Goal: Task Accomplishment & Management: Manage account settings

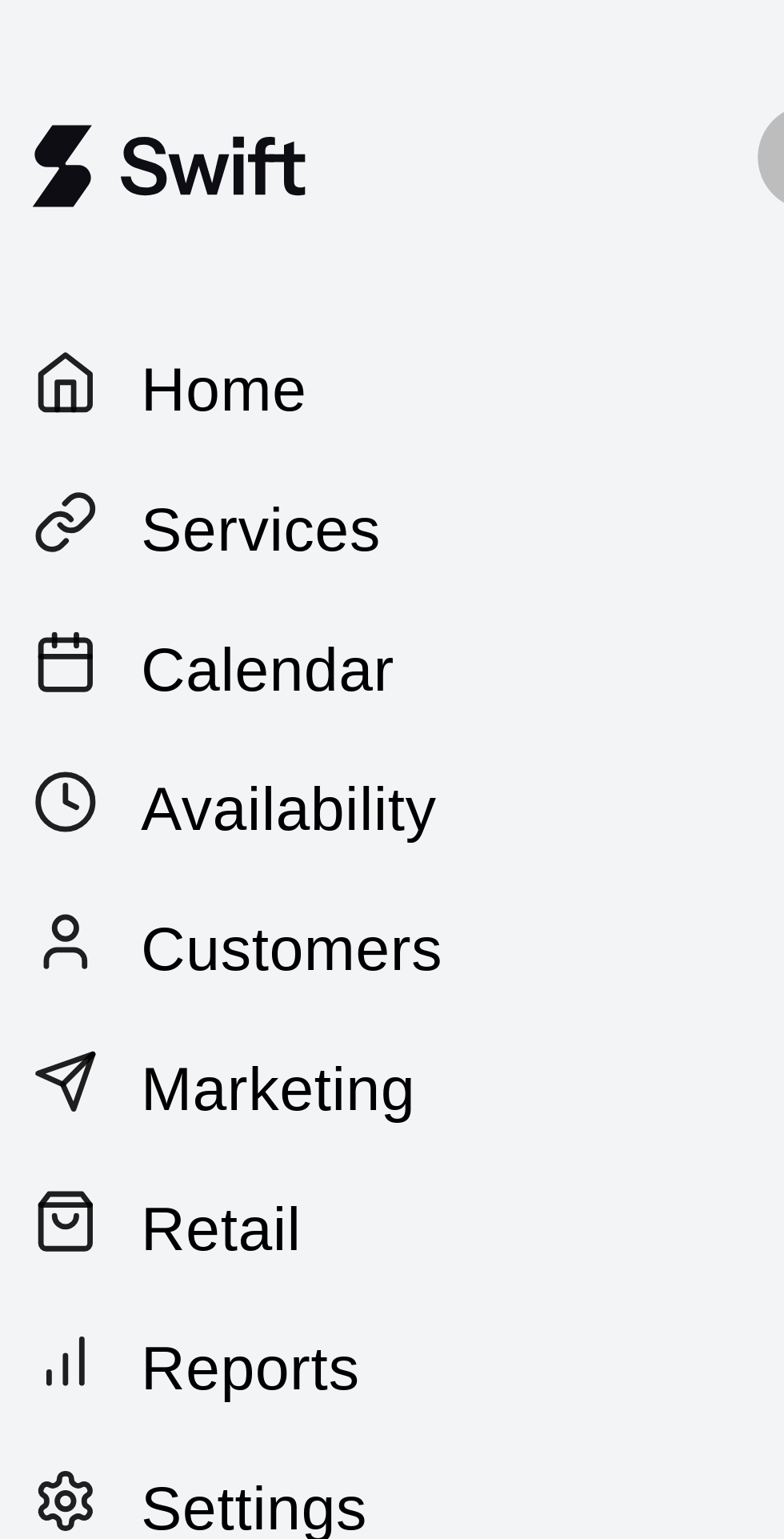
select select "**"
click at [66, 123] on p "Calendar" at bounding box center [60, 122] width 46 height 16
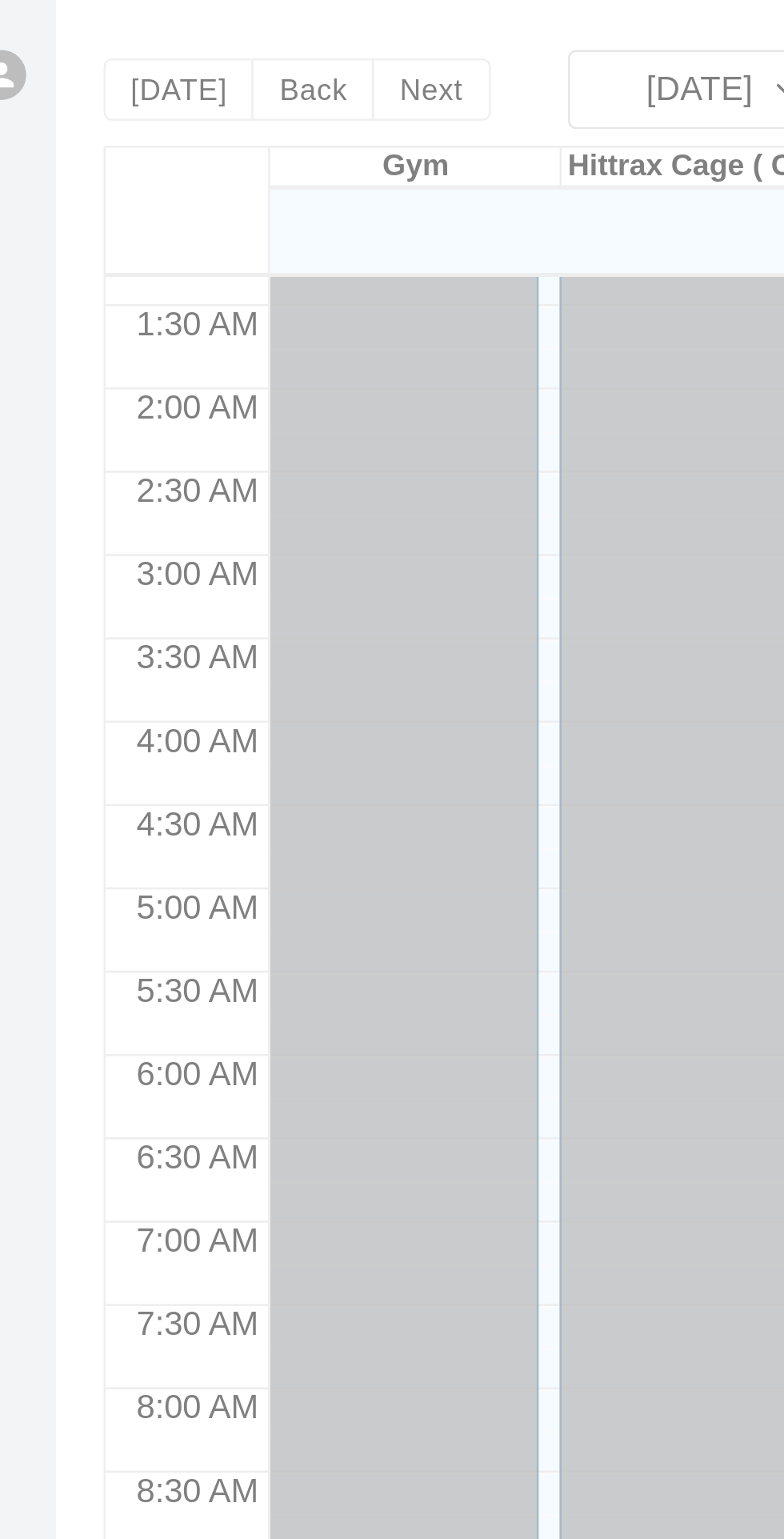
scroll to position [2695, 0]
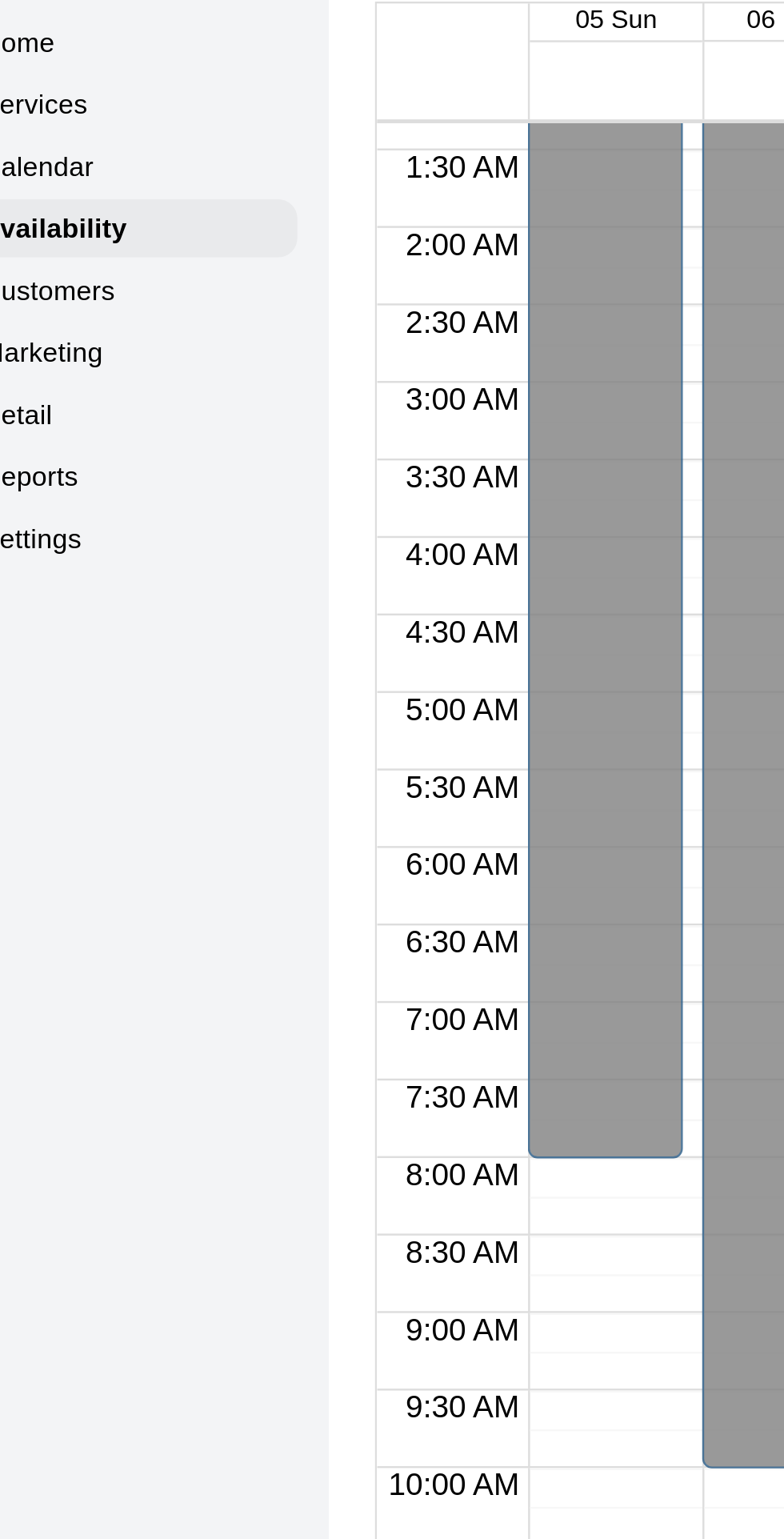
click at [79, 128] on p "Calendar" at bounding box center [60, 122] width 46 height 16
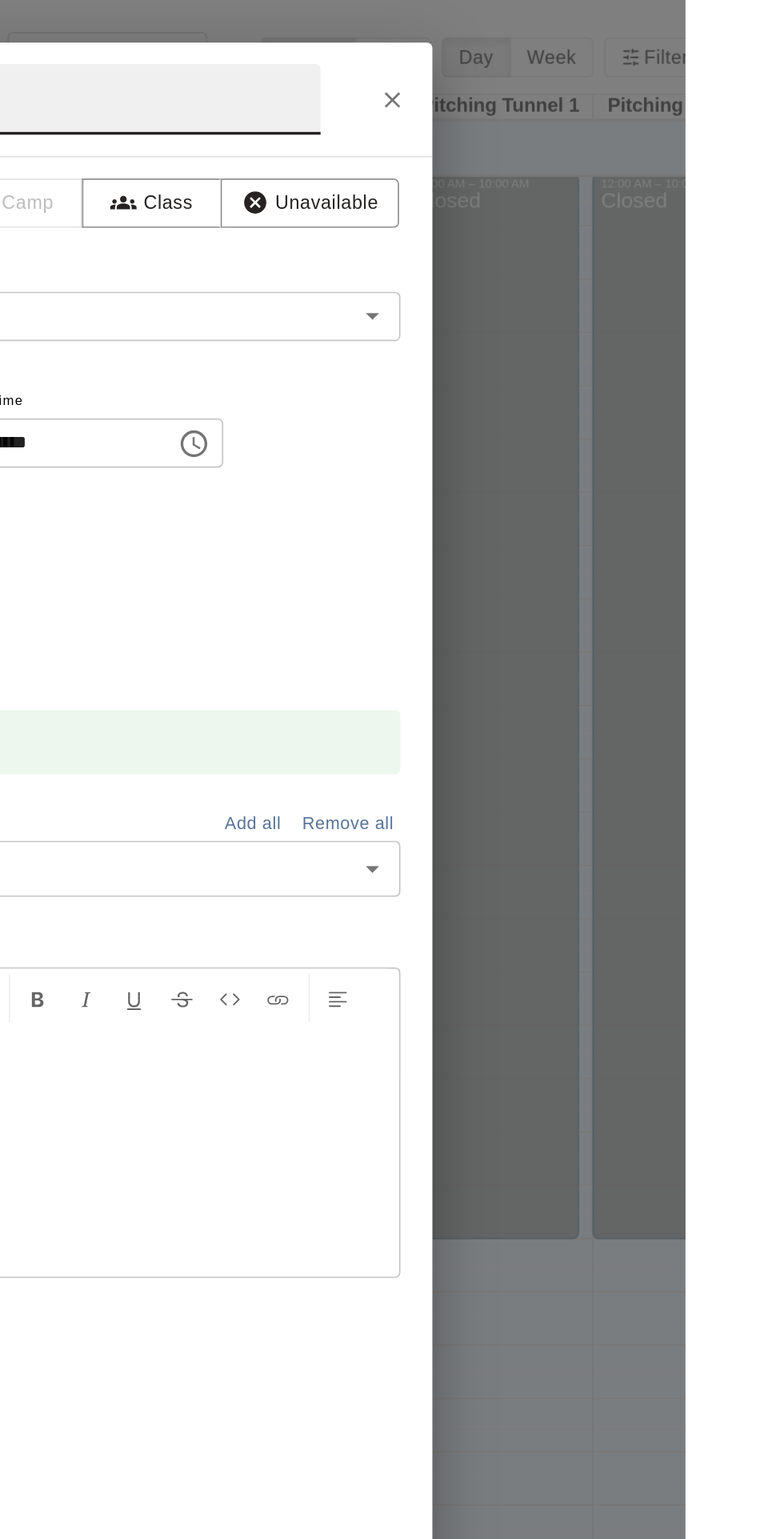
click at [622, 75] on button "Close" at bounding box center [608, 59] width 29 height 29
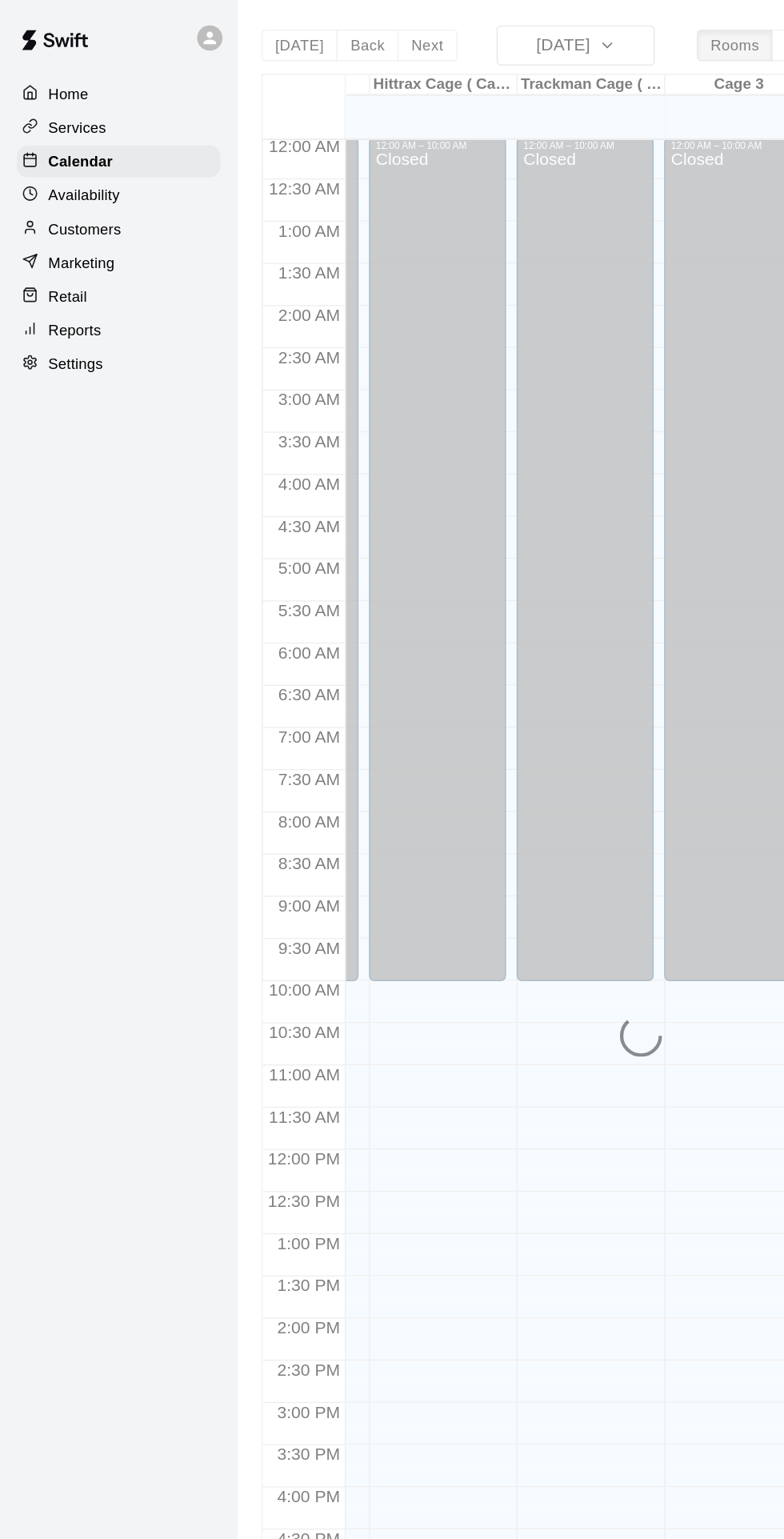
scroll to position [0, 92]
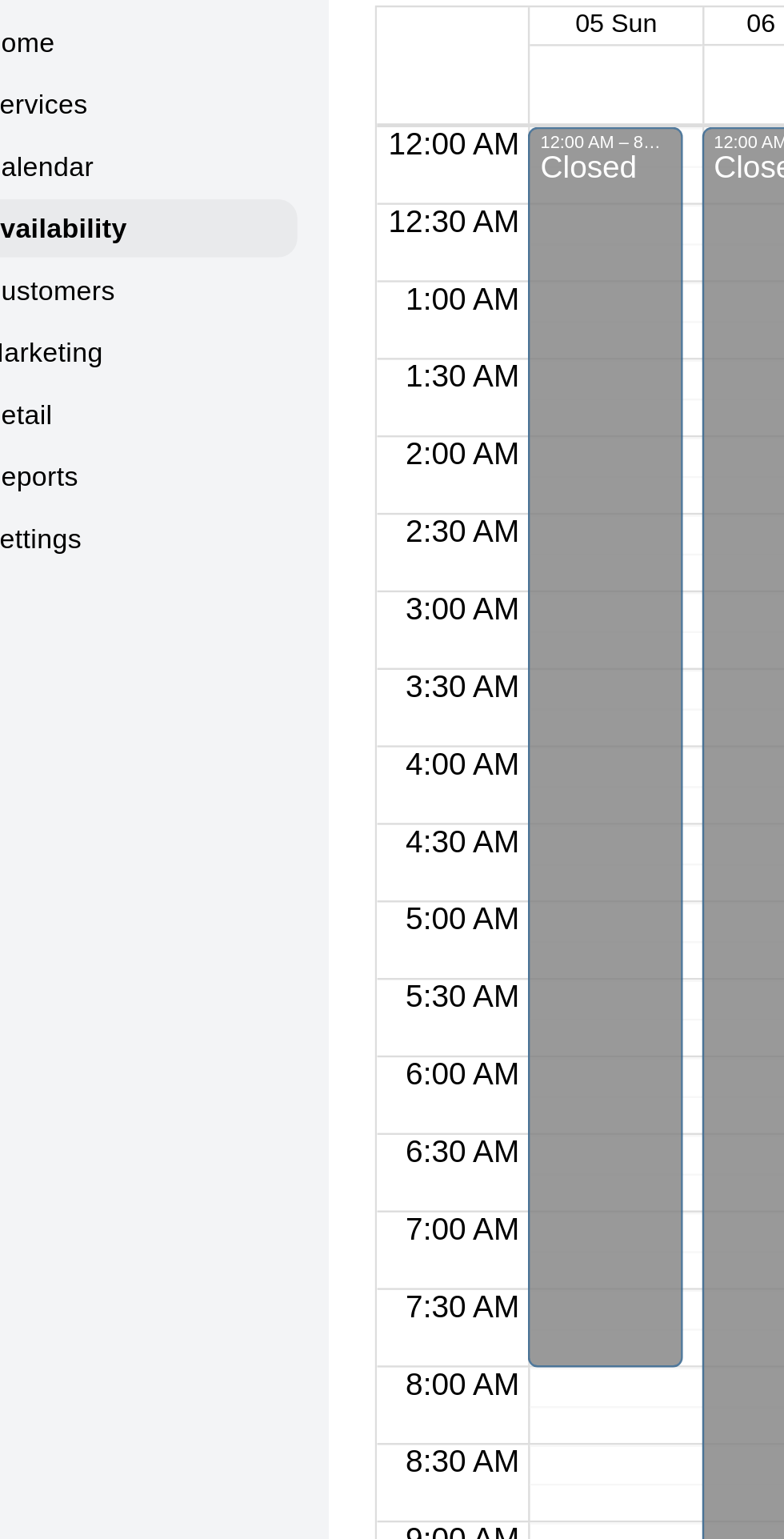
scroll to position [85, 0]
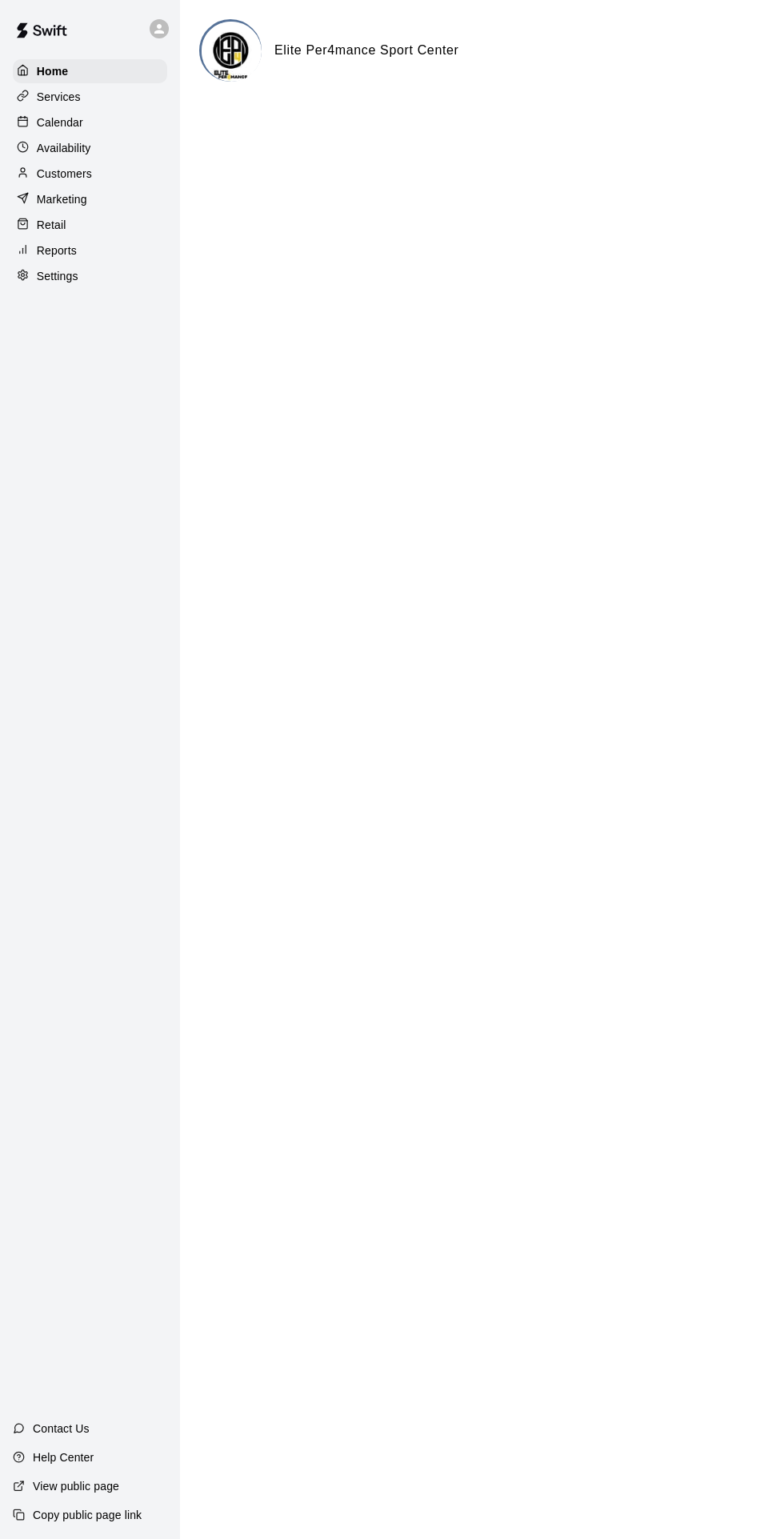
click at [69, 121] on p "Calendar" at bounding box center [60, 122] width 46 height 16
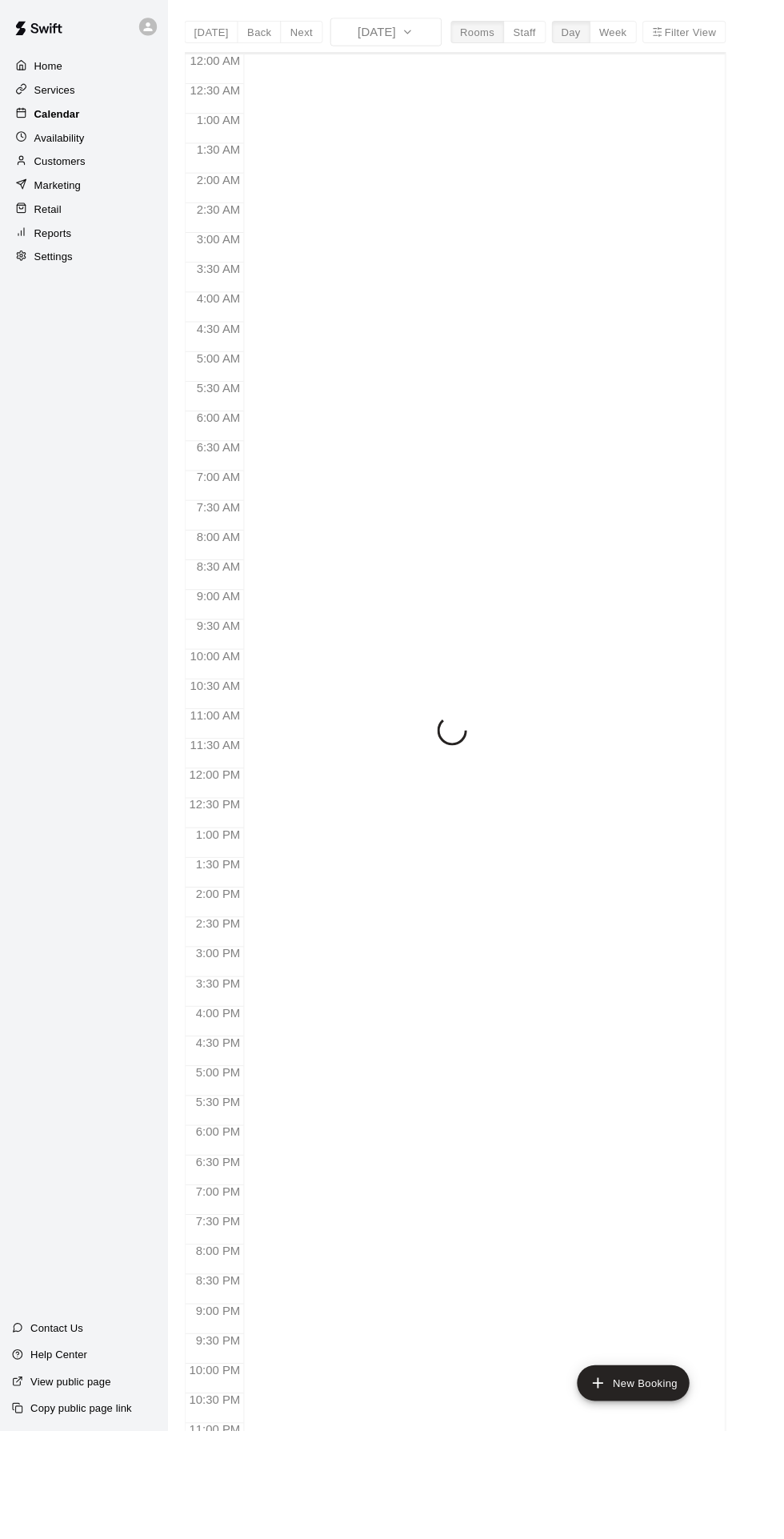
scroll to position [37, 0]
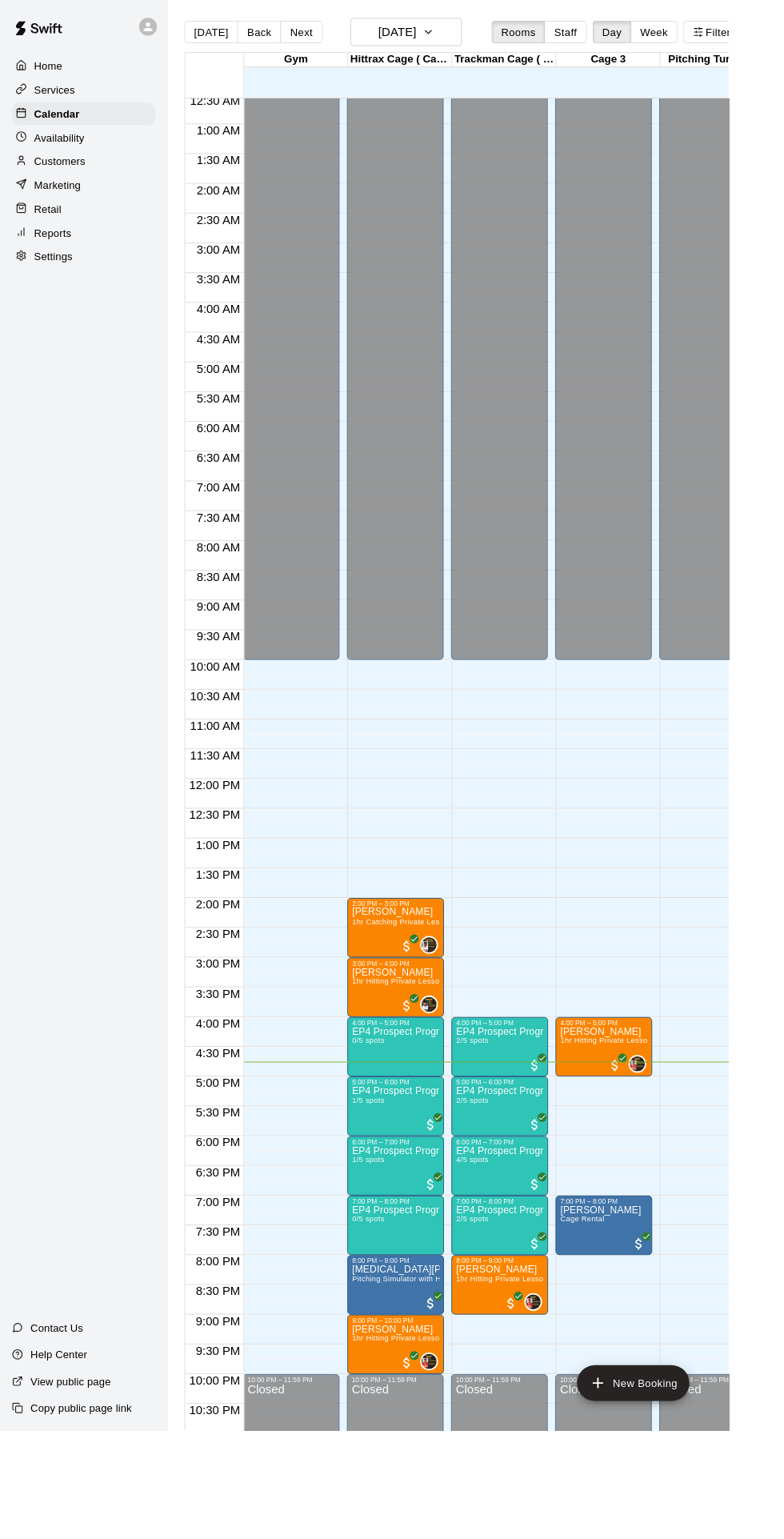
click at [130, 1268] on div "Home Services Calendar Availability Customers Marketing Retail Reports Settings…" at bounding box center [90, 770] width 180 height 1539
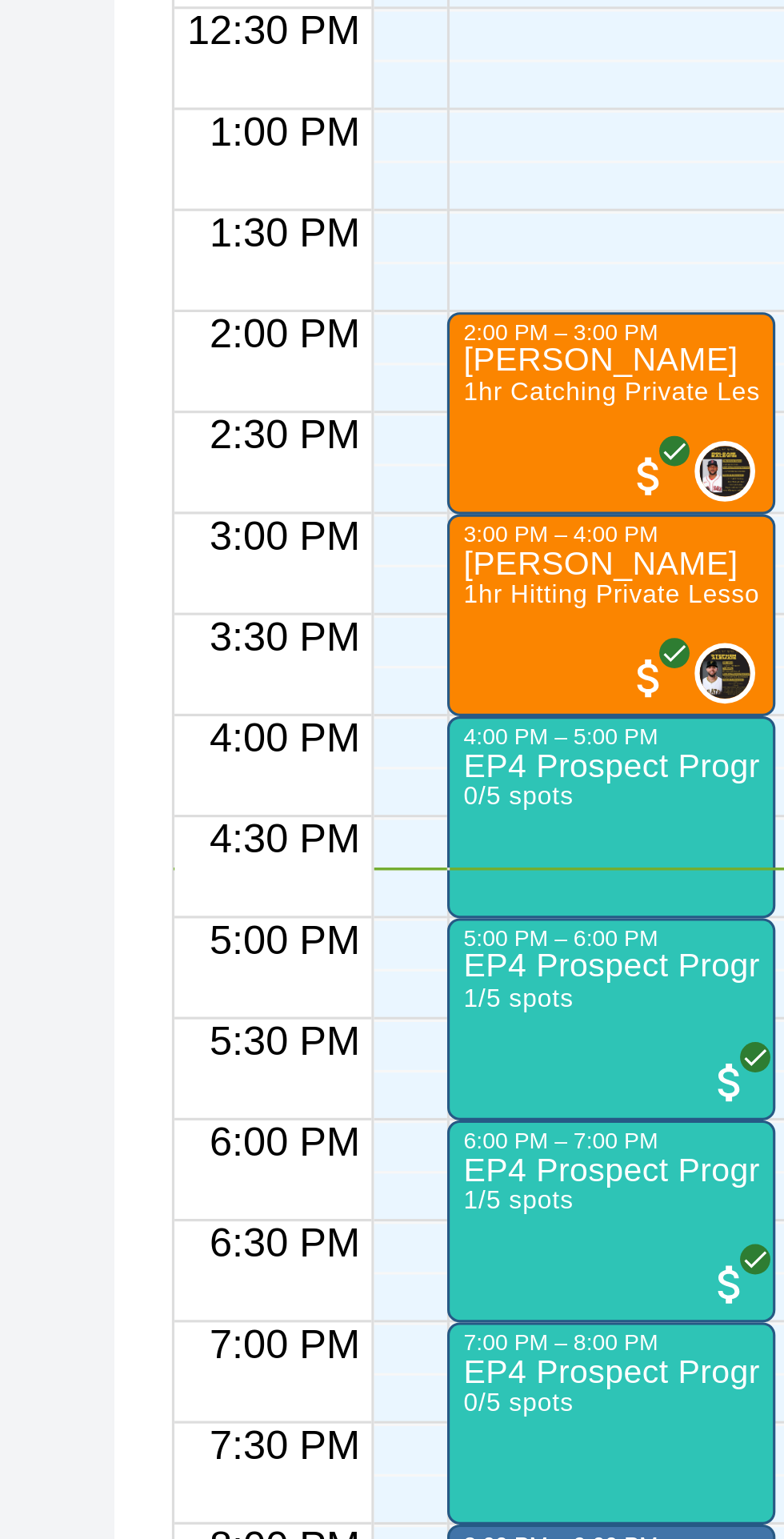
scroll to position [0, 92]
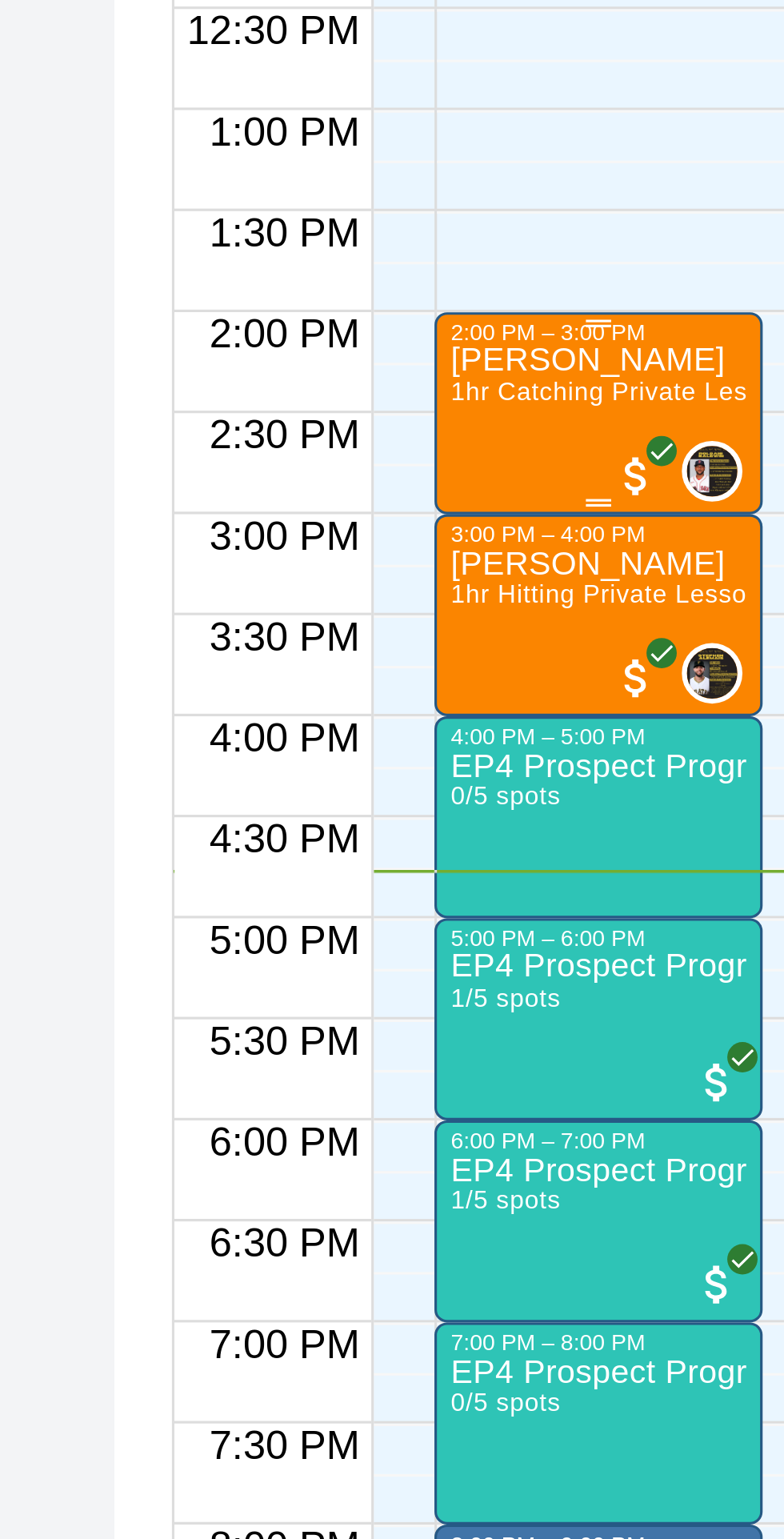
click at [349, 992] on span "1hr Catching Private Lesson" at bounding box center [340, 991] width 108 height 9
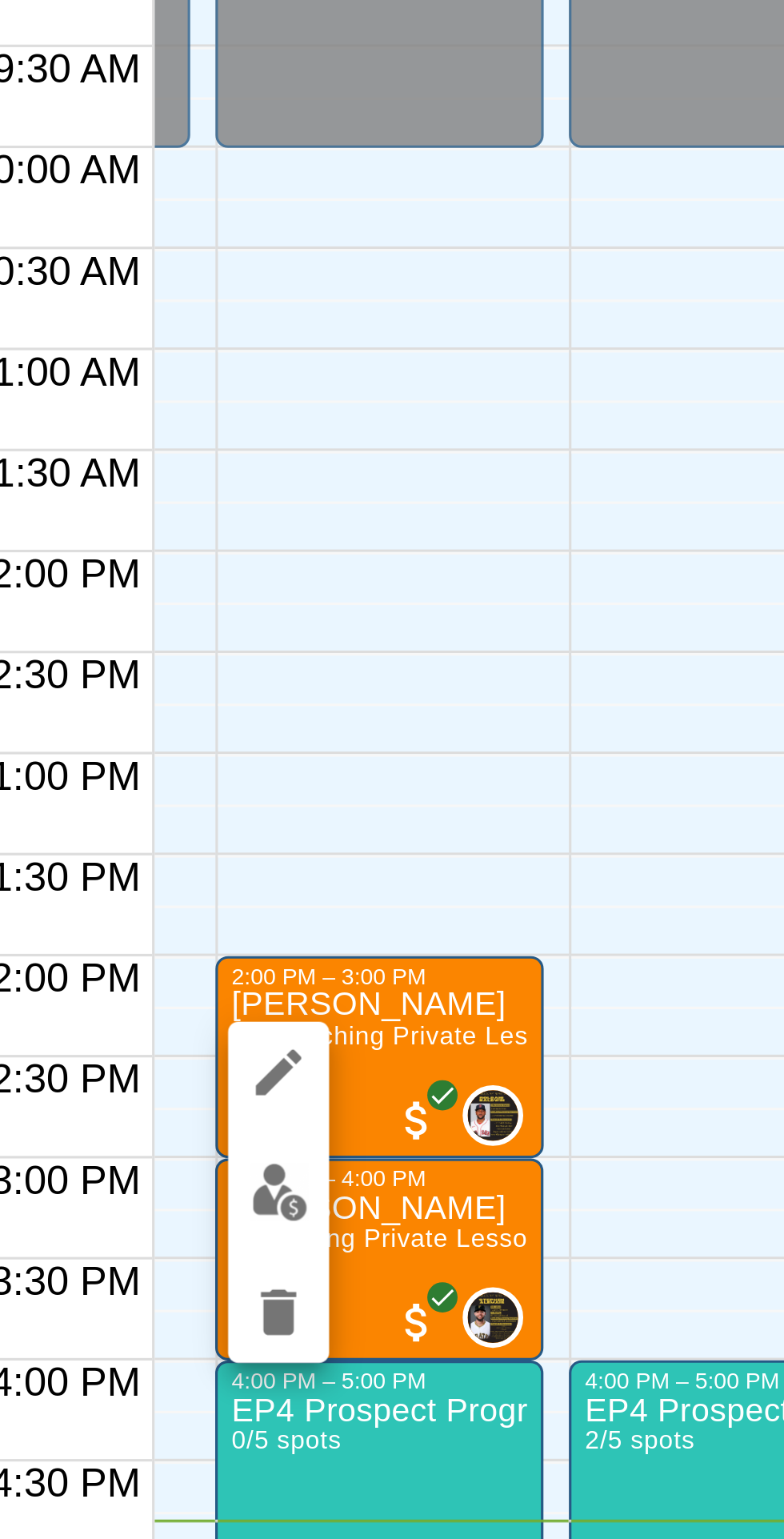
click at [304, 1045] on img "edit" at bounding box center [302, 1041] width 18 height 18
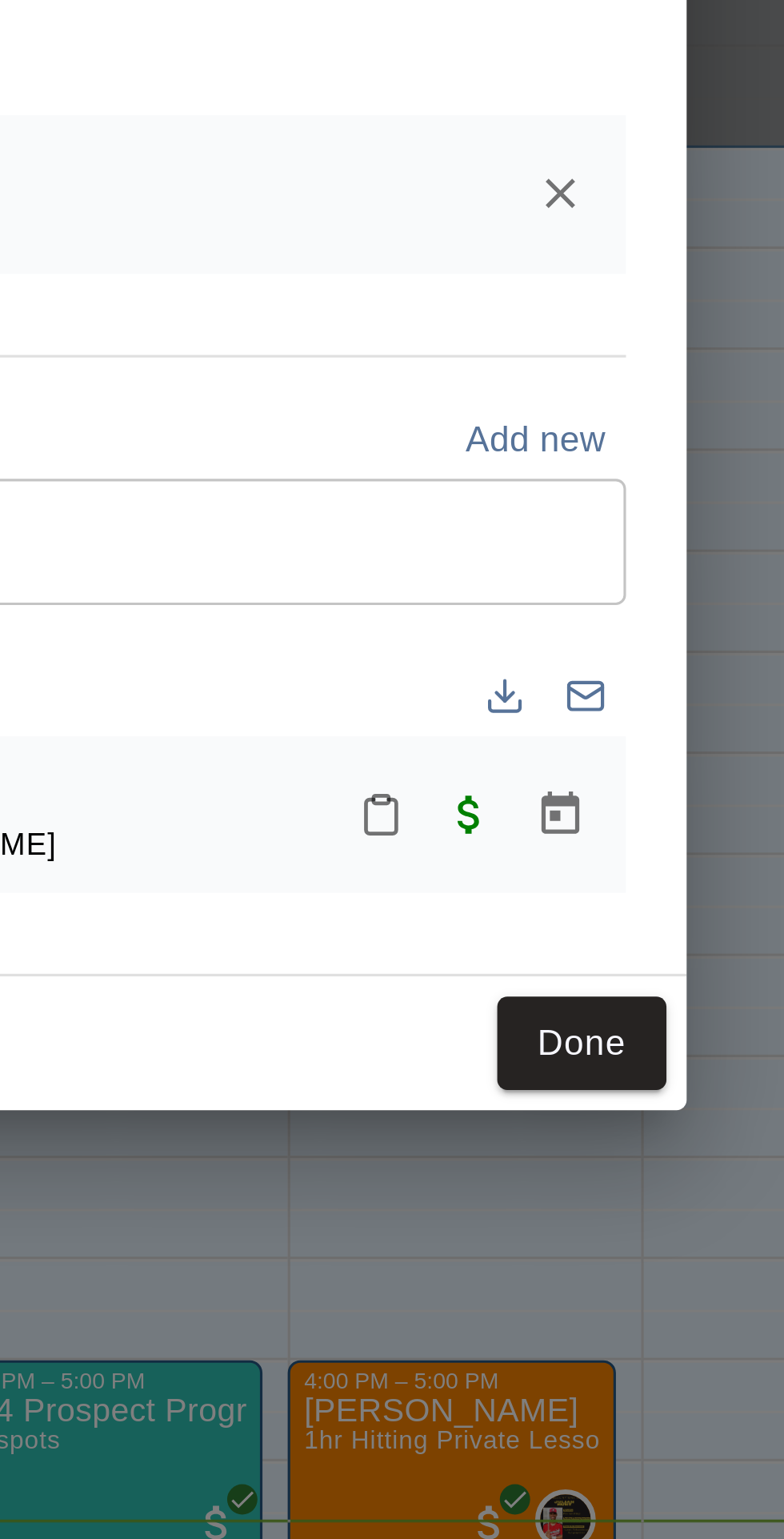
click at [543, 928] on icon "Mark attendance" at bounding box center [536, 922] width 15 height 15
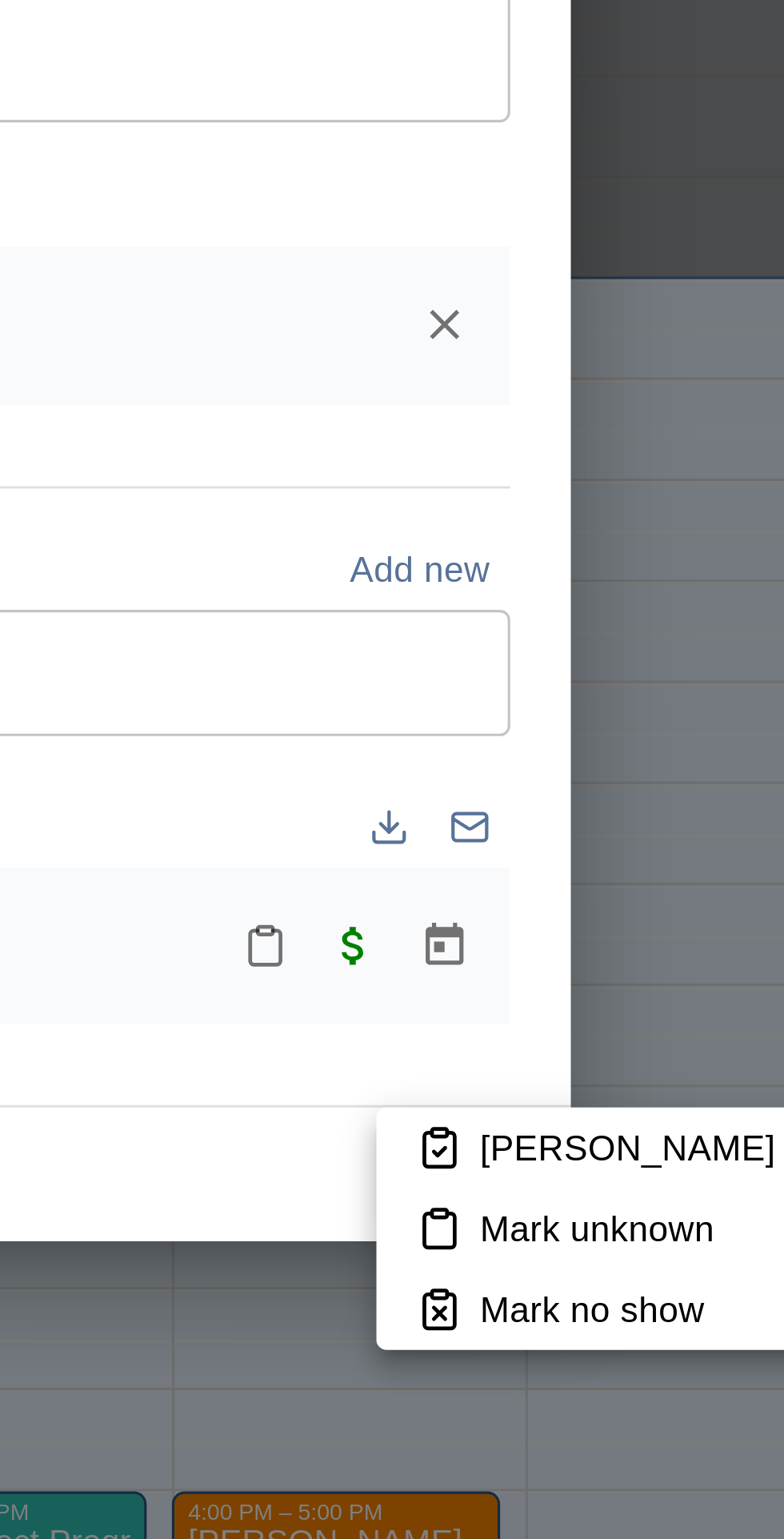
click at [645, 987] on p "Mark attended" at bounding box center [673, 985] width 141 height 16
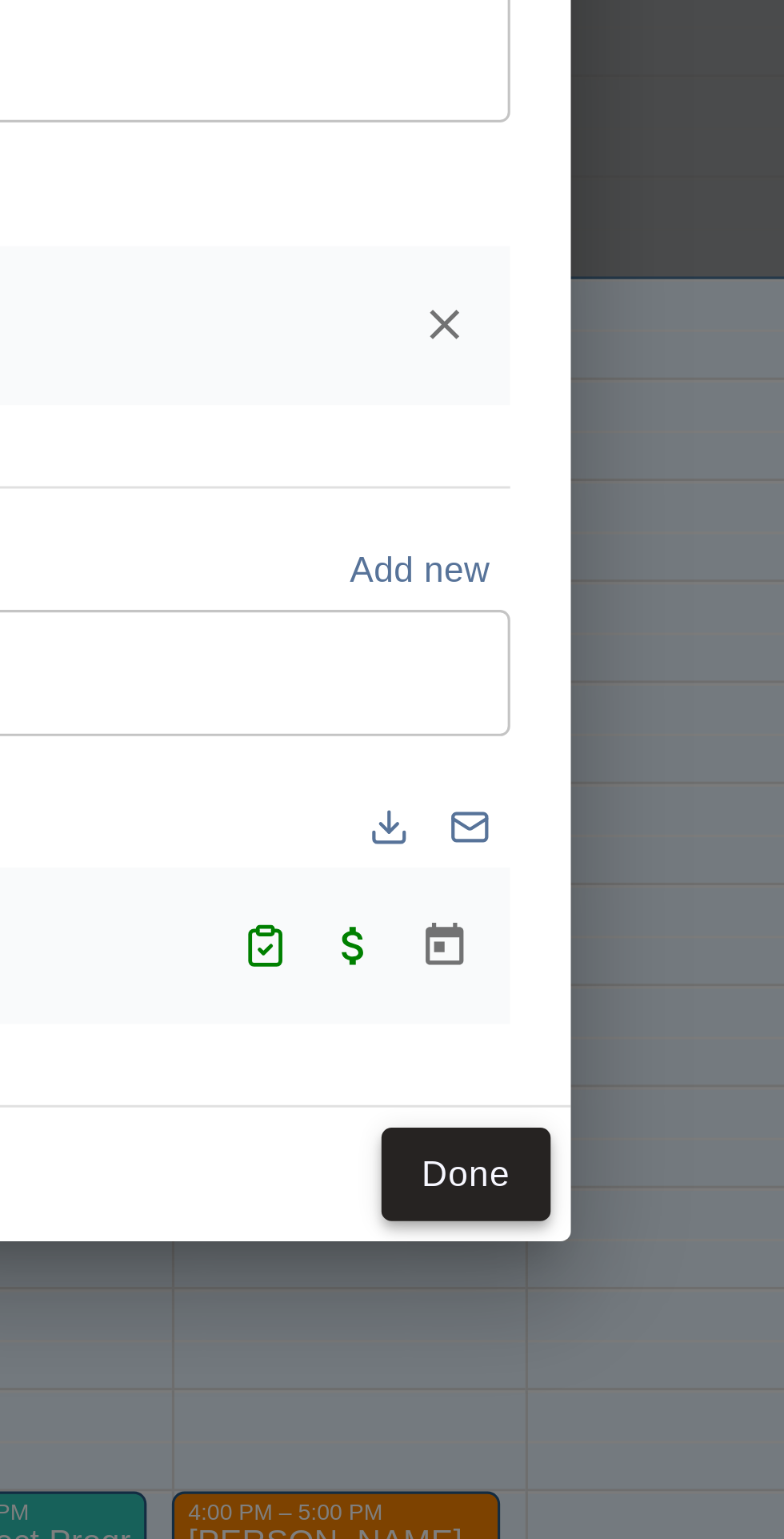
click at [626, 1009] on button "Done" at bounding box center [599, 994] width 54 height 30
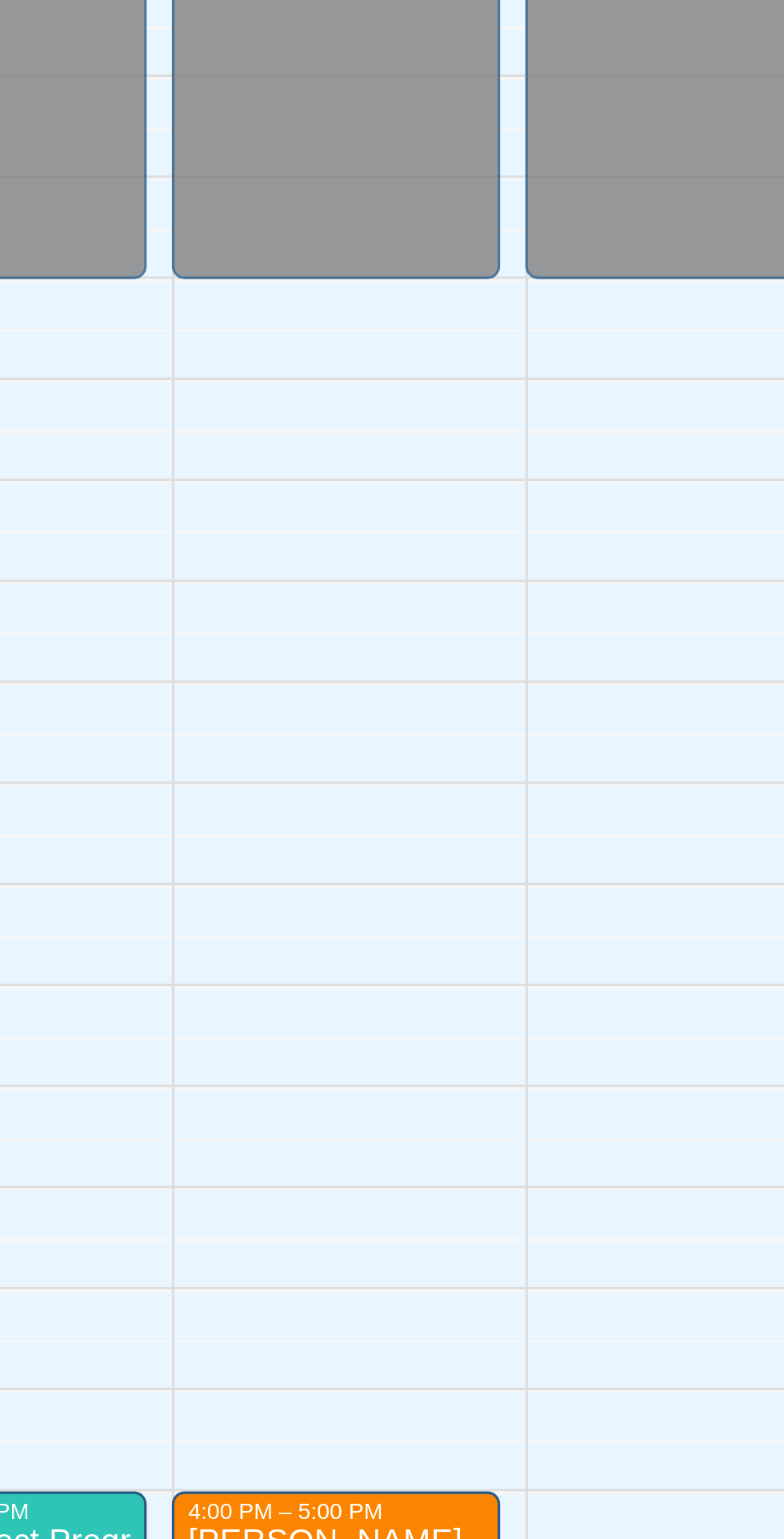
scroll to position [85, 92]
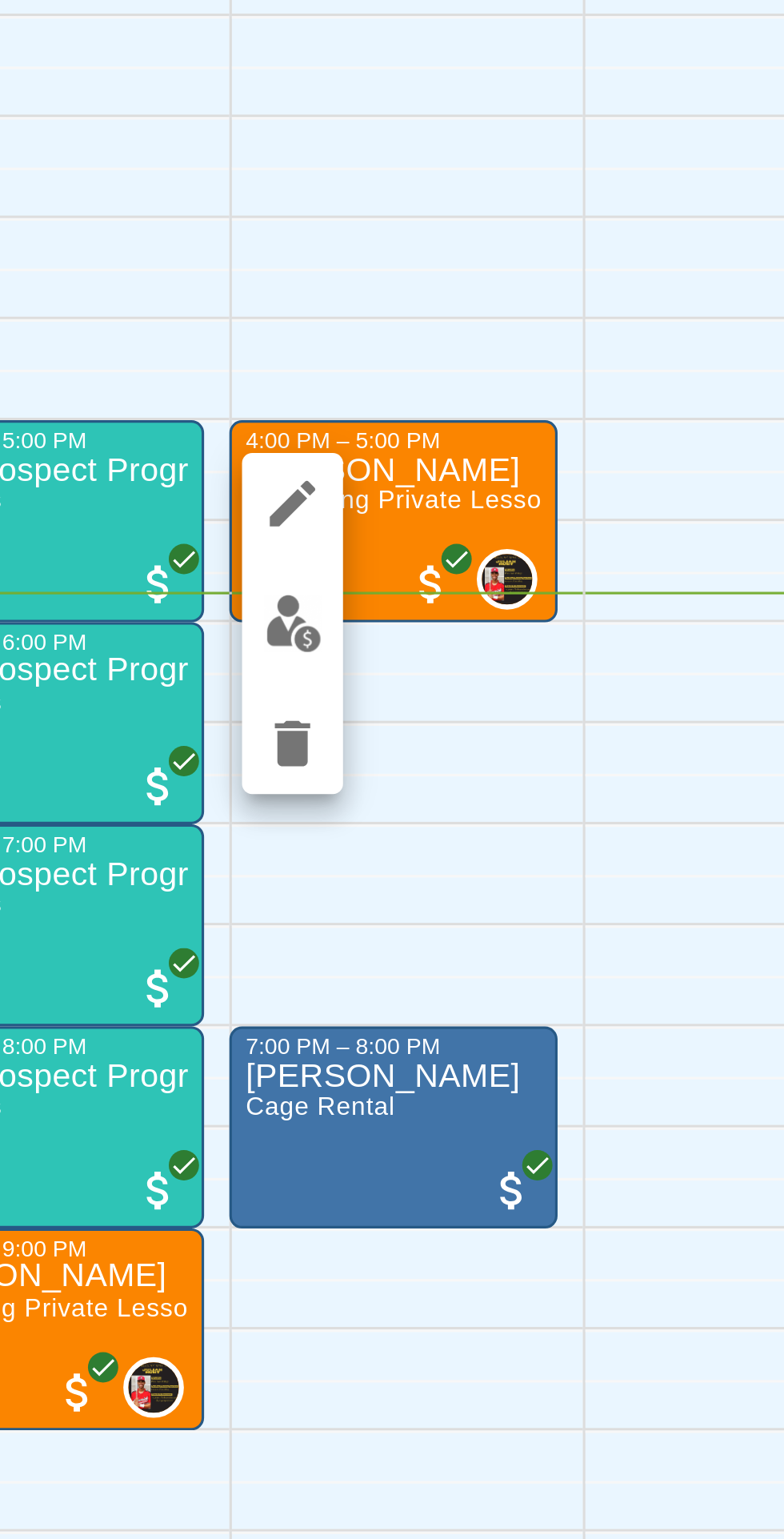
click at [525, 1112] on img "edit" at bounding box center [526, 1110] width 18 height 18
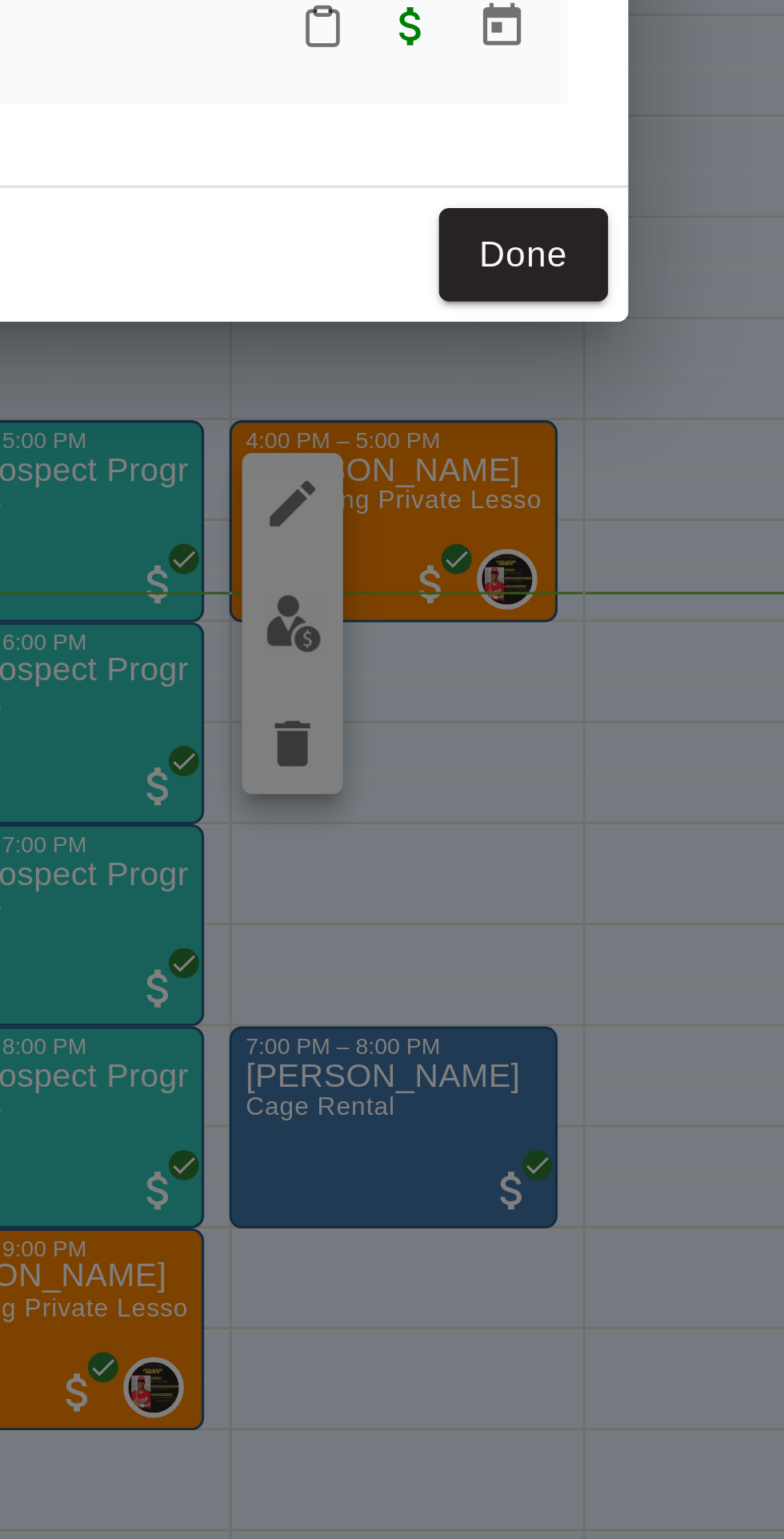
click at [543, 928] on icon "Mark attendance" at bounding box center [536, 922] width 15 height 15
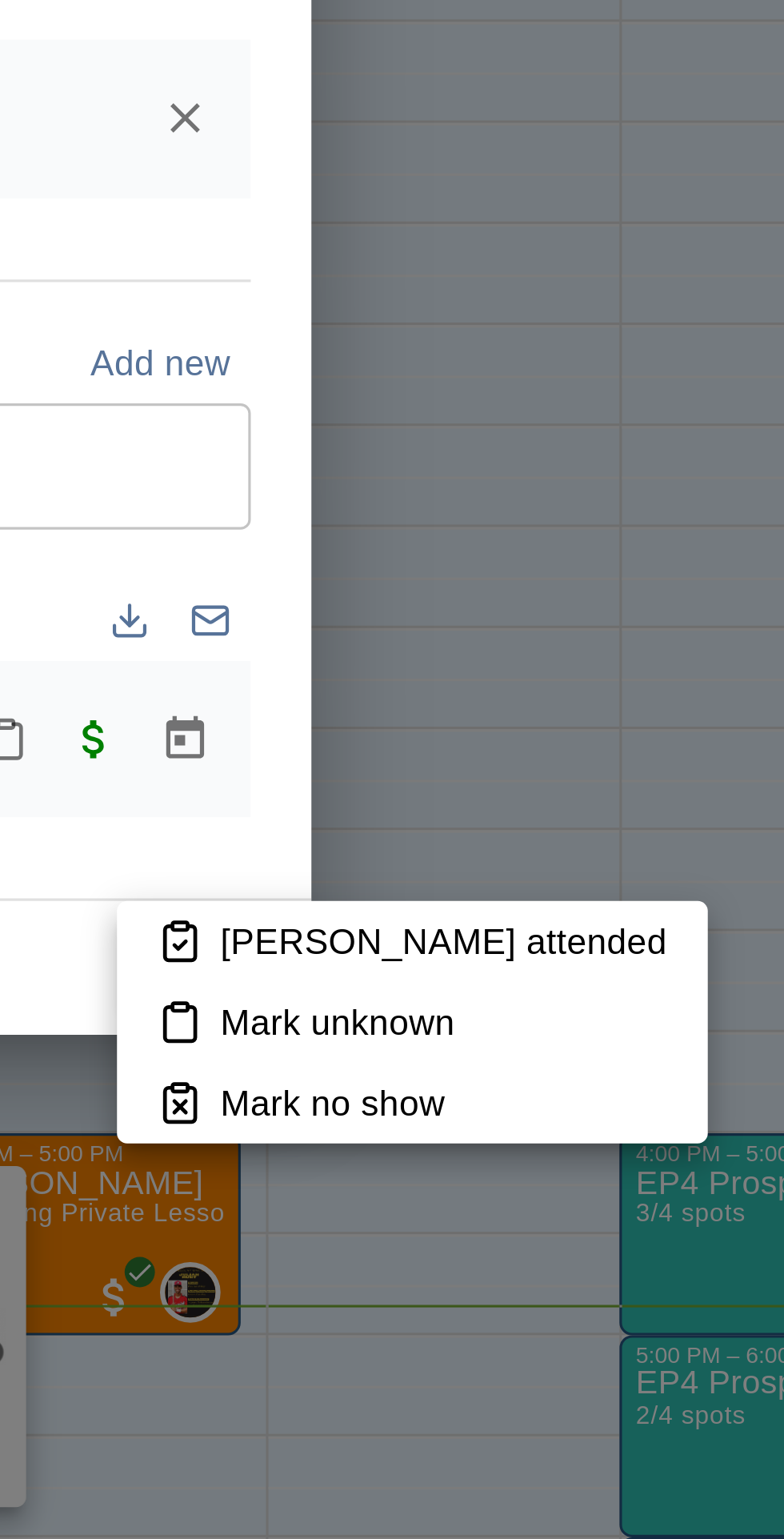
click at [654, 989] on p "Mark attended" at bounding box center [673, 985] width 141 height 16
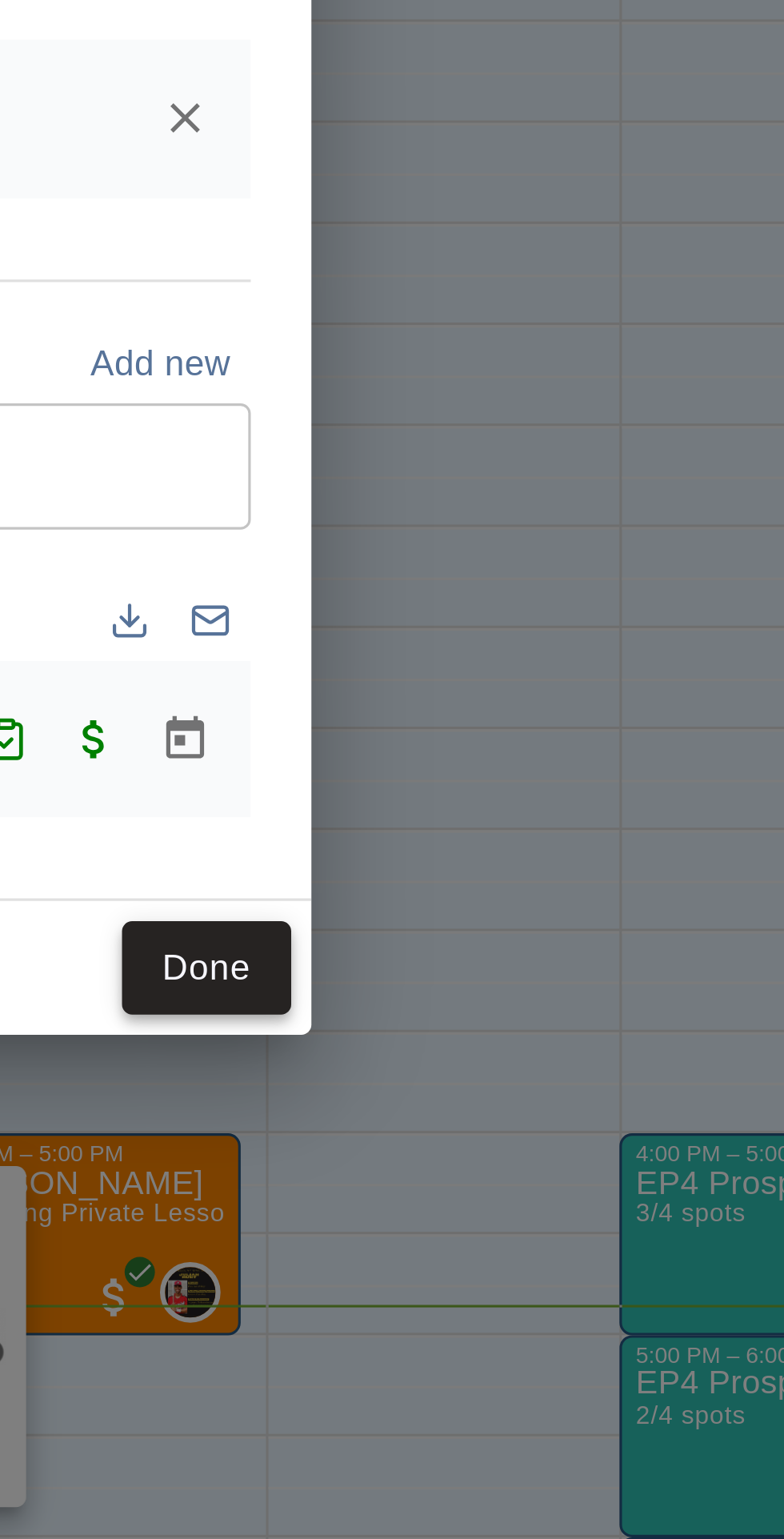
click at [626, 1009] on button "Done" at bounding box center [599, 994] width 54 height 30
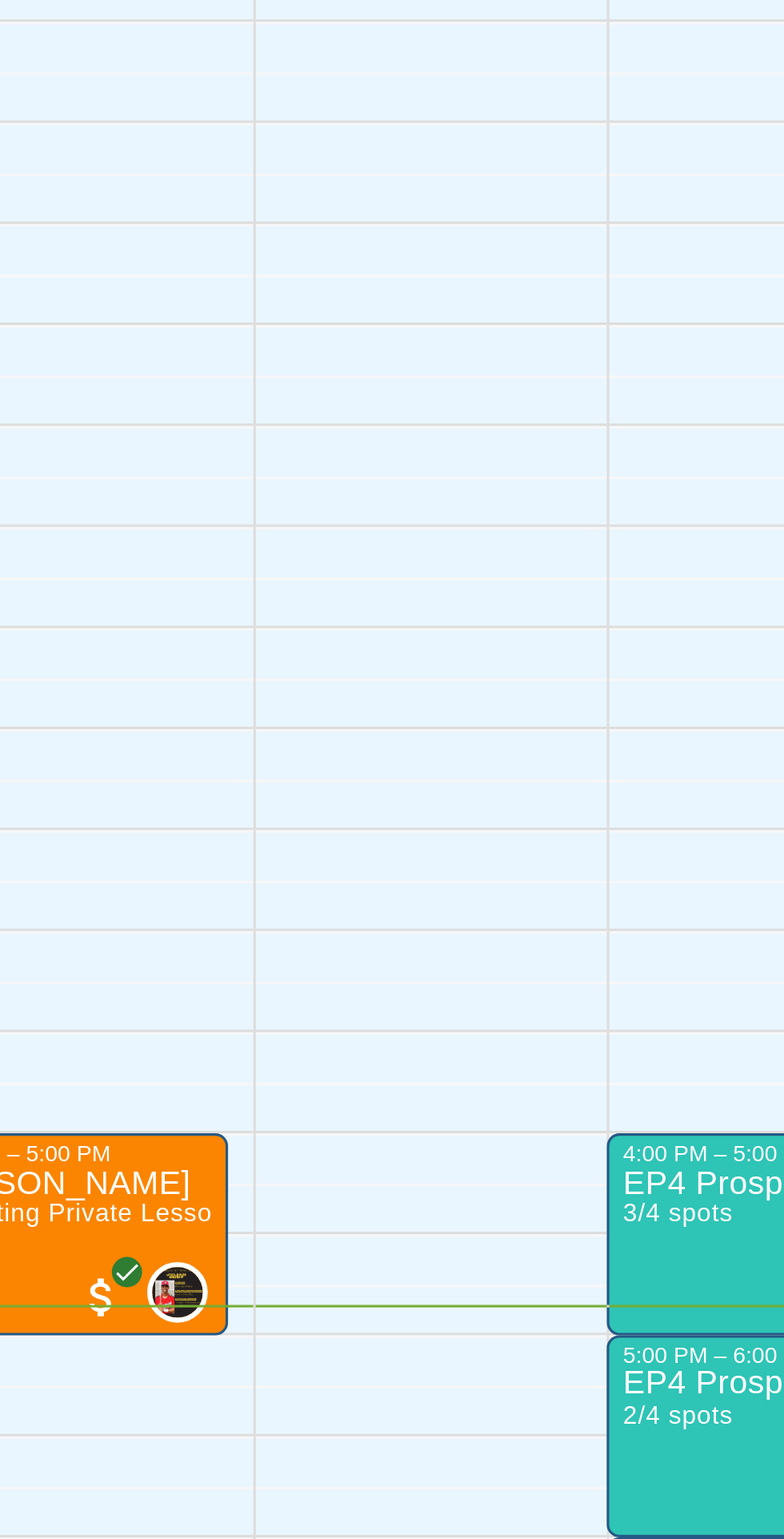
scroll to position [0, 0]
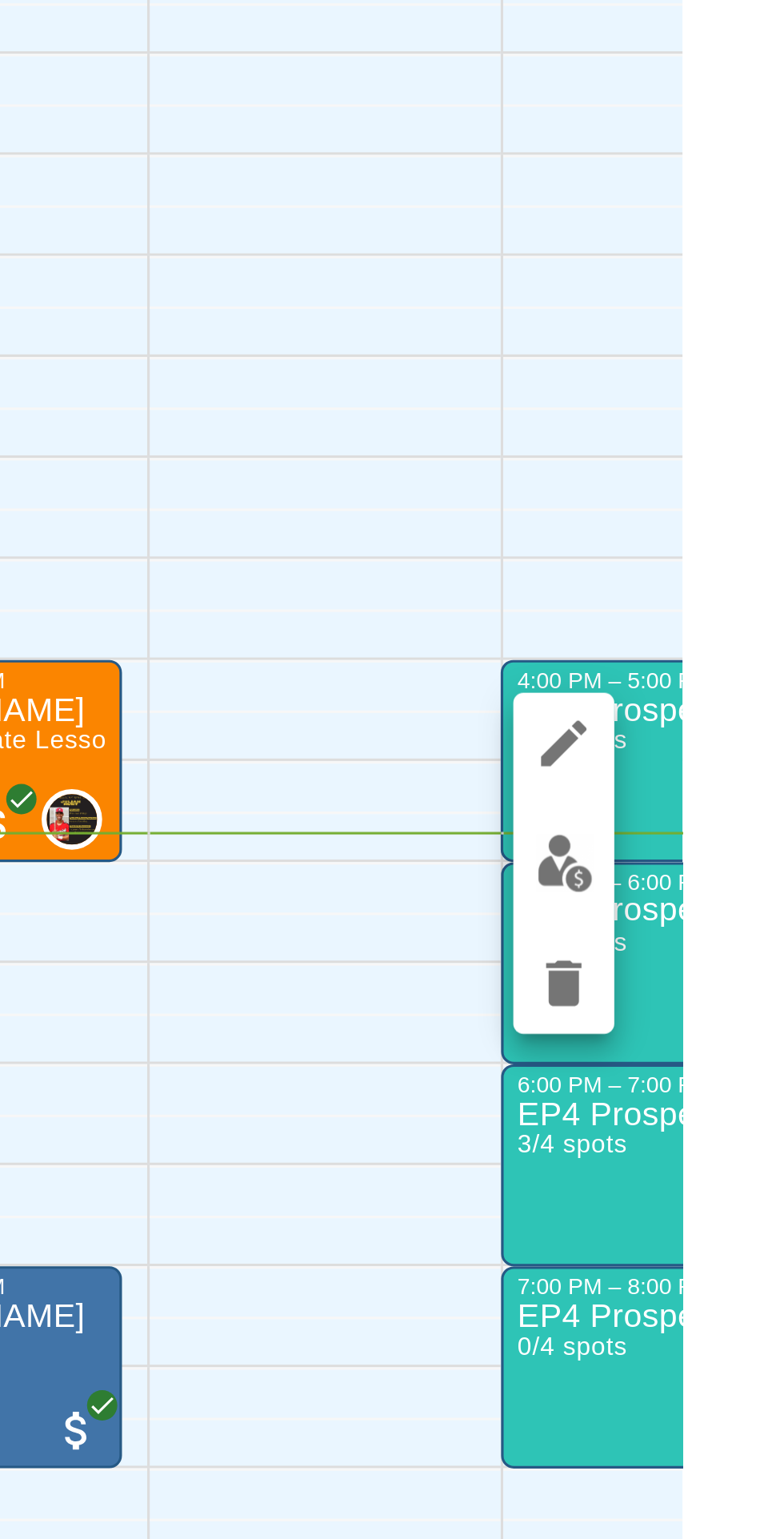
click at [749, 1115] on img "edit" at bounding box center [747, 1110] width 18 height 18
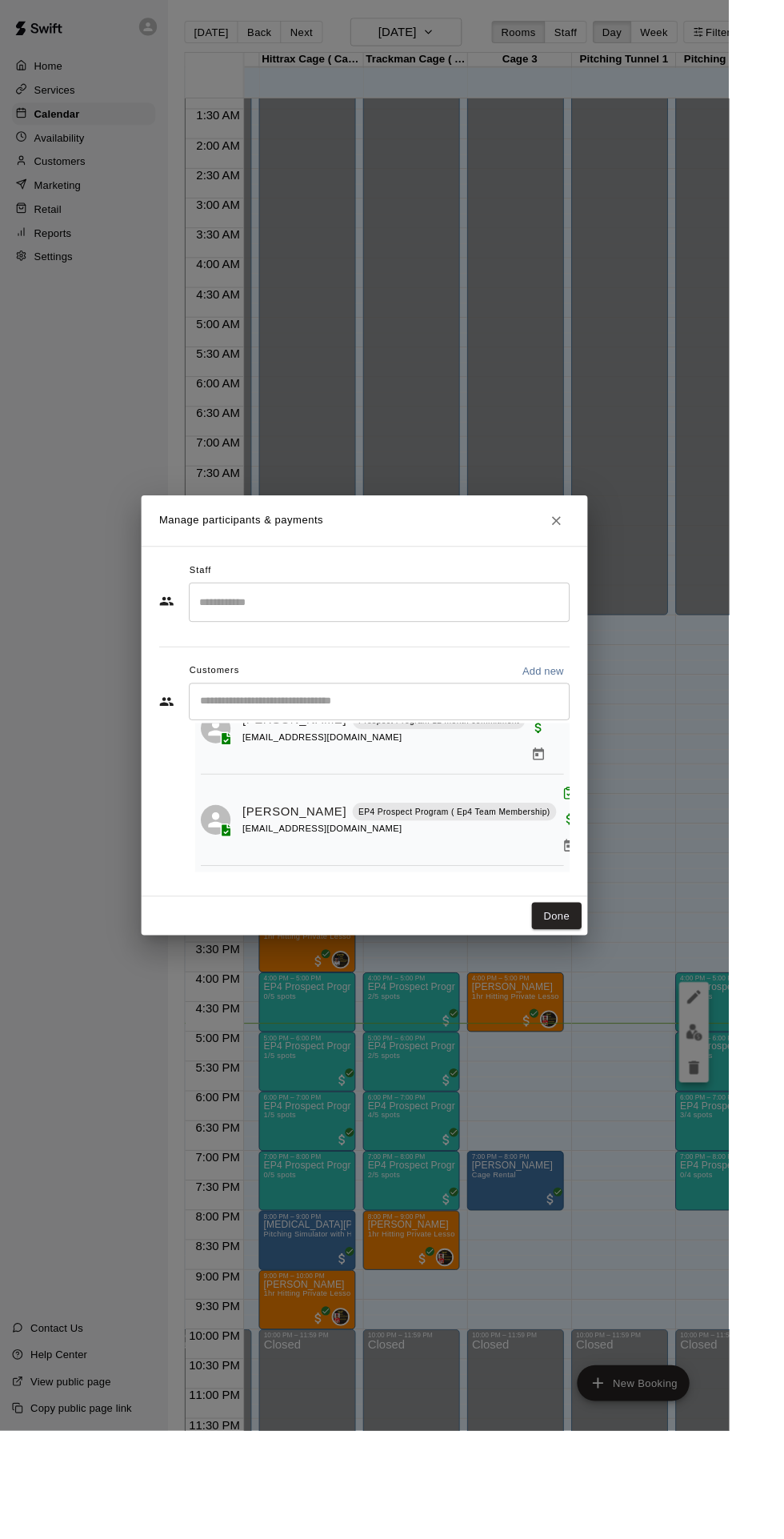
scroll to position [99, 0]
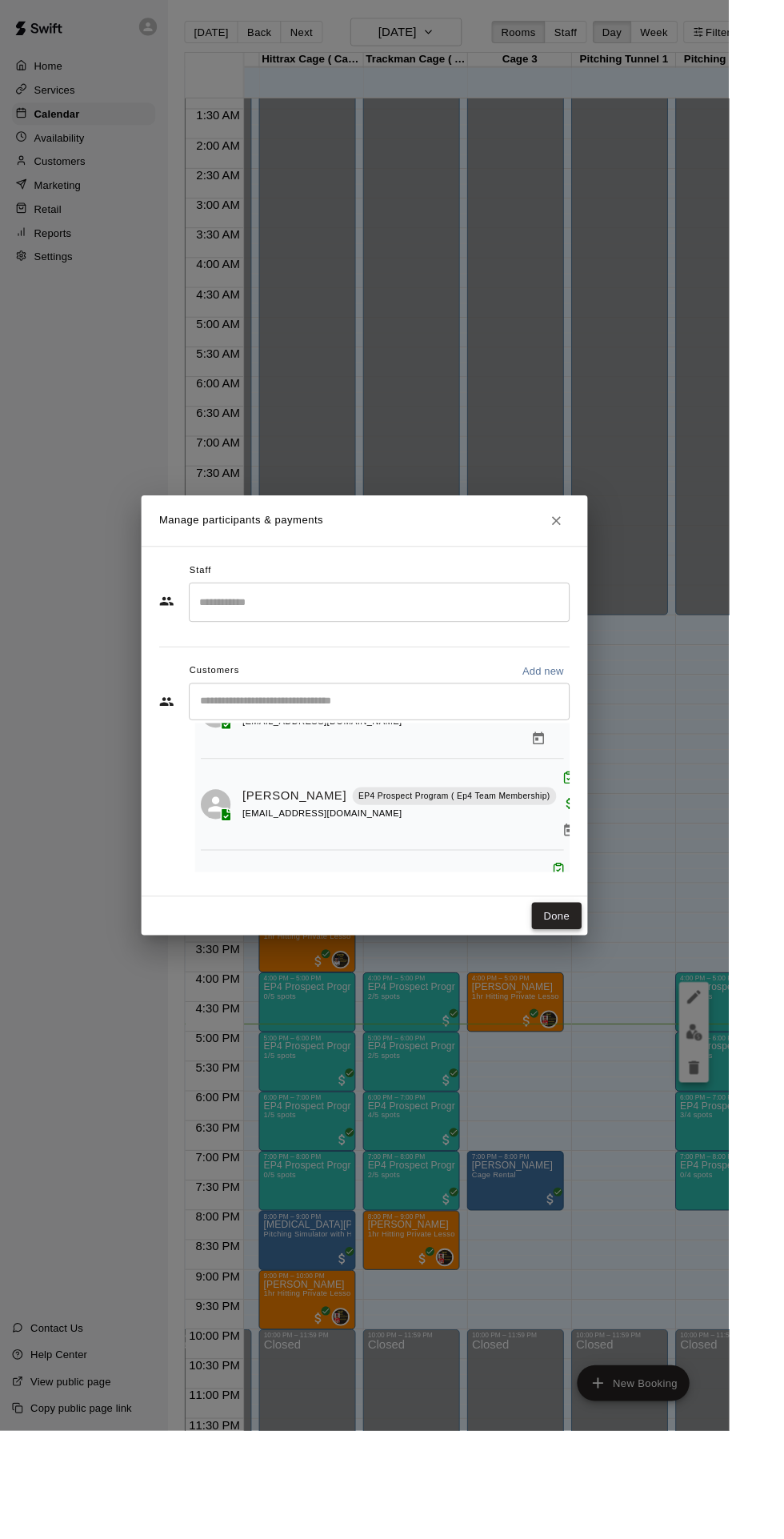
click at [626, 1000] on button "Done" at bounding box center [599, 986] width 54 height 30
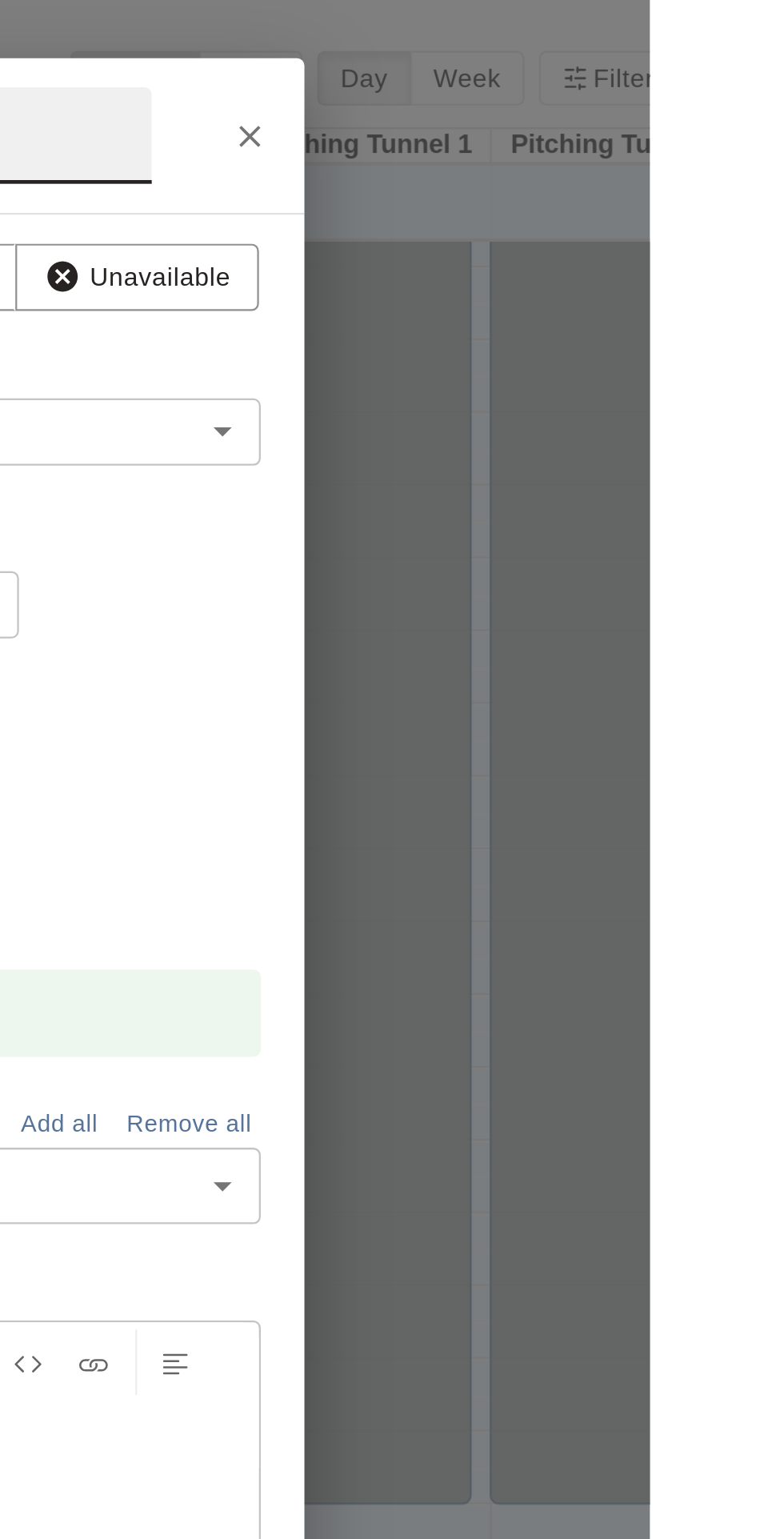
scroll to position [0, 0]
click at [613, 65] on icon "Close" at bounding box center [608, 60] width 9 height 9
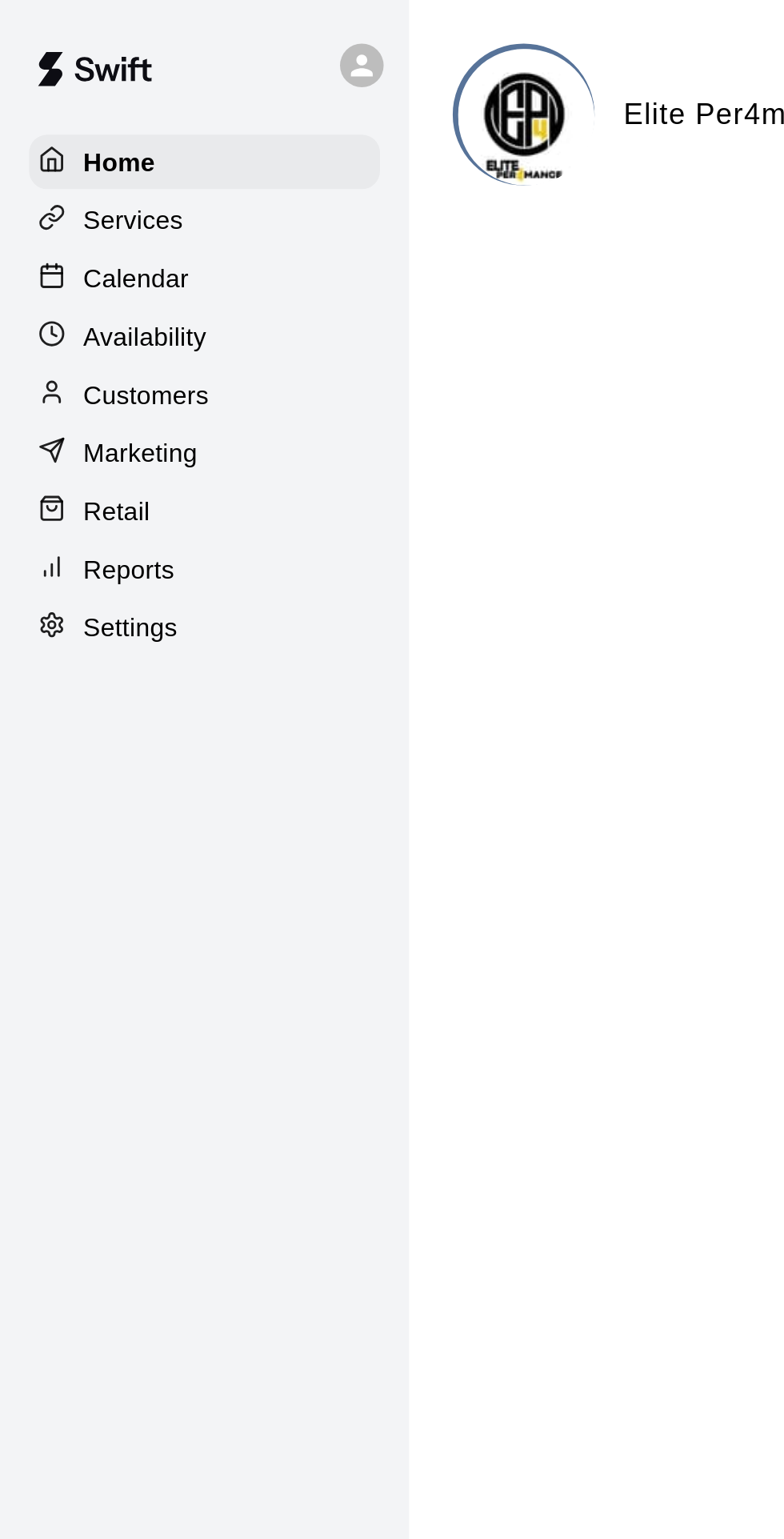
click at [61, 124] on p "Calendar" at bounding box center [60, 122] width 46 height 16
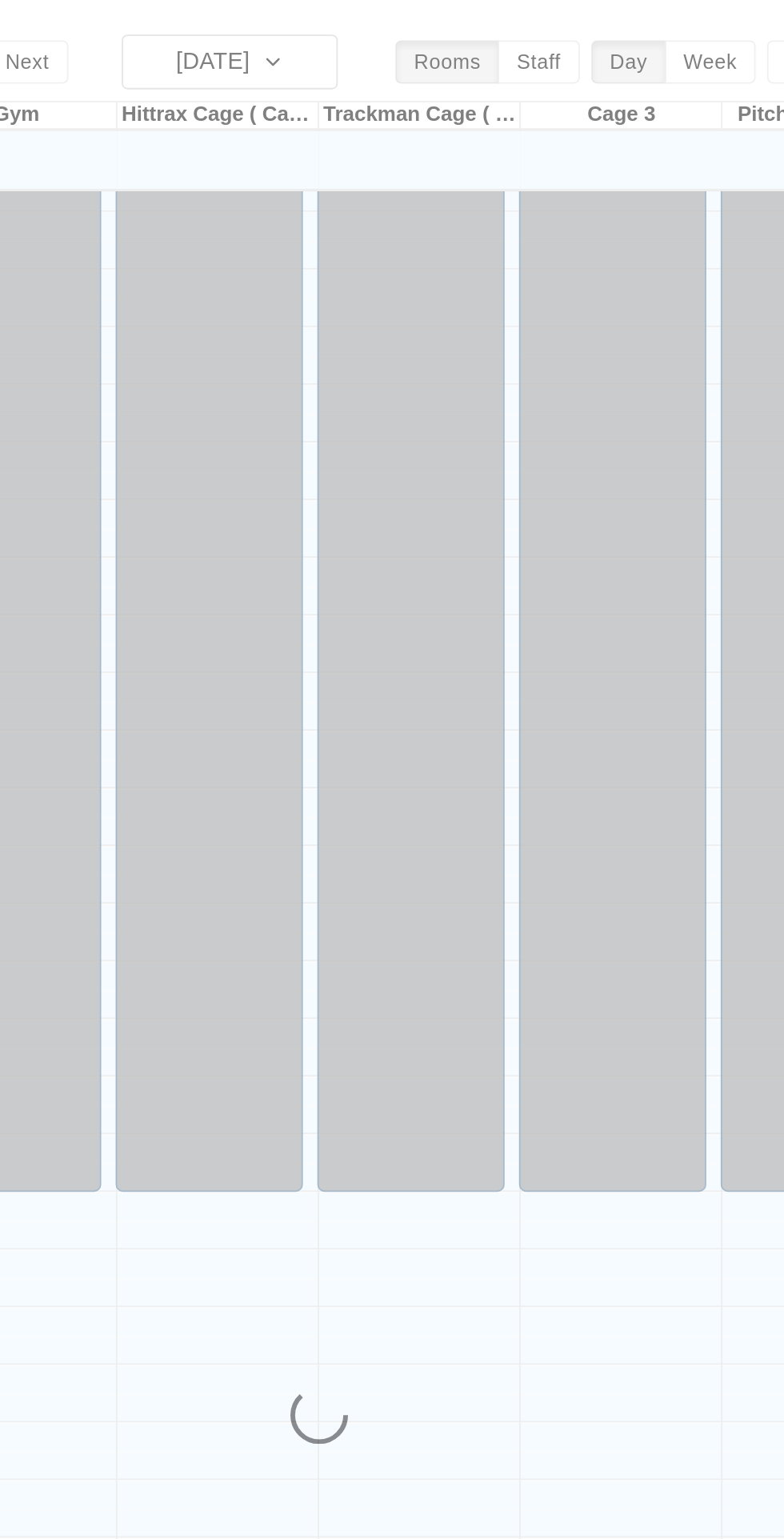
scroll to position [0, 2]
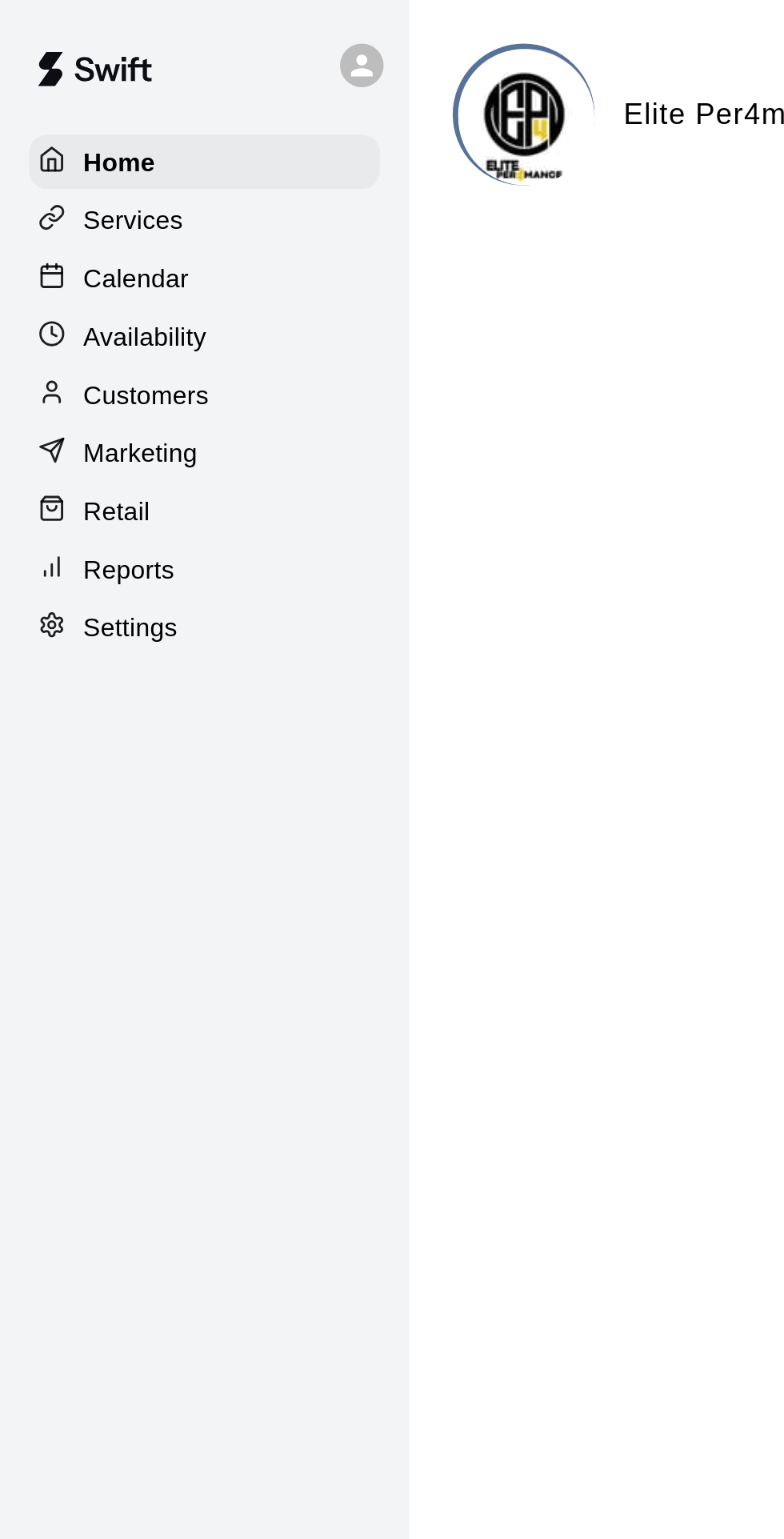
click at [73, 122] on p "Calendar" at bounding box center [60, 122] width 46 height 16
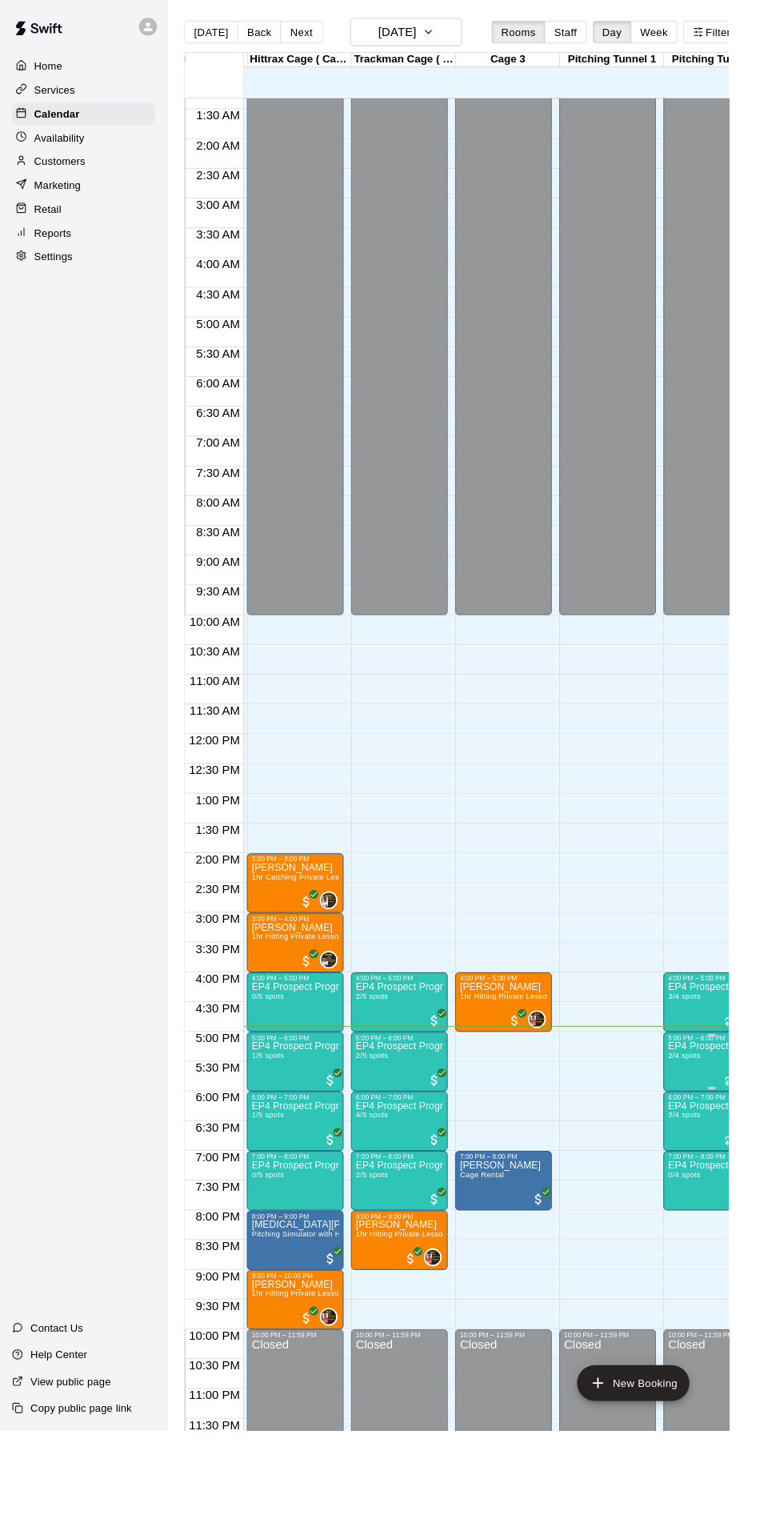
click at [732, 1185] on button "edit" at bounding box center [733, 1175] width 32 height 31
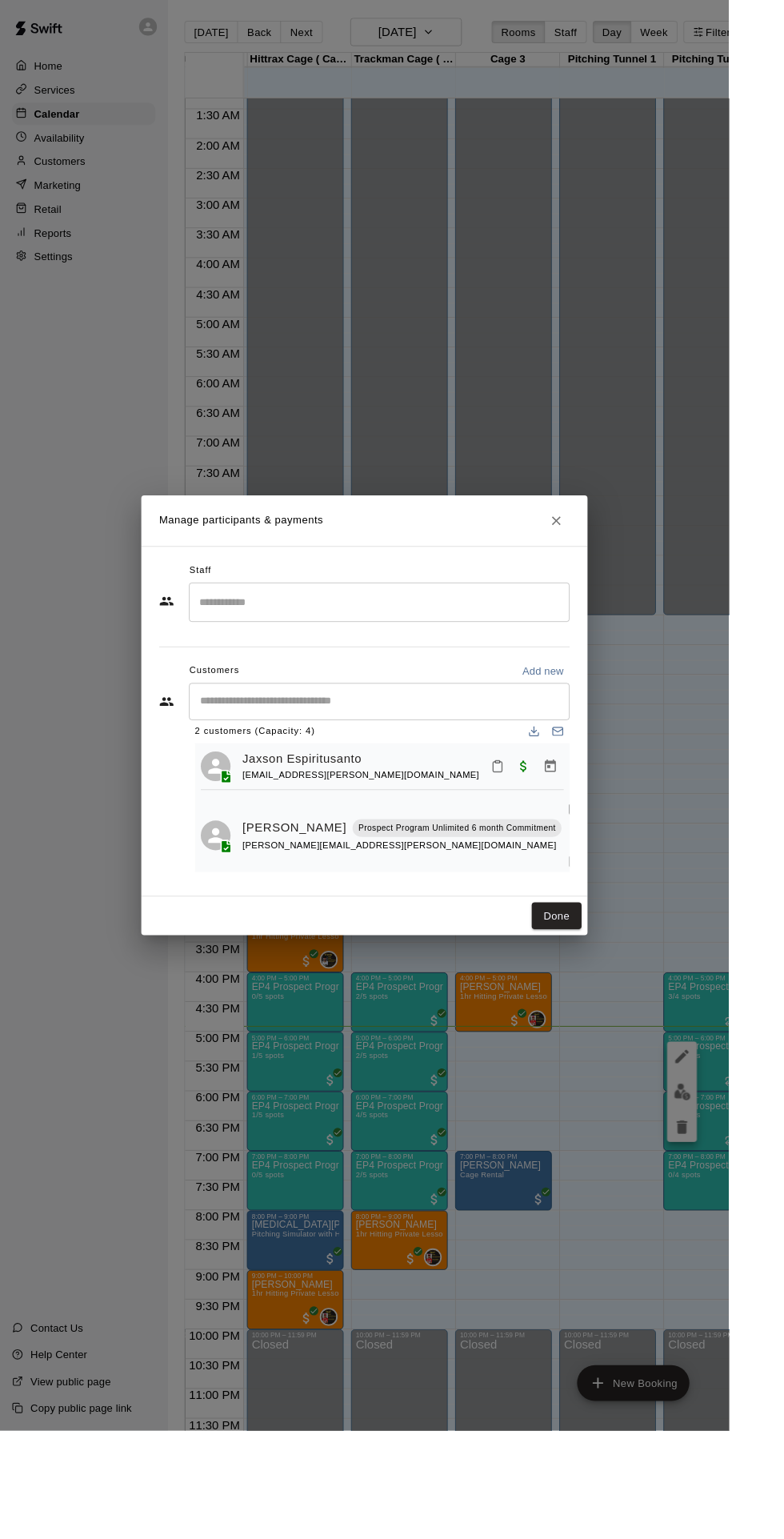
scroll to position [33, 0]
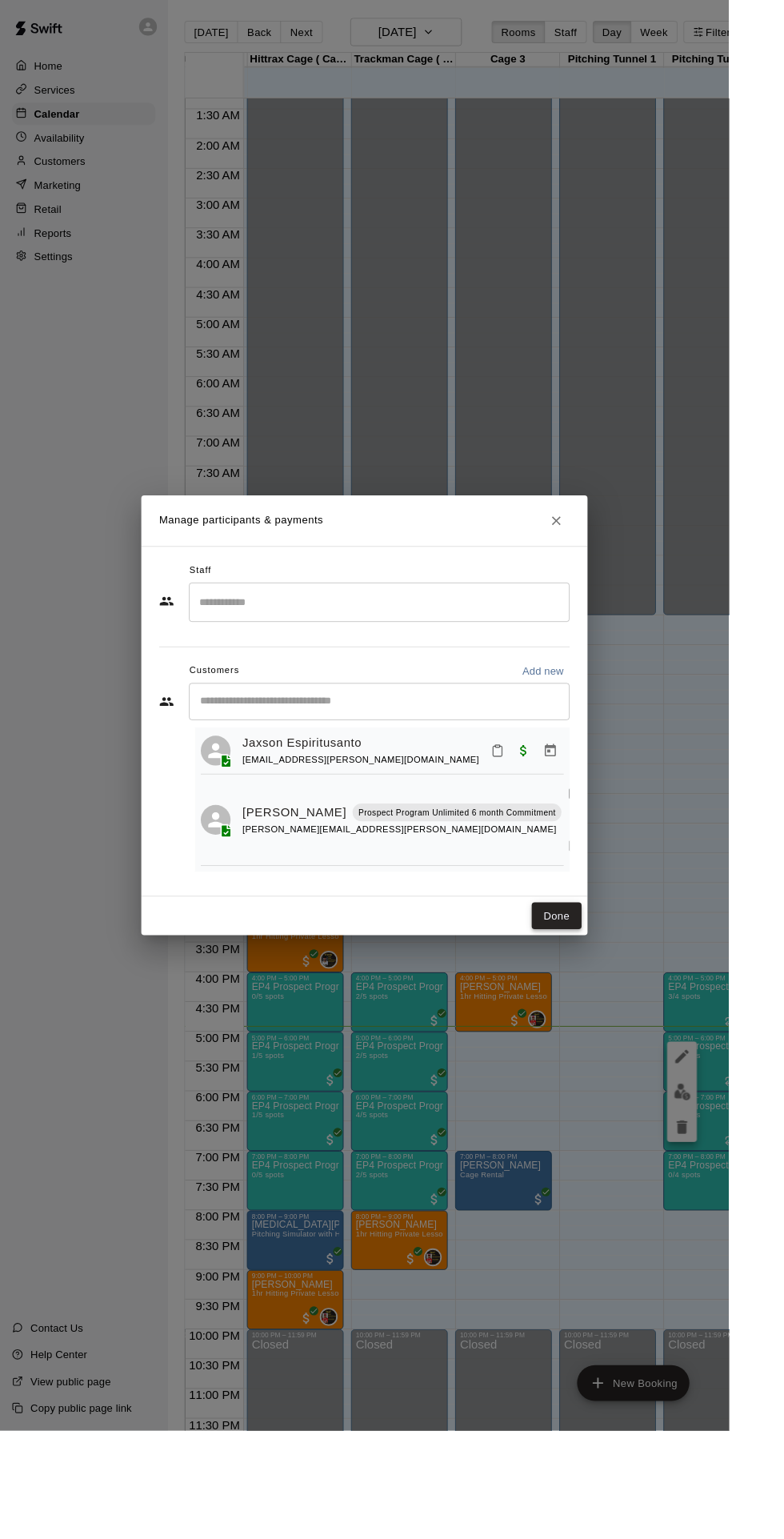
click at [626, 1000] on button "Done" at bounding box center [599, 986] width 54 height 30
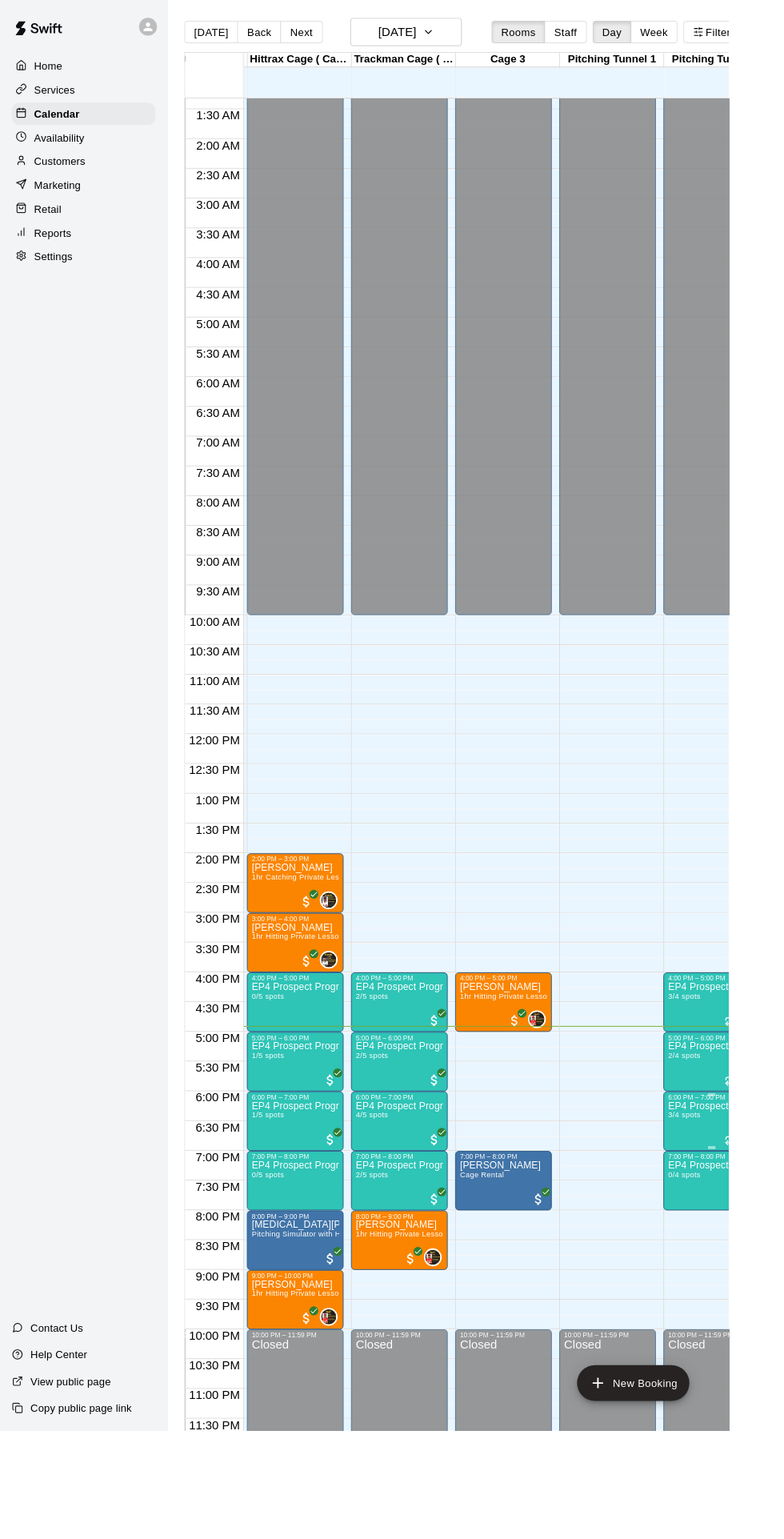
click at [782, 1222] on icon "Recurring event" at bounding box center [786, 1227] width 13 height 13
click at [783, 1287] on div at bounding box center [794, 1274] width 32 height 108
click at [783, 1284] on button "edit" at bounding box center [794, 1274] width 32 height 31
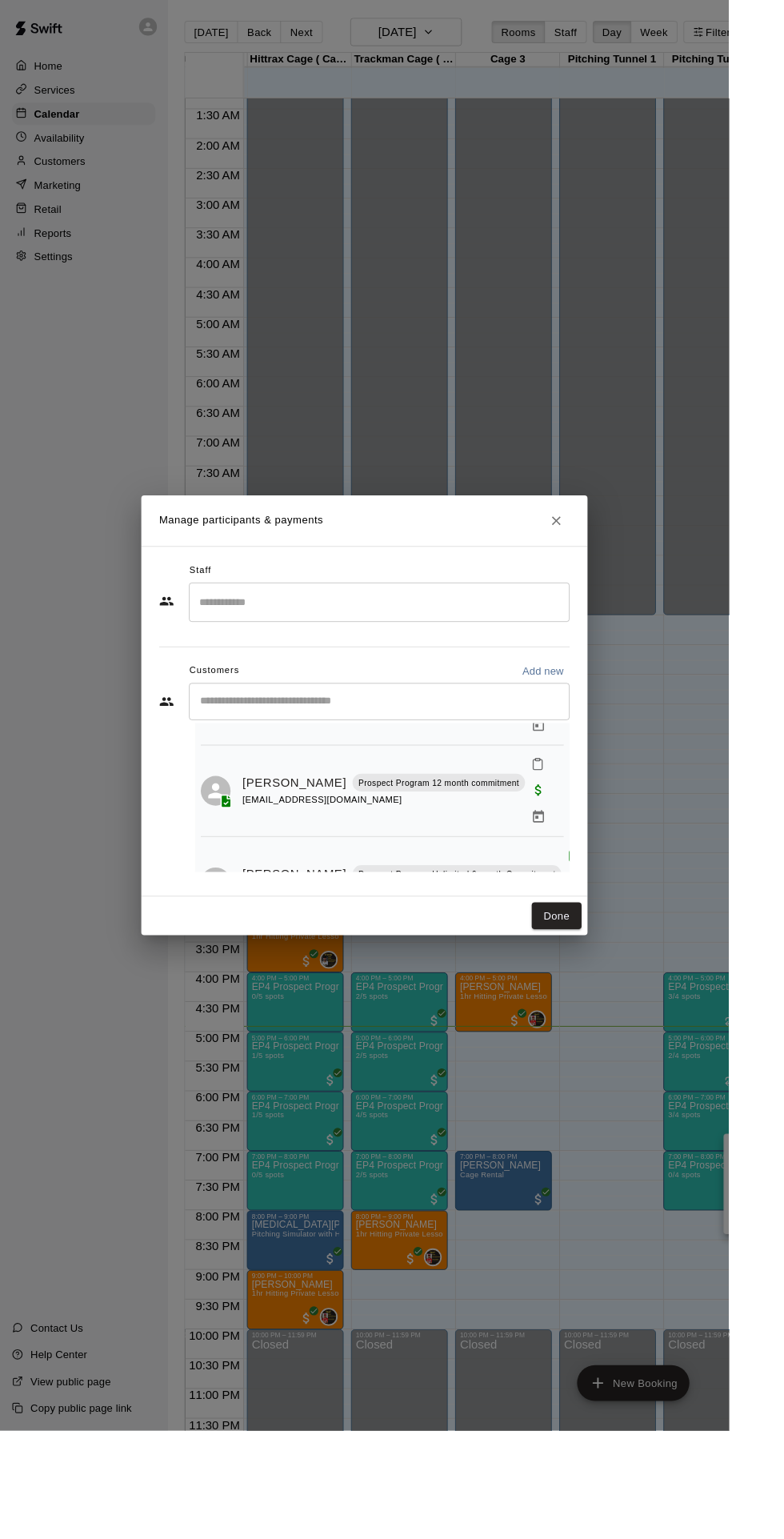
scroll to position [126, 0]
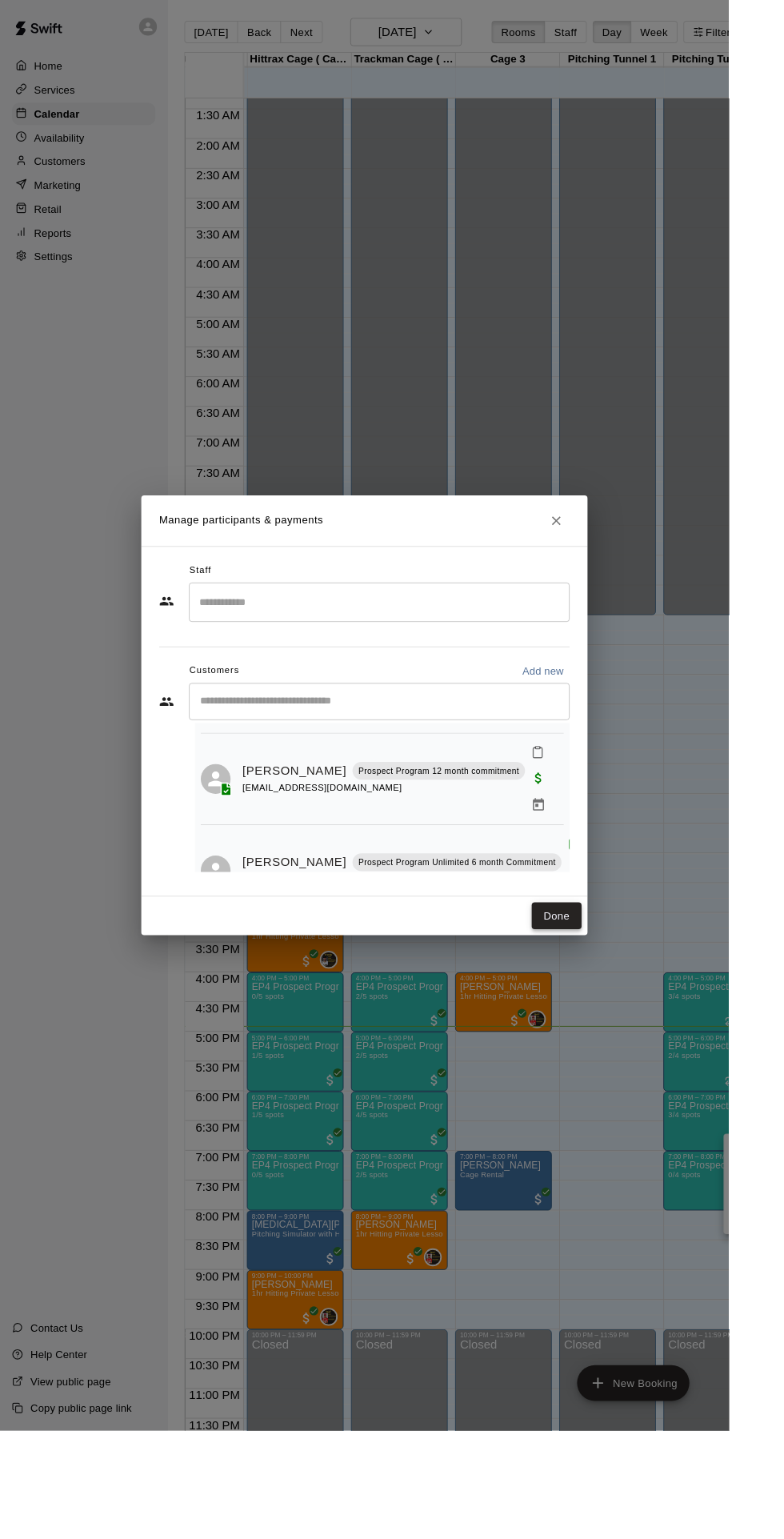
click at [626, 1000] on button "Done" at bounding box center [599, 986] width 54 height 30
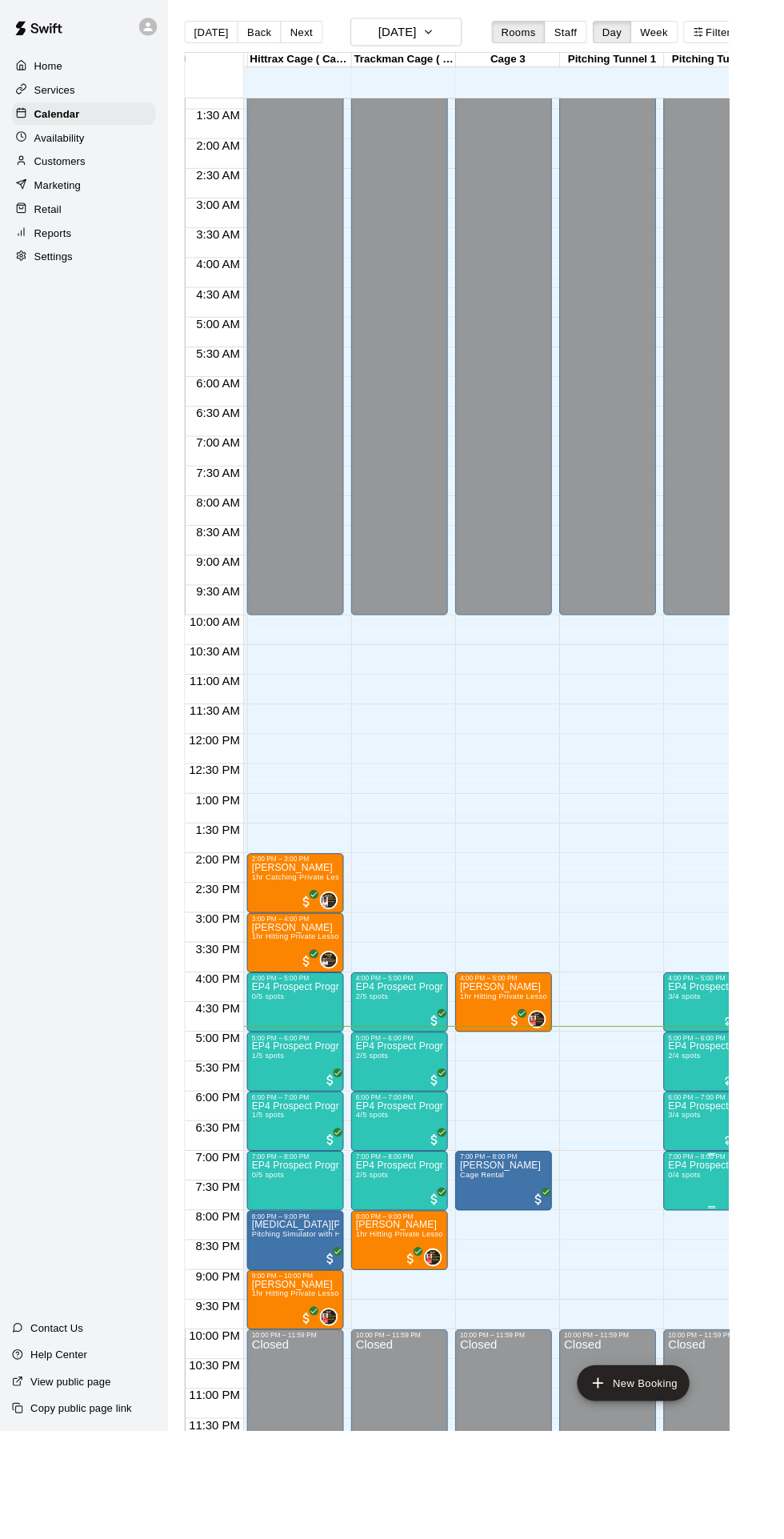
click at [745, 1315] on div at bounding box center [733, 1303] width 32 height 108
click at [748, 1302] on button "edit" at bounding box center [733, 1303] width 32 height 31
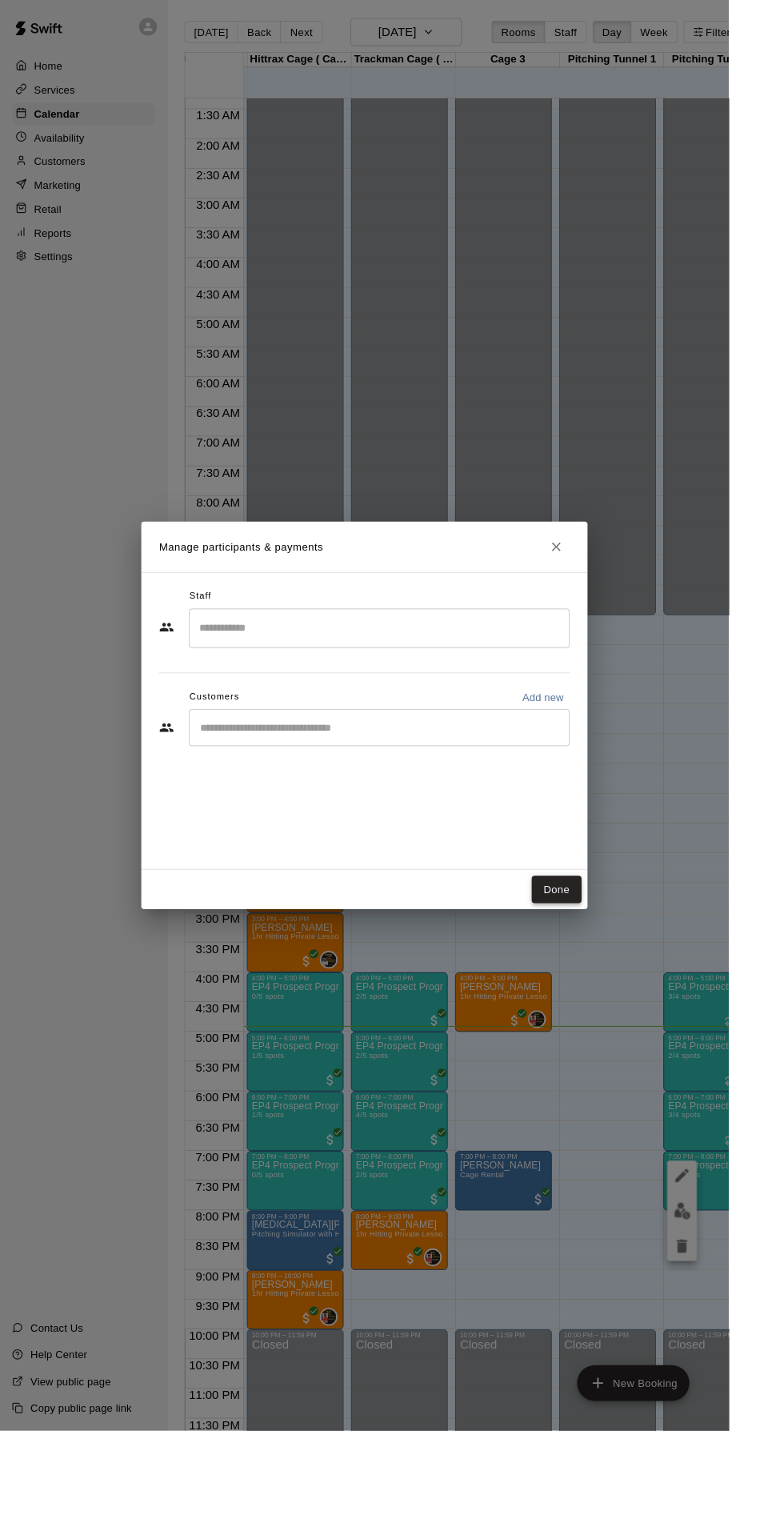
click at [626, 972] on button "Done" at bounding box center [599, 957] width 54 height 30
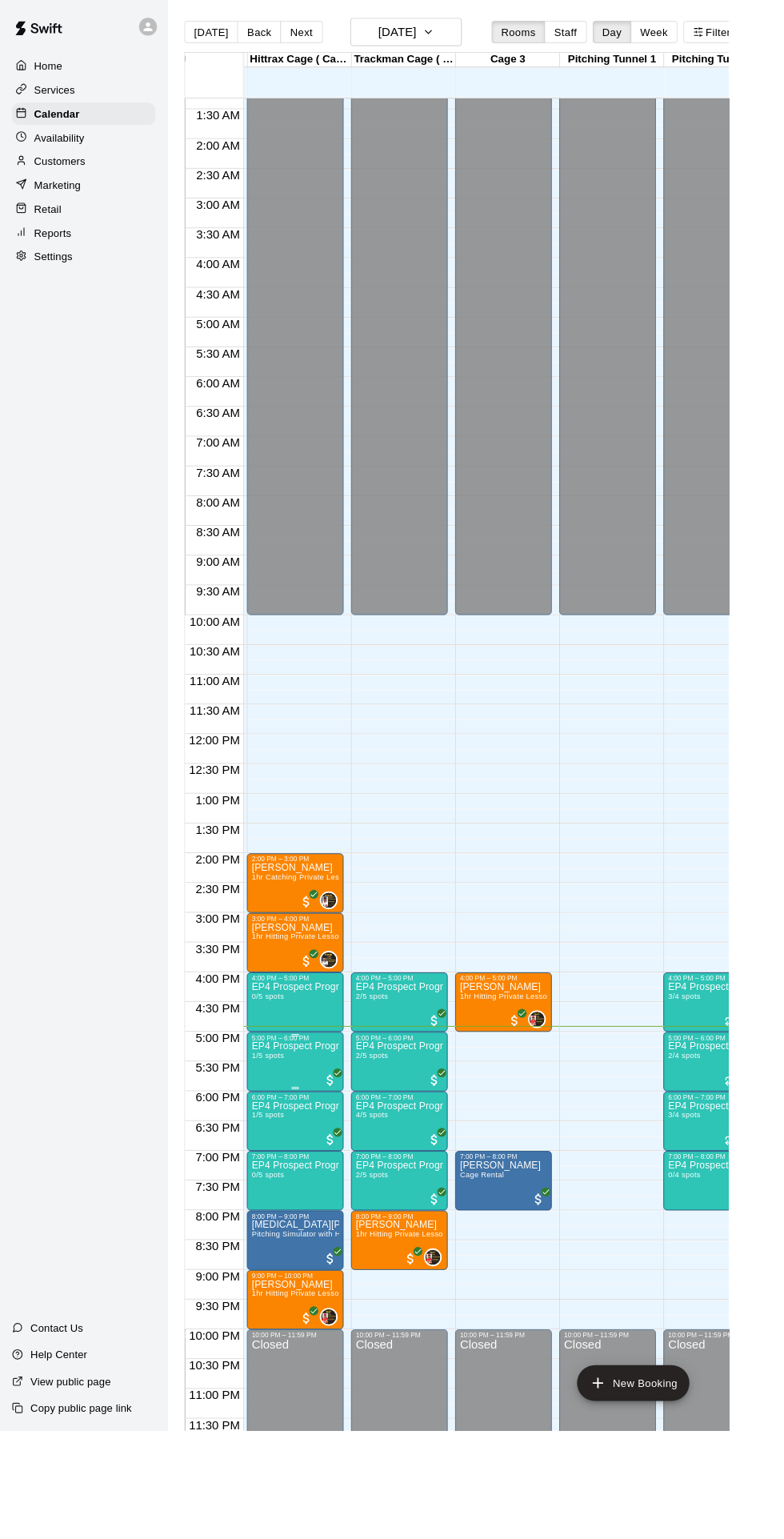
click at [344, 1125] on p "EP4 Prospect Program Hitting ( 16u+ Slot )" at bounding box center [318, 1125] width 94 height 0
click at [296, 1184] on button "edit" at bounding box center [285, 1181] width 32 height 31
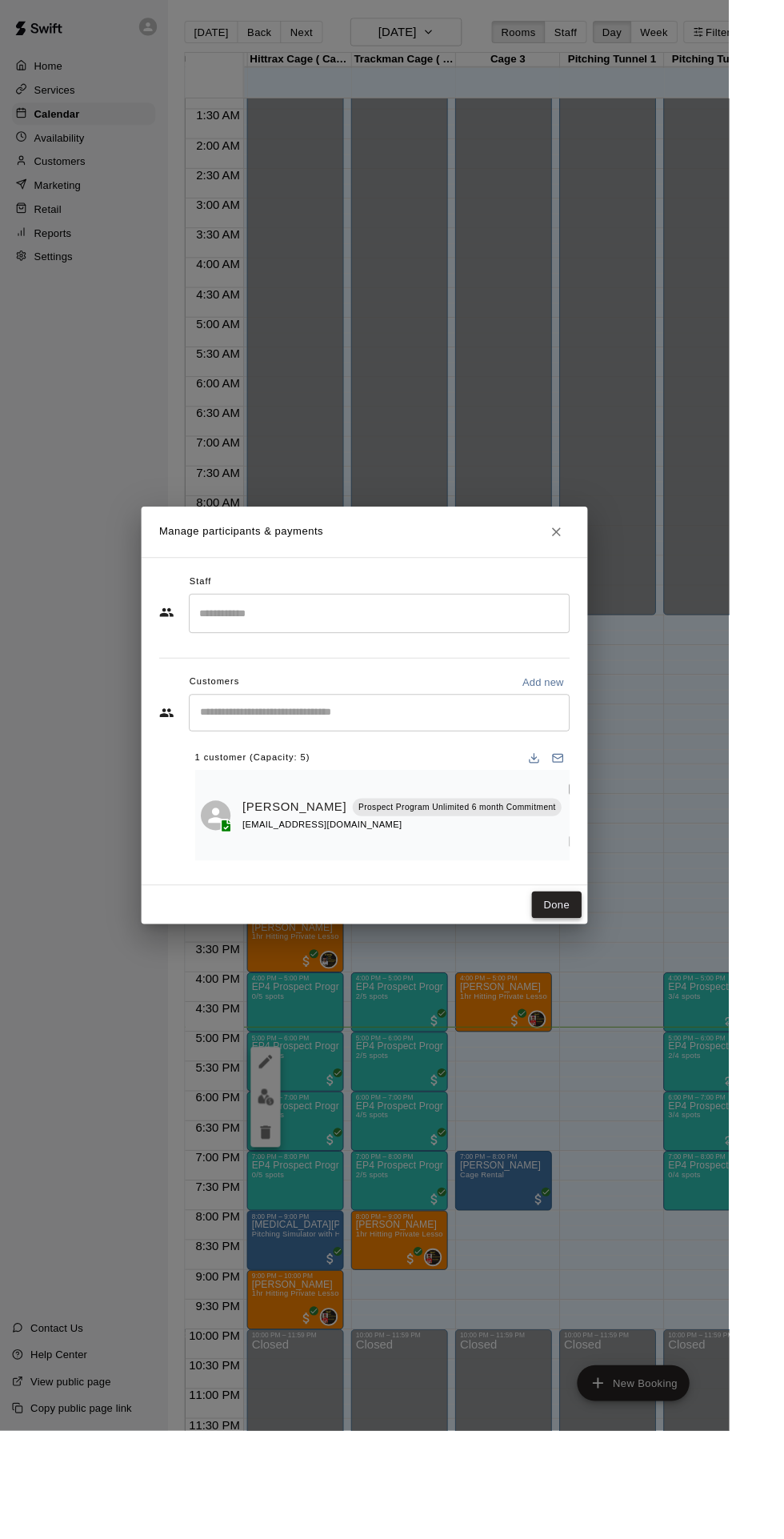
click at [626, 988] on button "Done" at bounding box center [599, 974] width 54 height 30
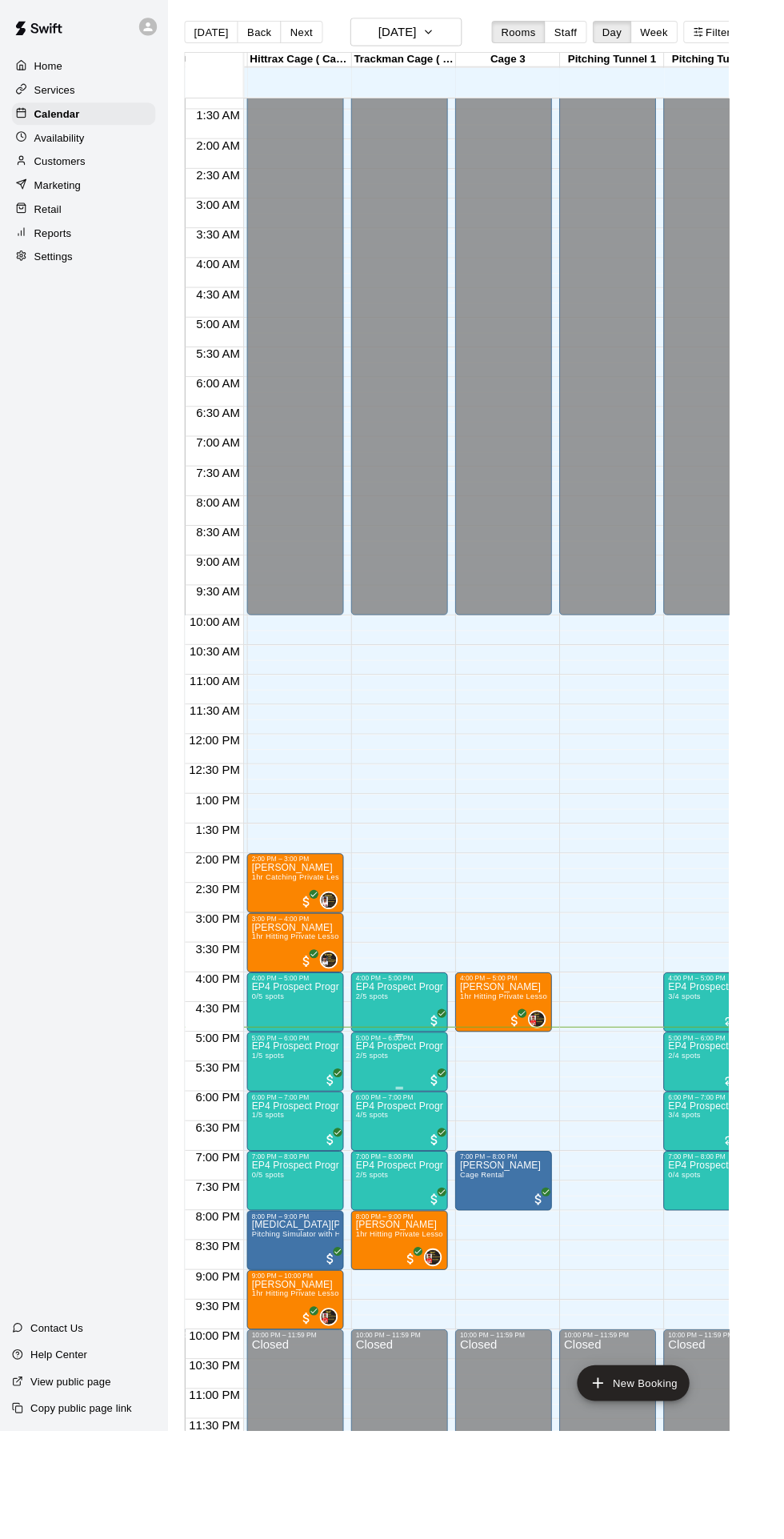
click at [399, 1190] on button "edit" at bounding box center [397, 1175] width 32 height 31
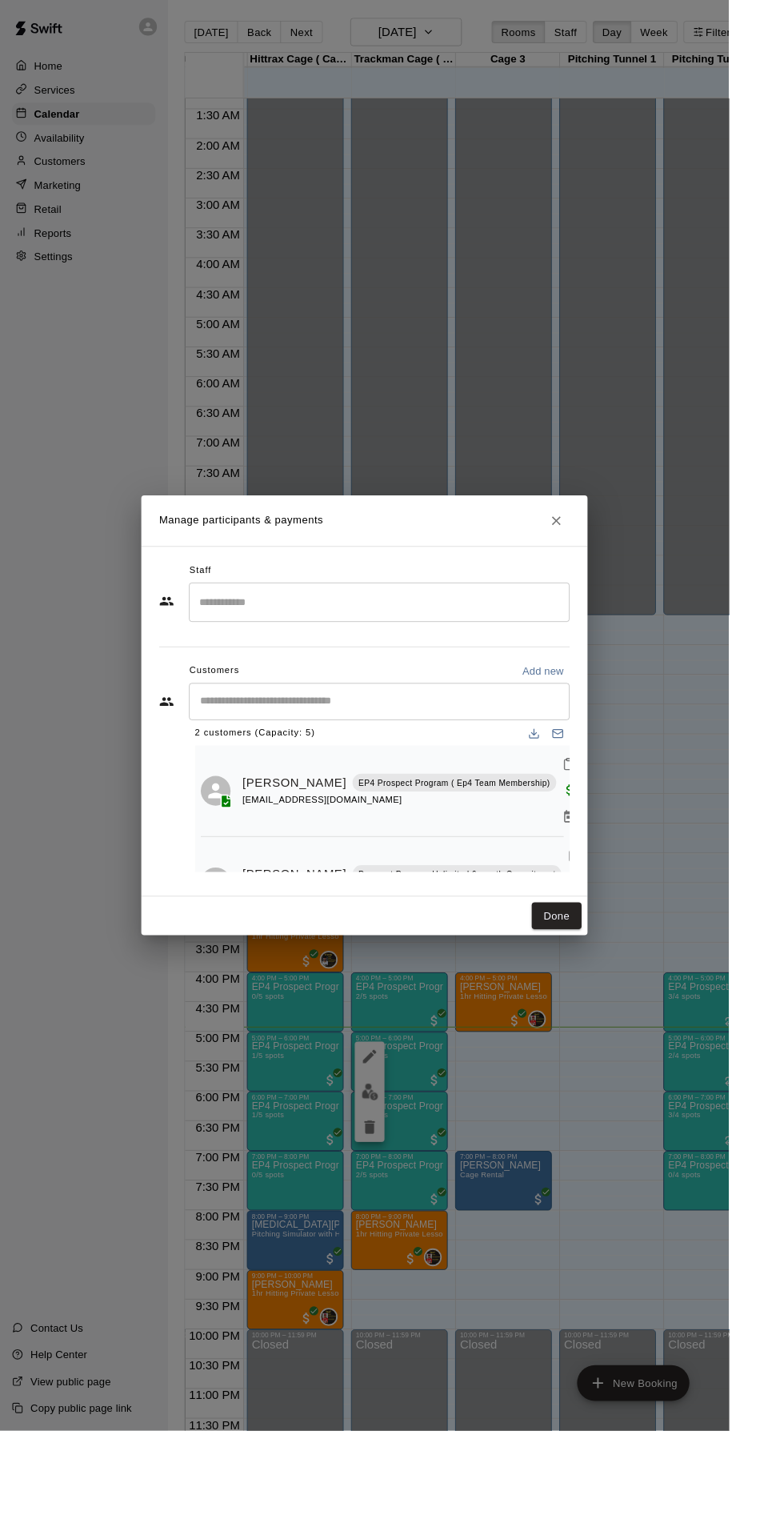
scroll to position [27, 0]
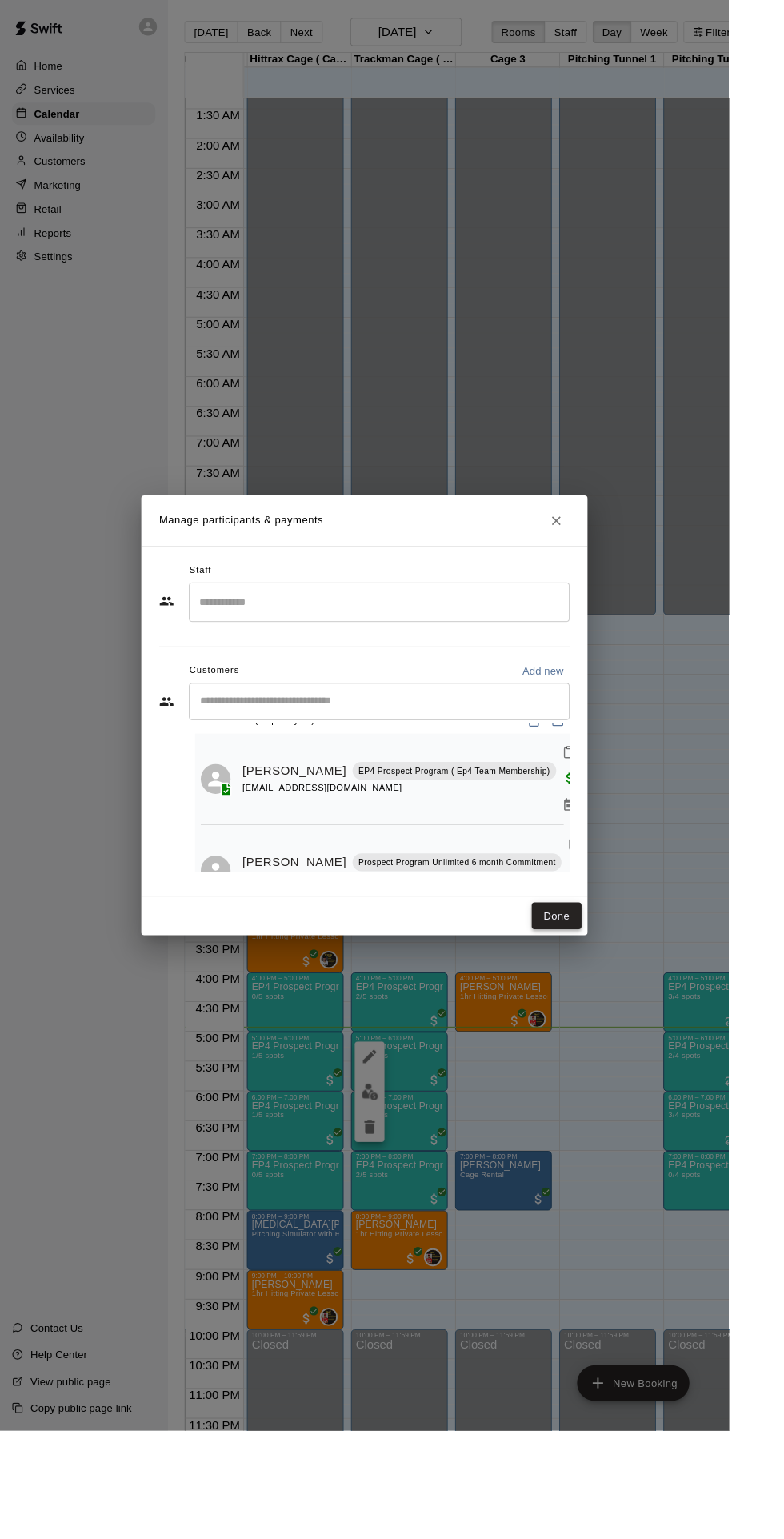
click at [626, 1000] on button "Done" at bounding box center [599, 986] width 54 height 30
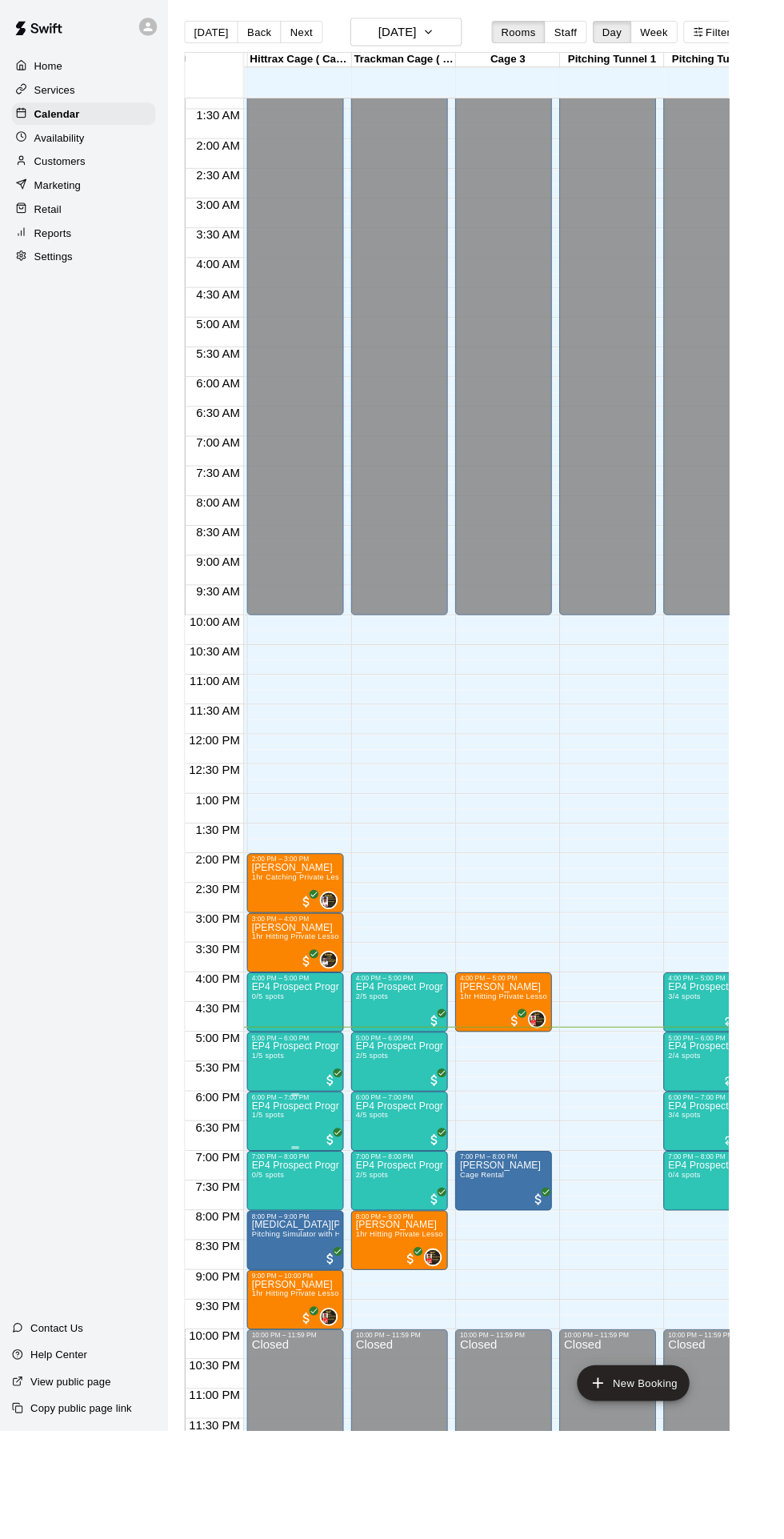
click at [295, 1269] on icon "delete" at bounding box center [285, 1277] width 19 height 19
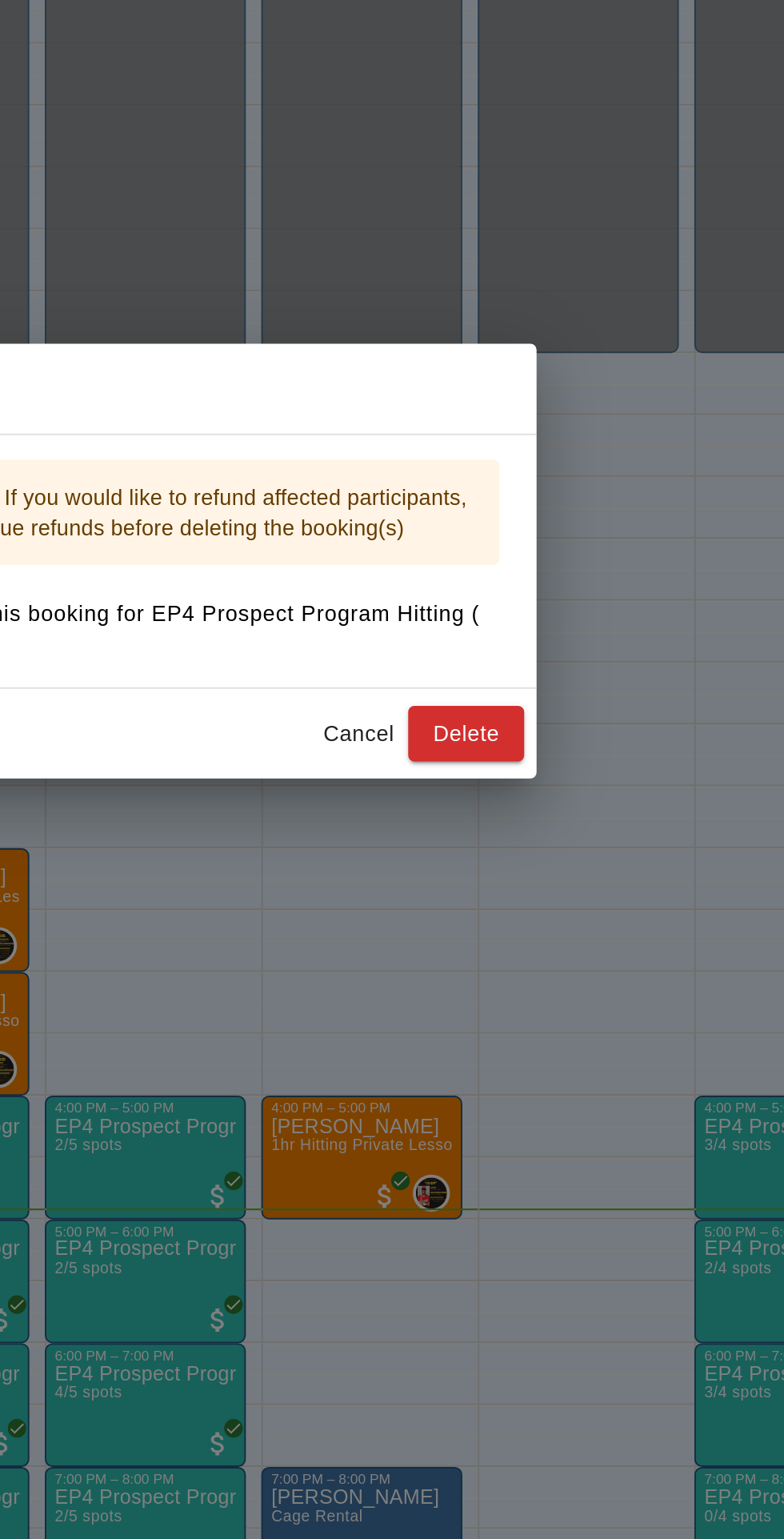
click at [566, 874] on button "Cancel" at bounding box center [539, 859] width 51 height 30
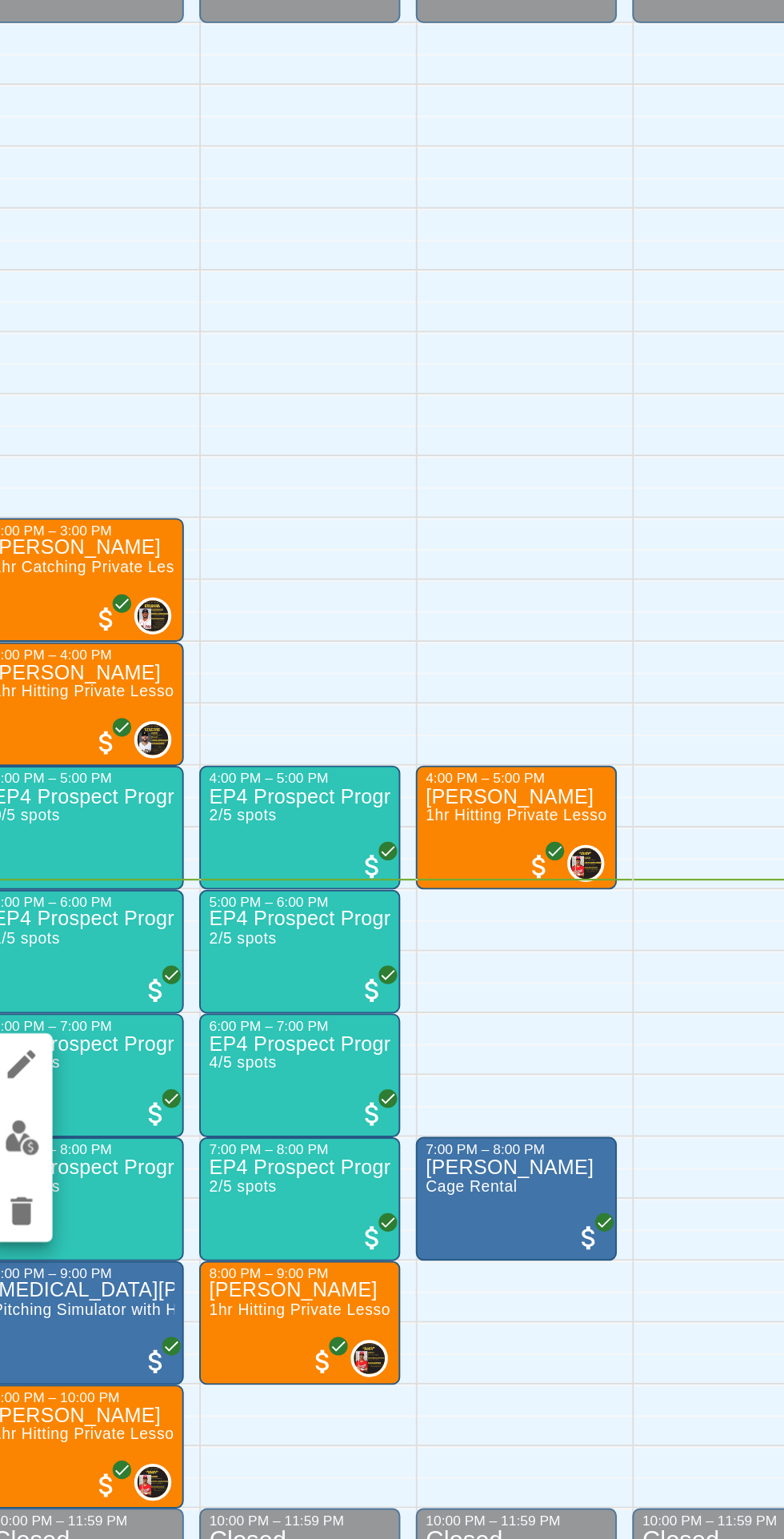
click at [296, 1246] on button "edit" at bounding box center [285, 1239] width 32 height 31
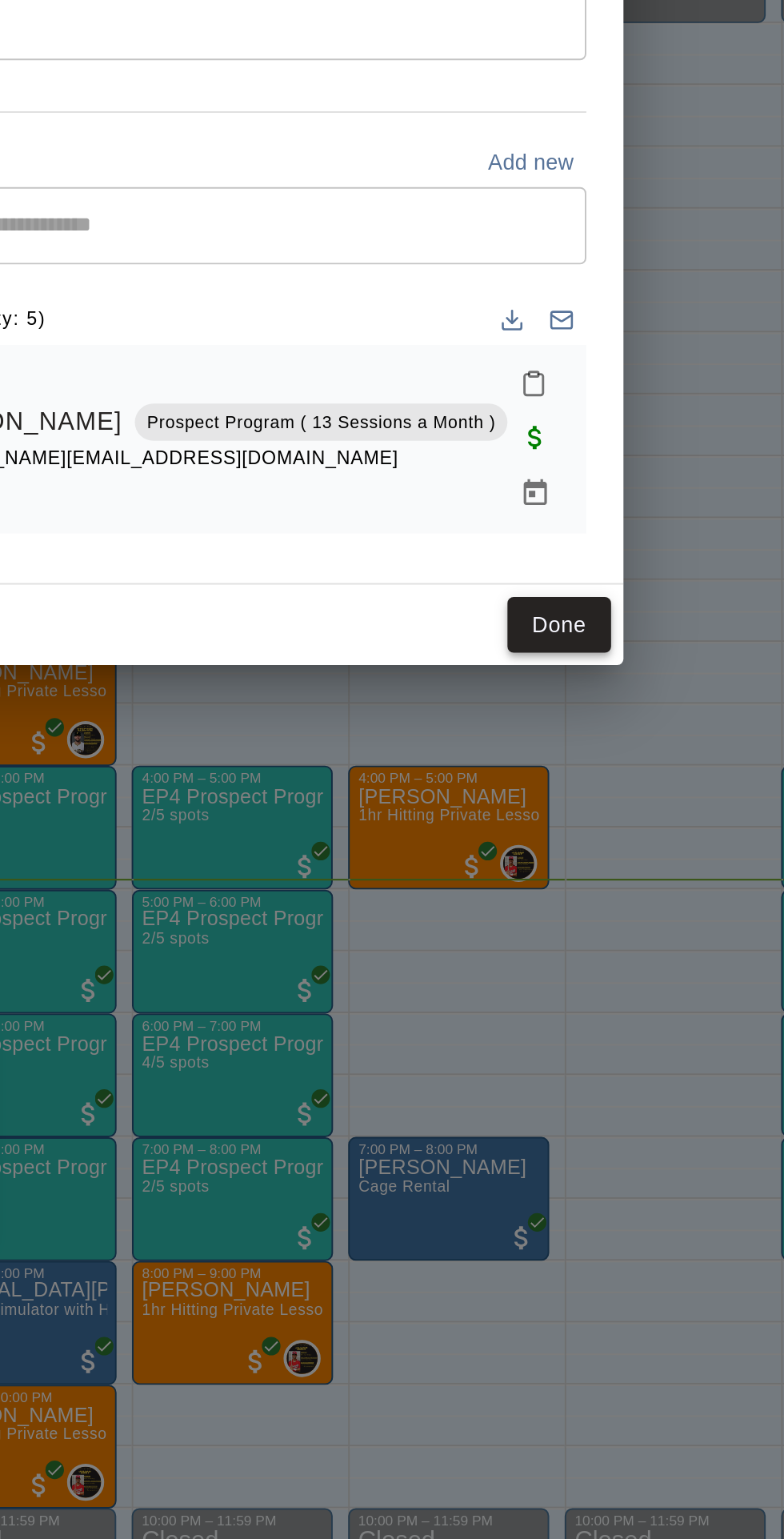
click at [626, 988] on button "Done" at bounding box center [599, 974] width 54 height 30
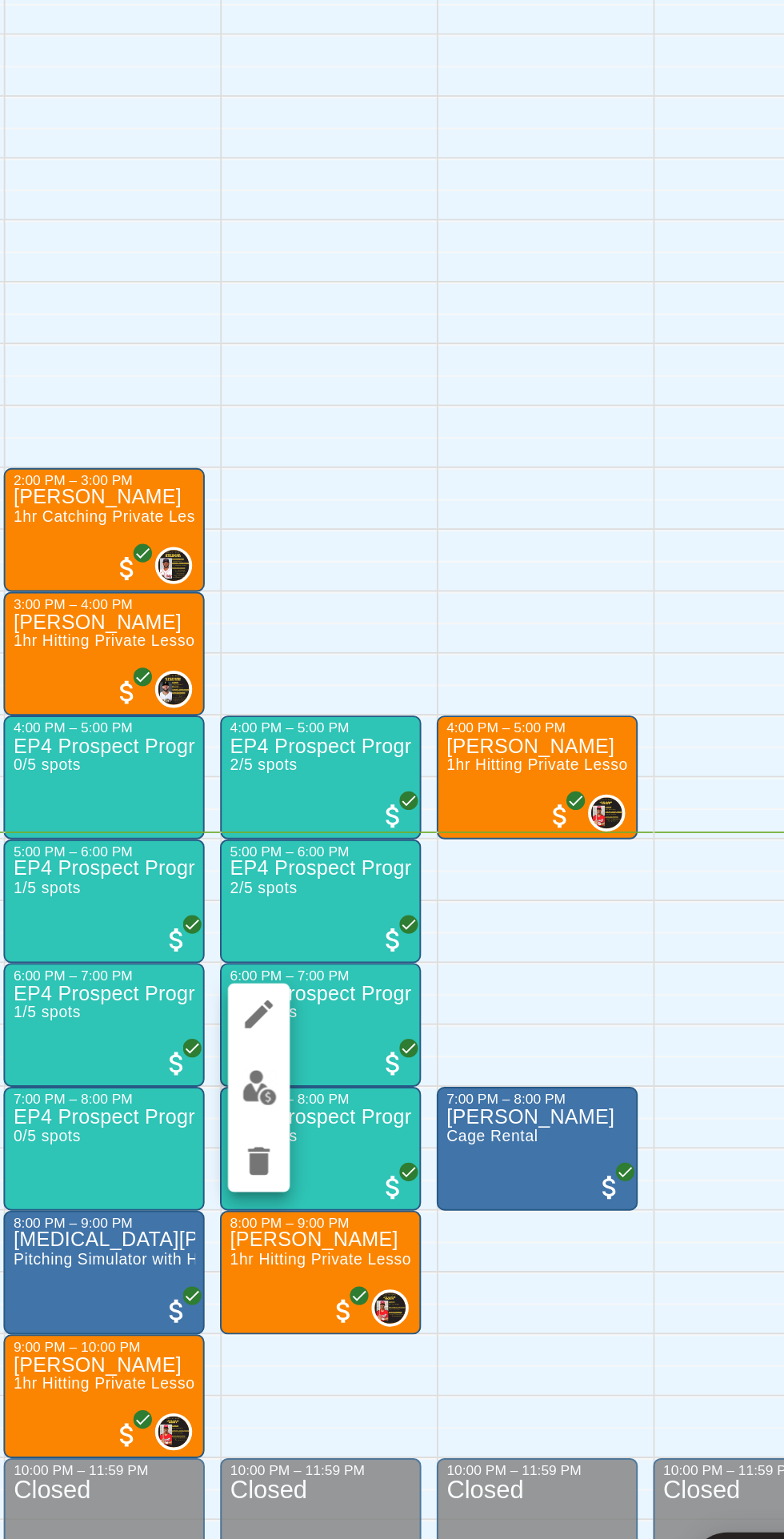
click at [405, 1248] on button "edit" at bounding box center [397, 1239] width 32 height 31
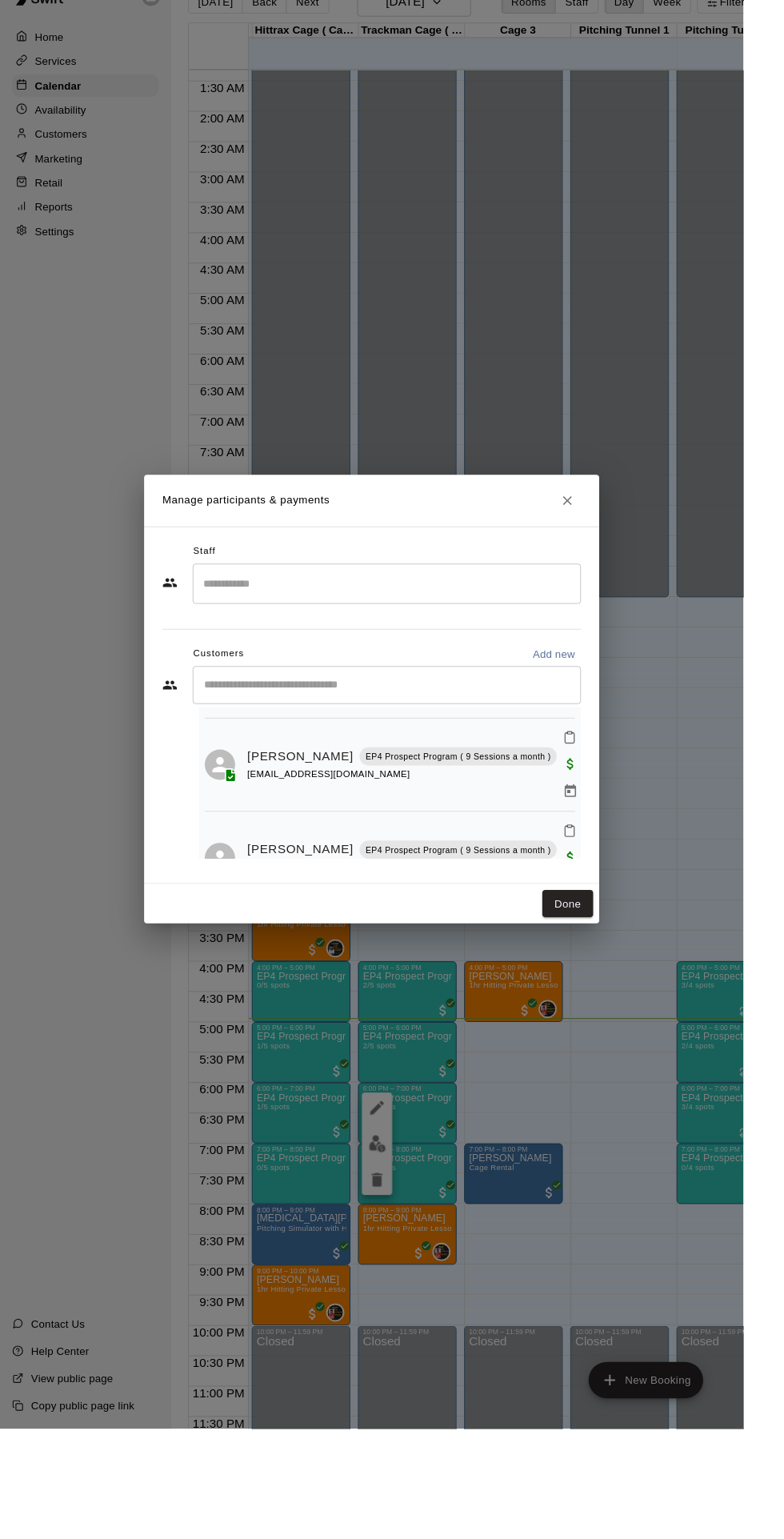
scroll to position [129, 0]
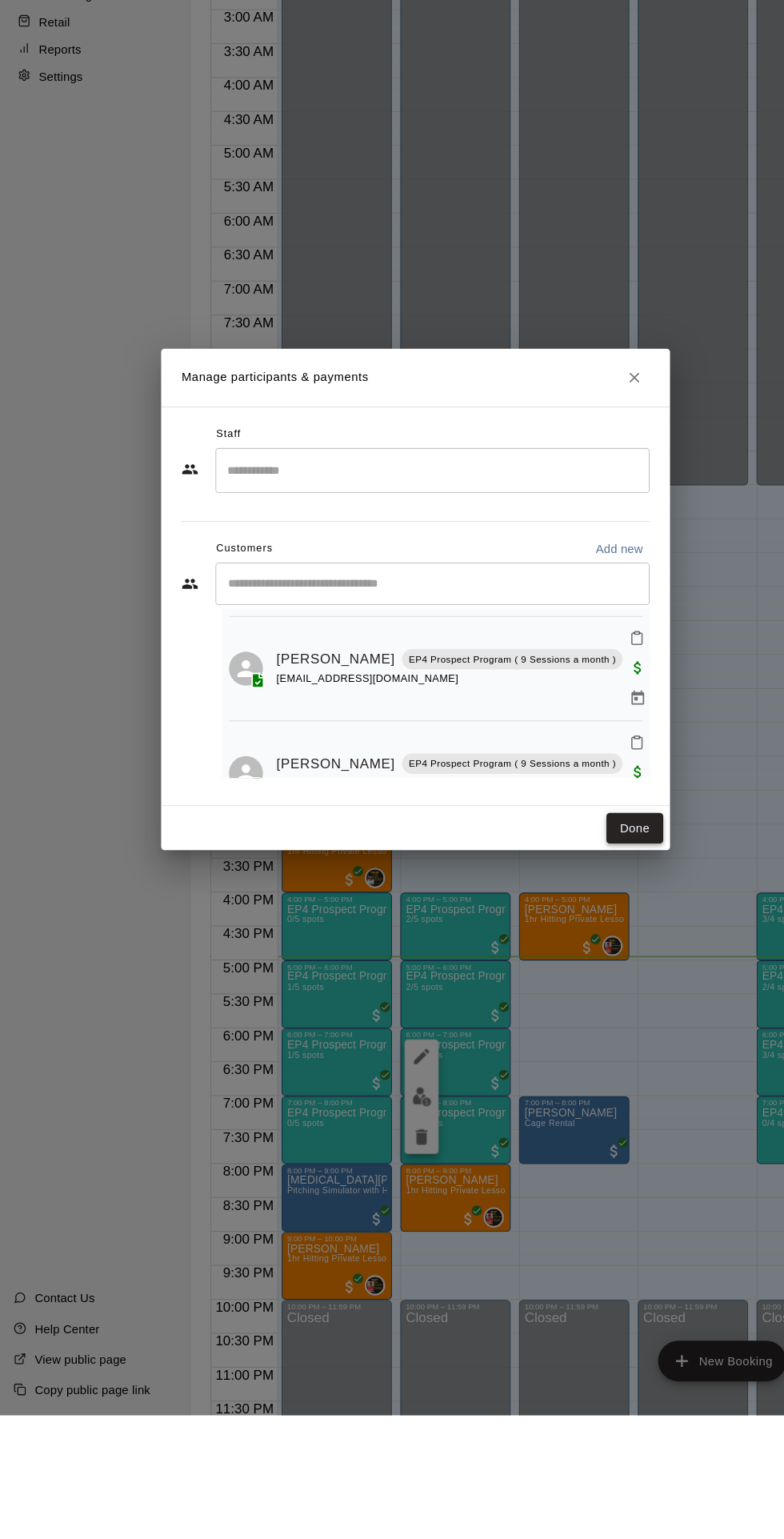
click at [626, 1000] on button "Done" at bounding box center [599, 986] width 54 height 30
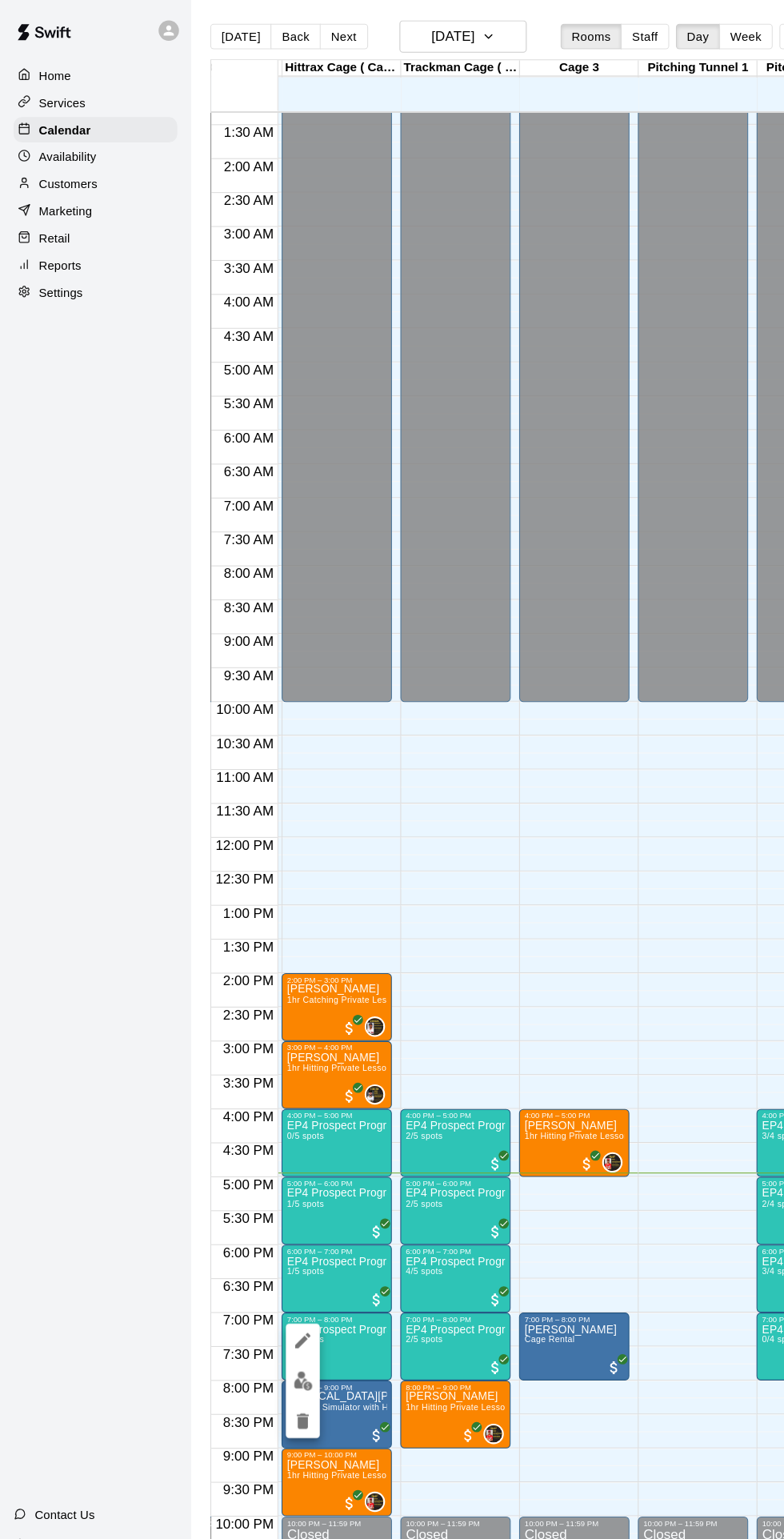
click at [294, 1310] on img "edit" at bounding box center [286, 1303] width 18 height 18
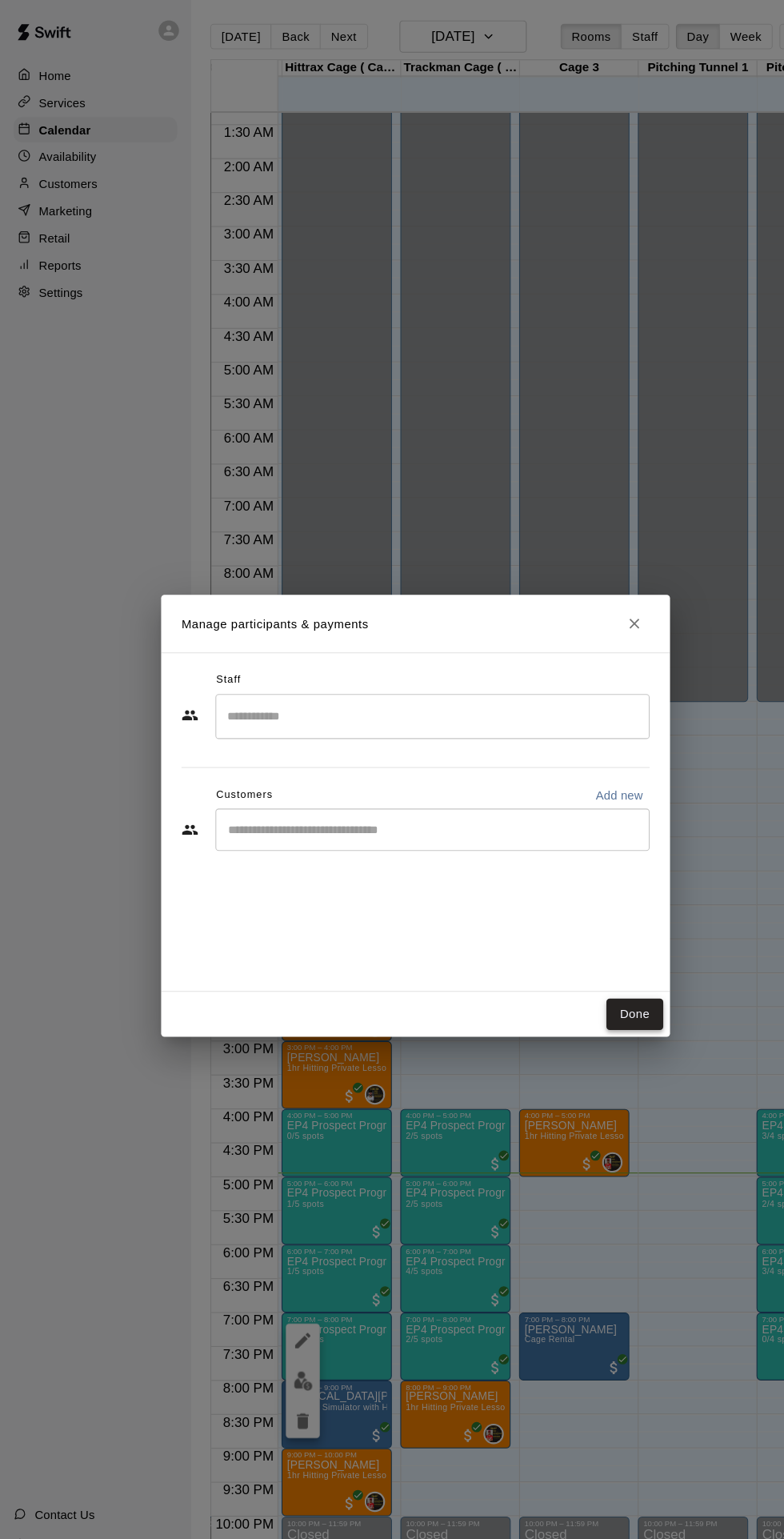
click at [626, 972] on button "Done" at bounding box center [599, 957] width 54 height 30
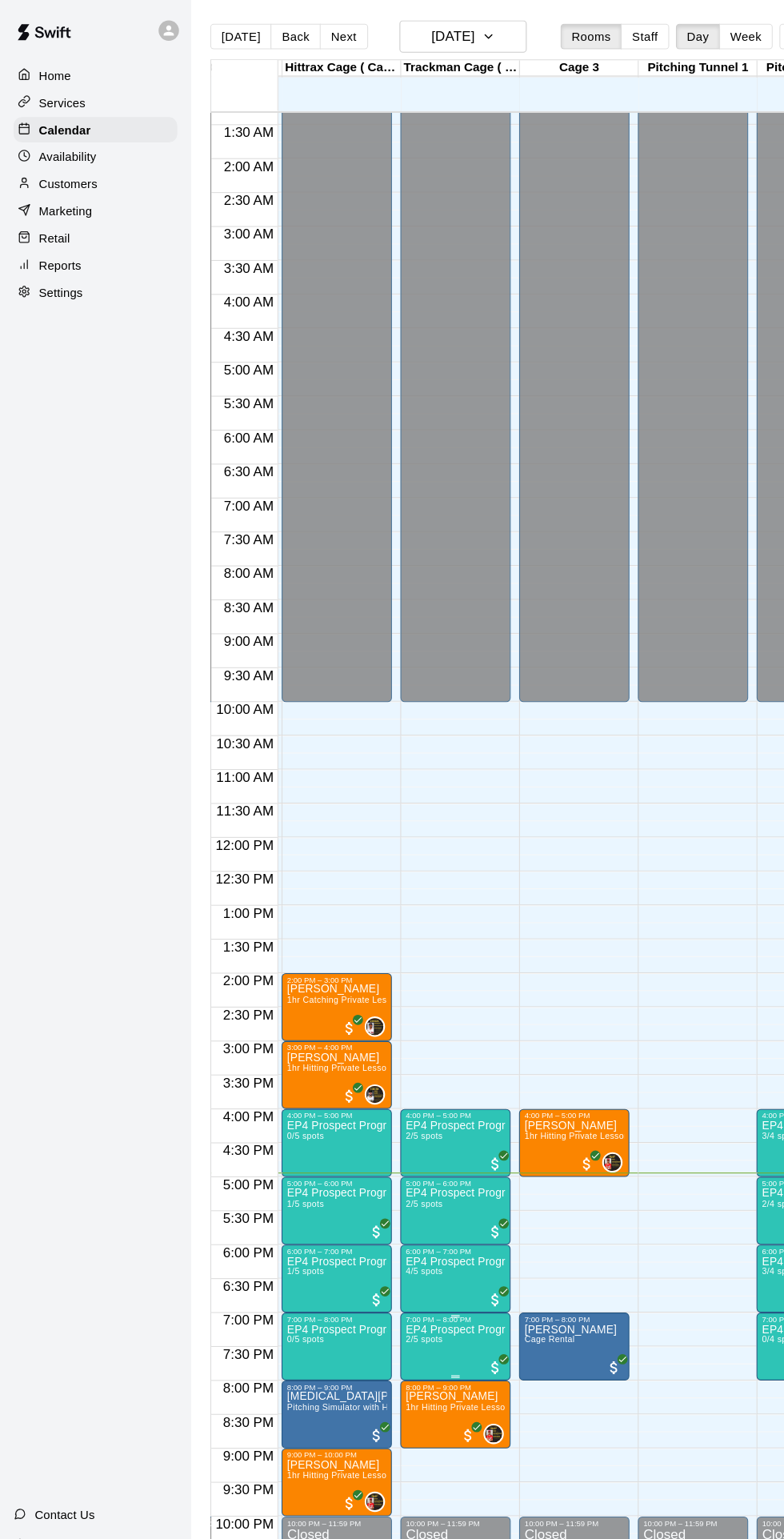
click at [404, 1305] on img "edit" at bounding box center [398, 1303] width 18 height 18
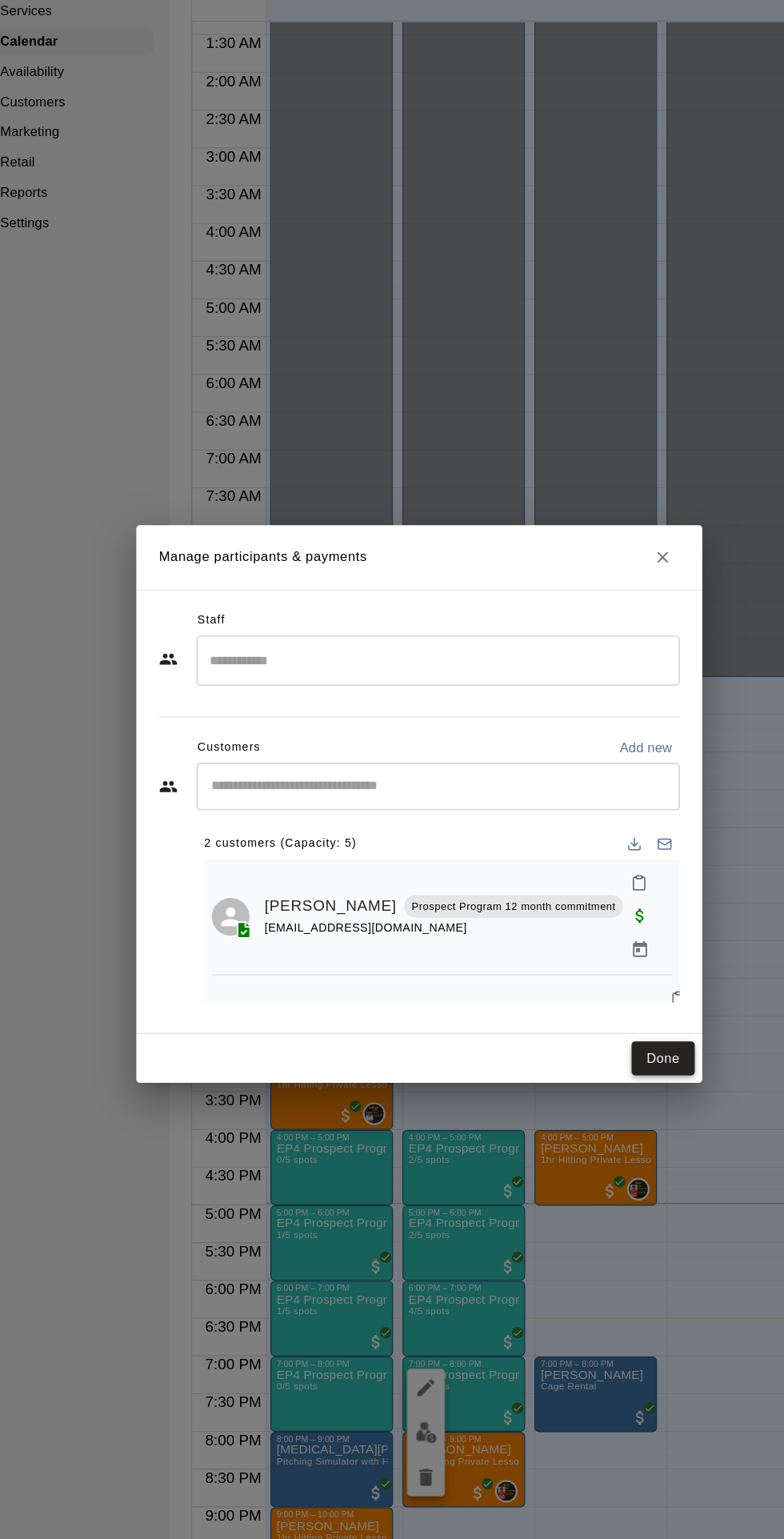
click at [626, 1000] on button "Done" at bounding box center [599, 986] width 54 height 30
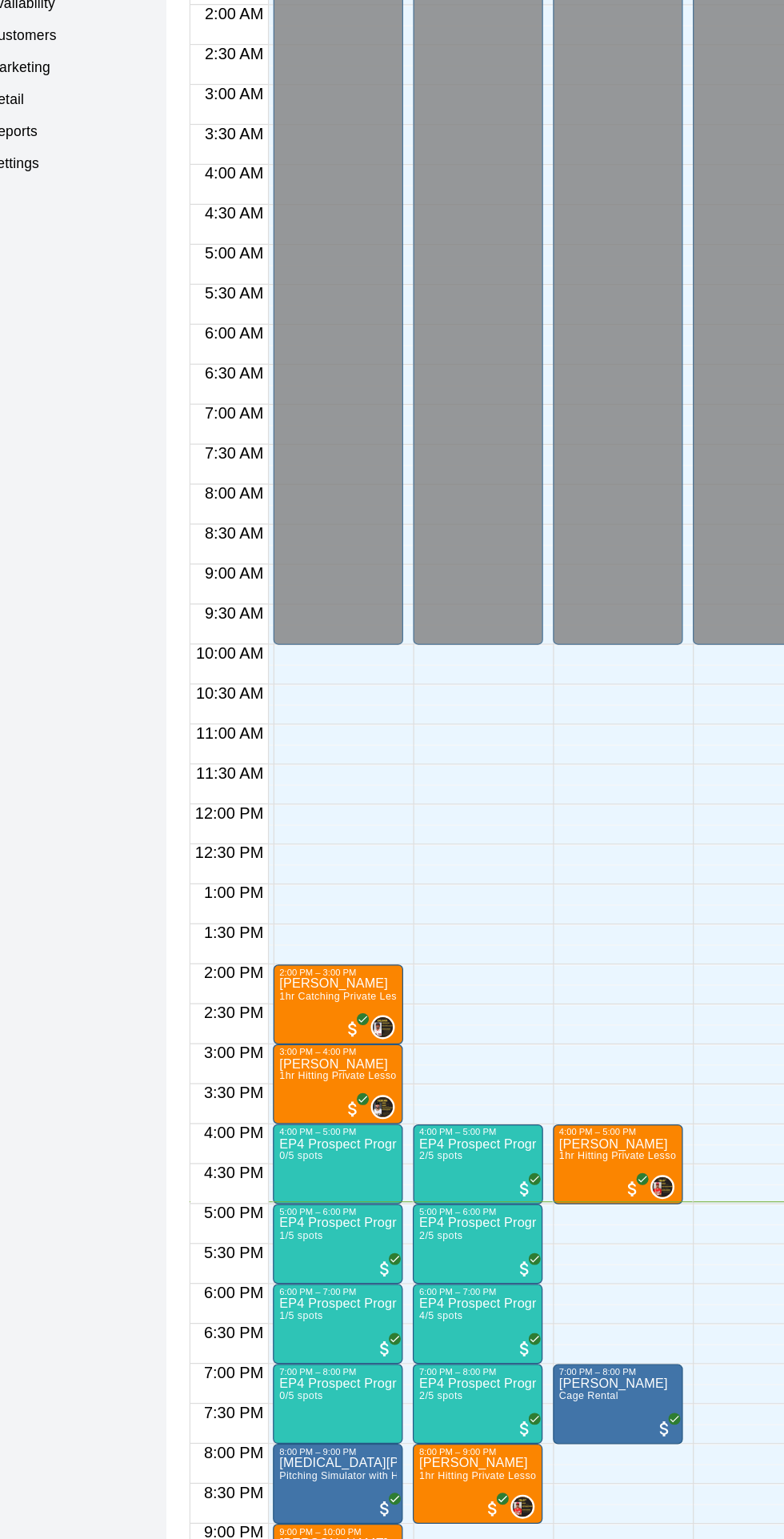
scroll to position [0, 105]
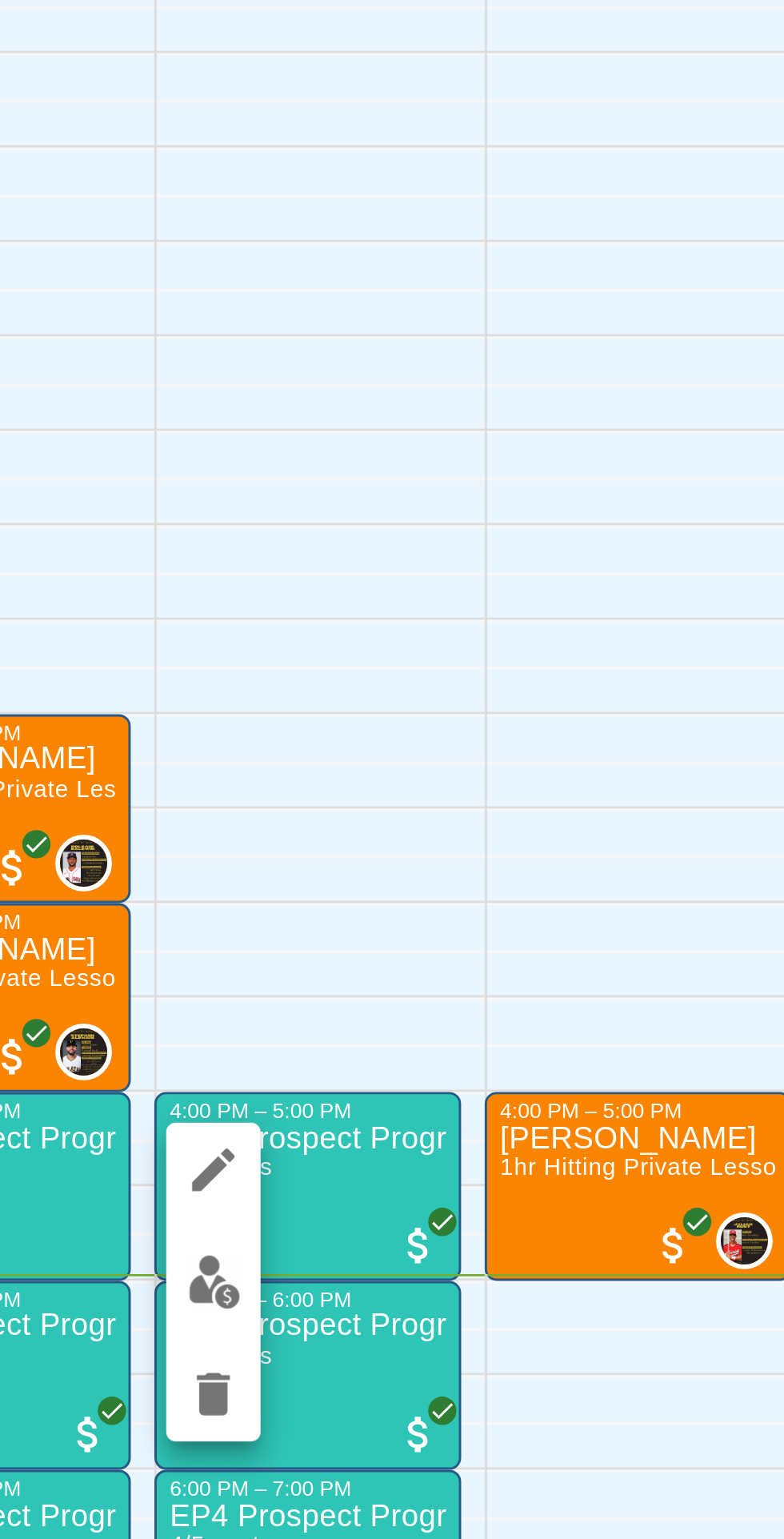
click at [403, 1117] on img "edit" at bounding box center [401, 1110] width 18 height 18
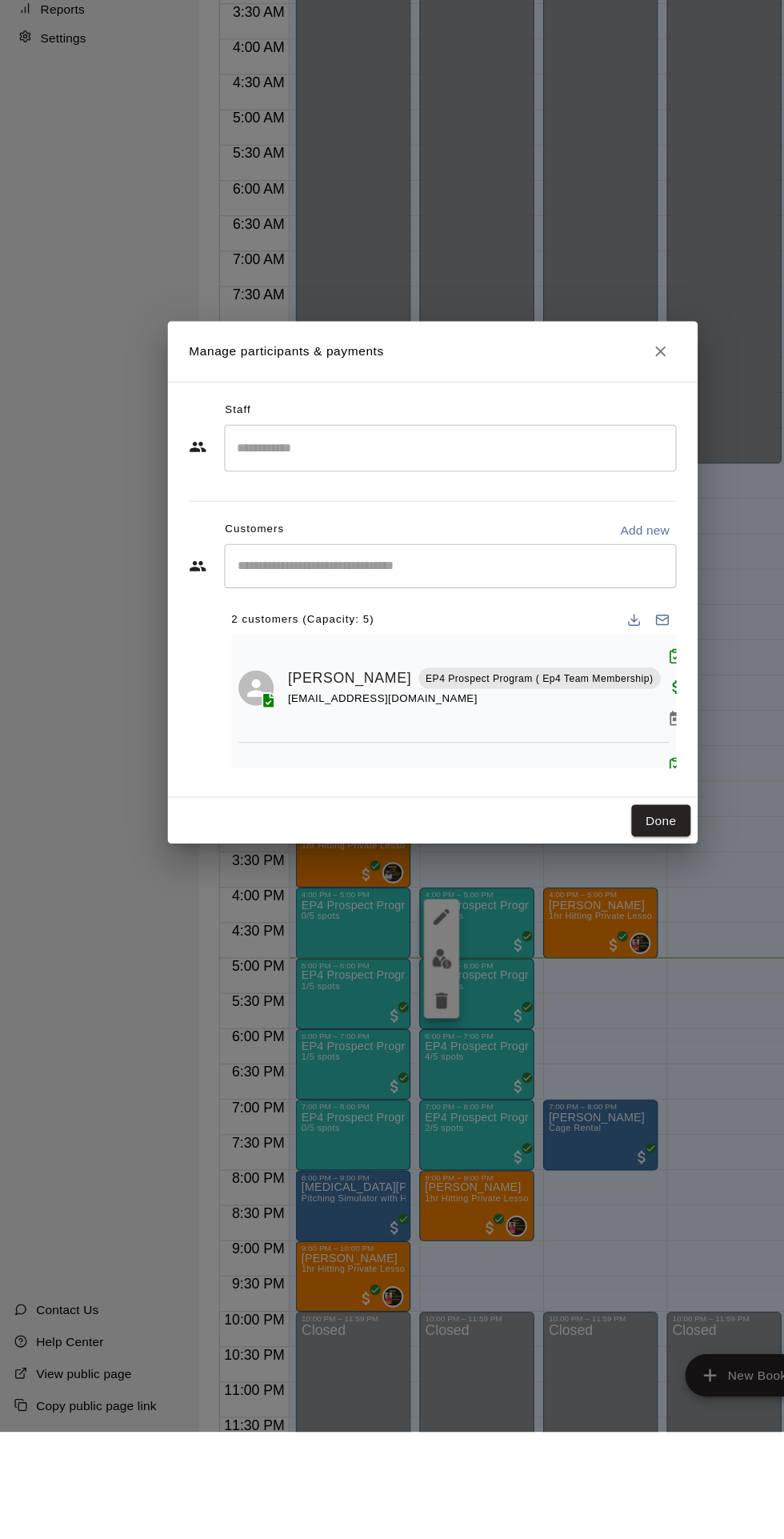
scroll to position [0, 0]
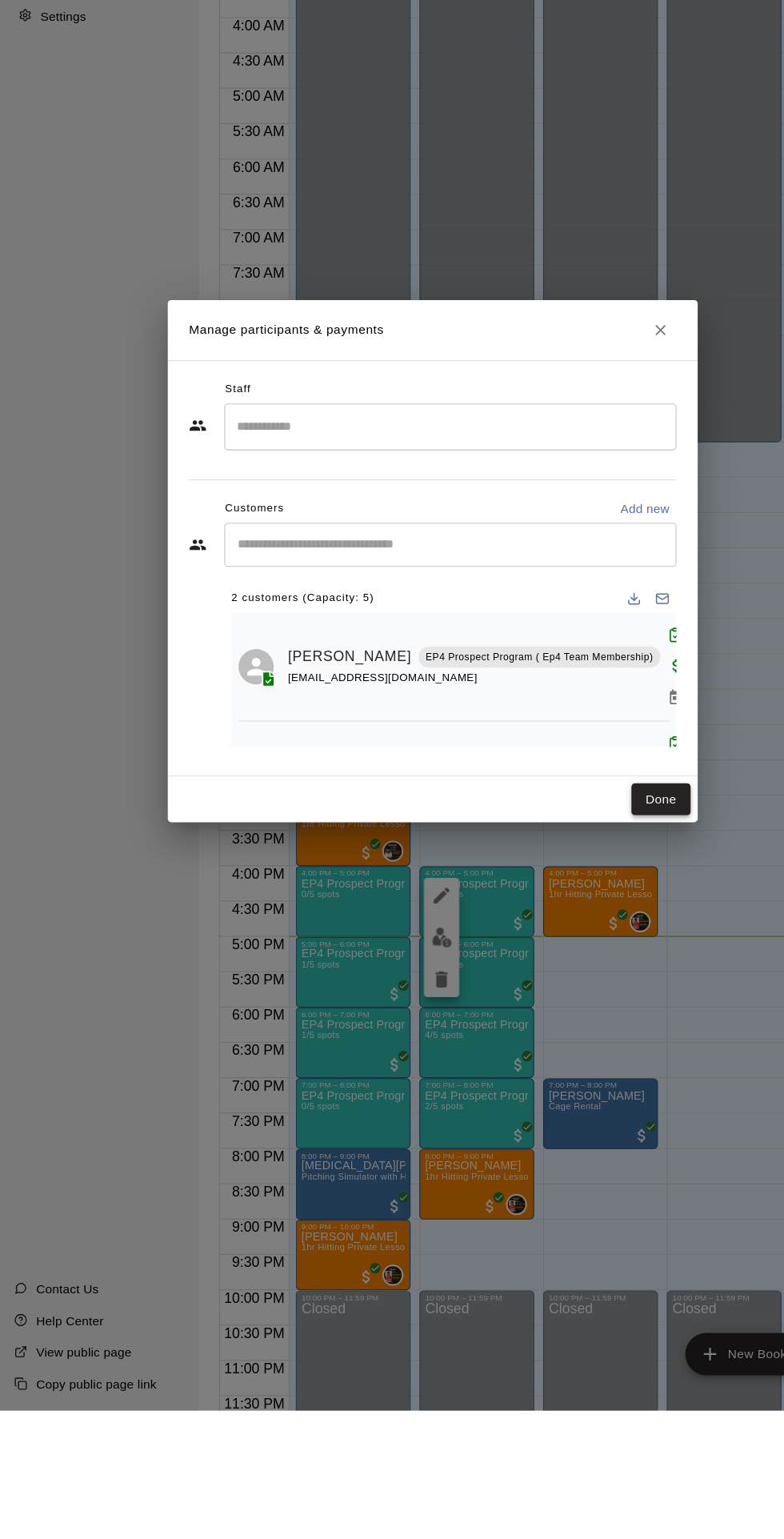
click at [626, 1000] on button "Done" at bounding box center [599, 986] width 54 height 30
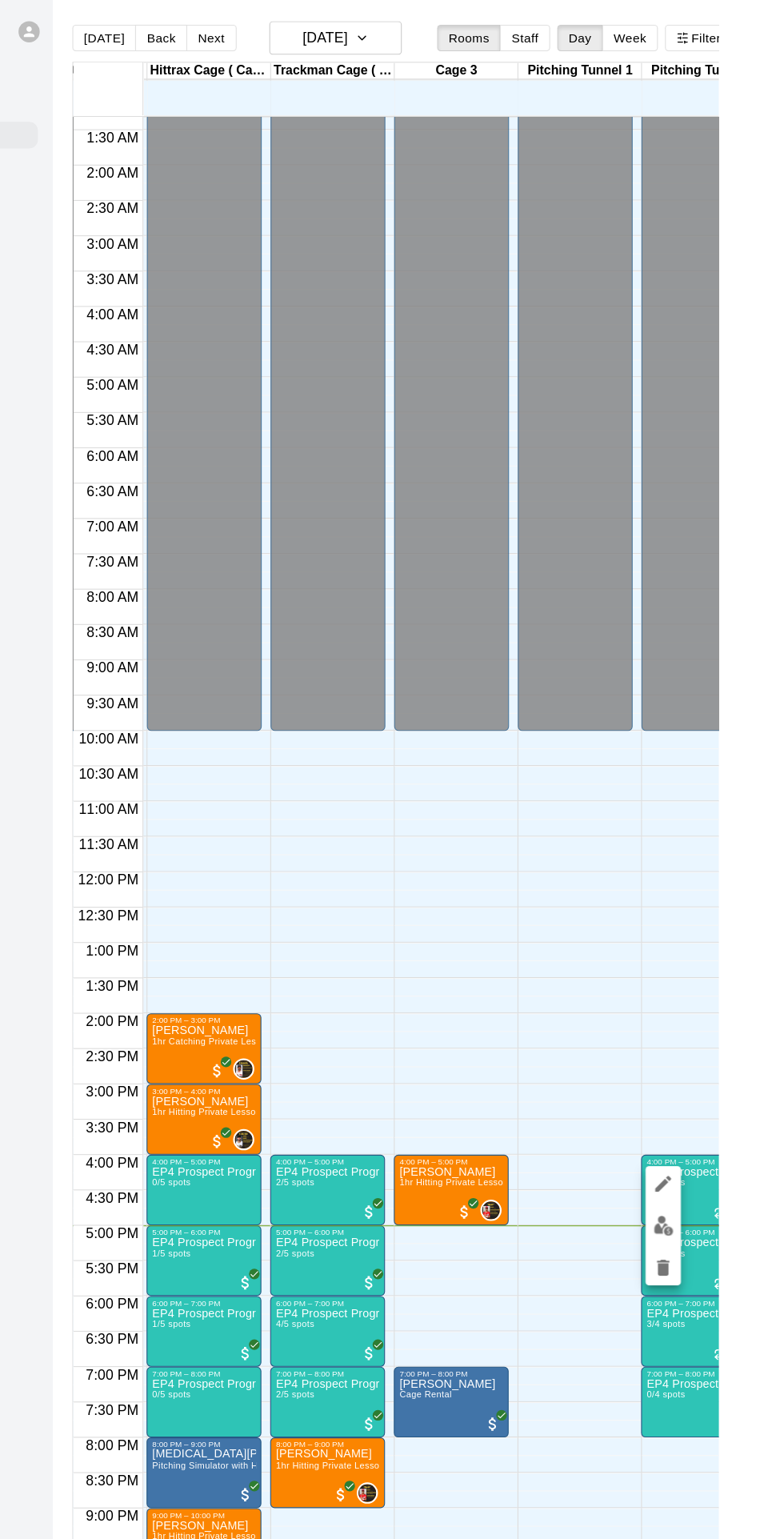
click at [746, 1111] on button "edit" at bounding box center [733, 1110] width 32 height 31
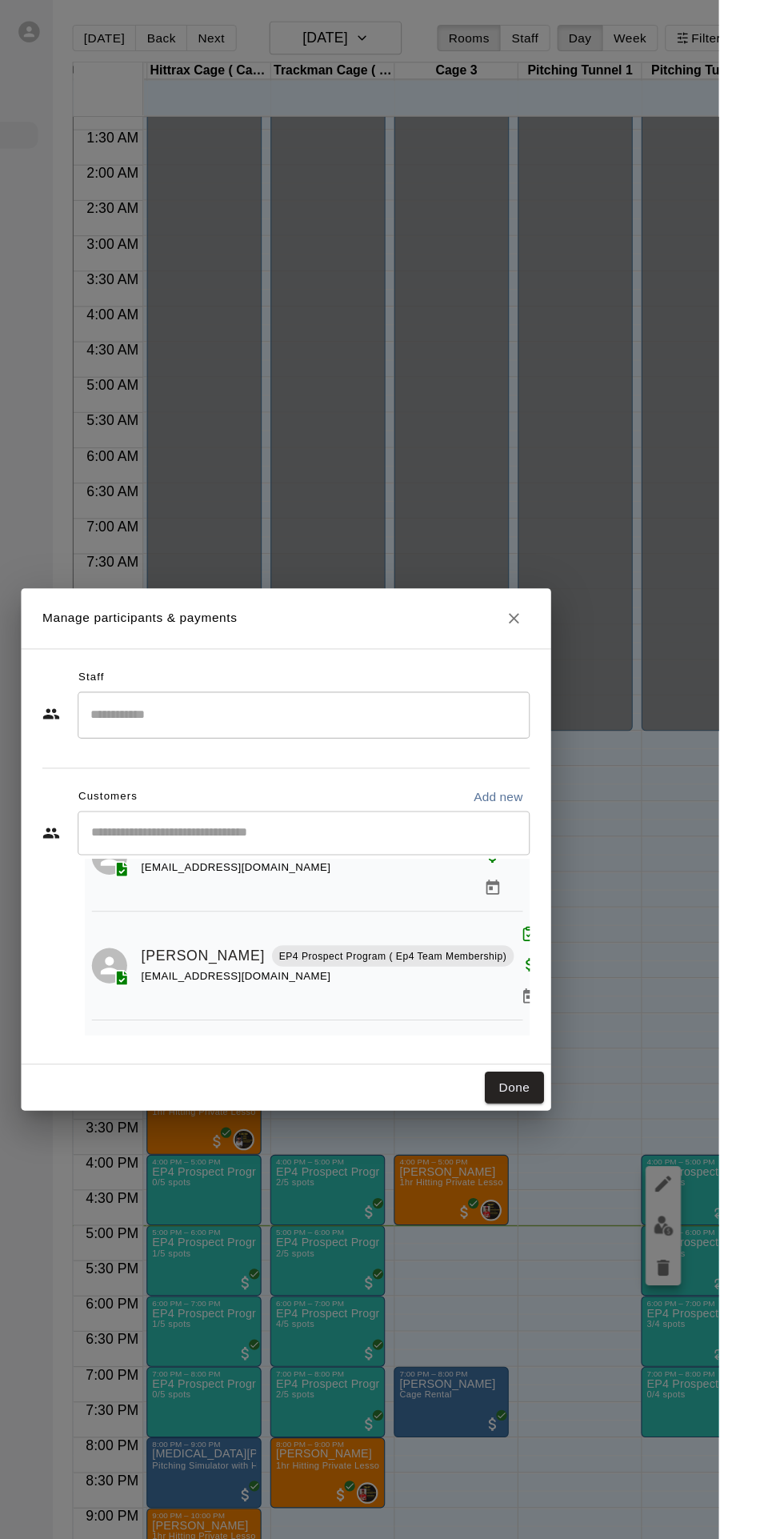
scroll to position [99, 0]
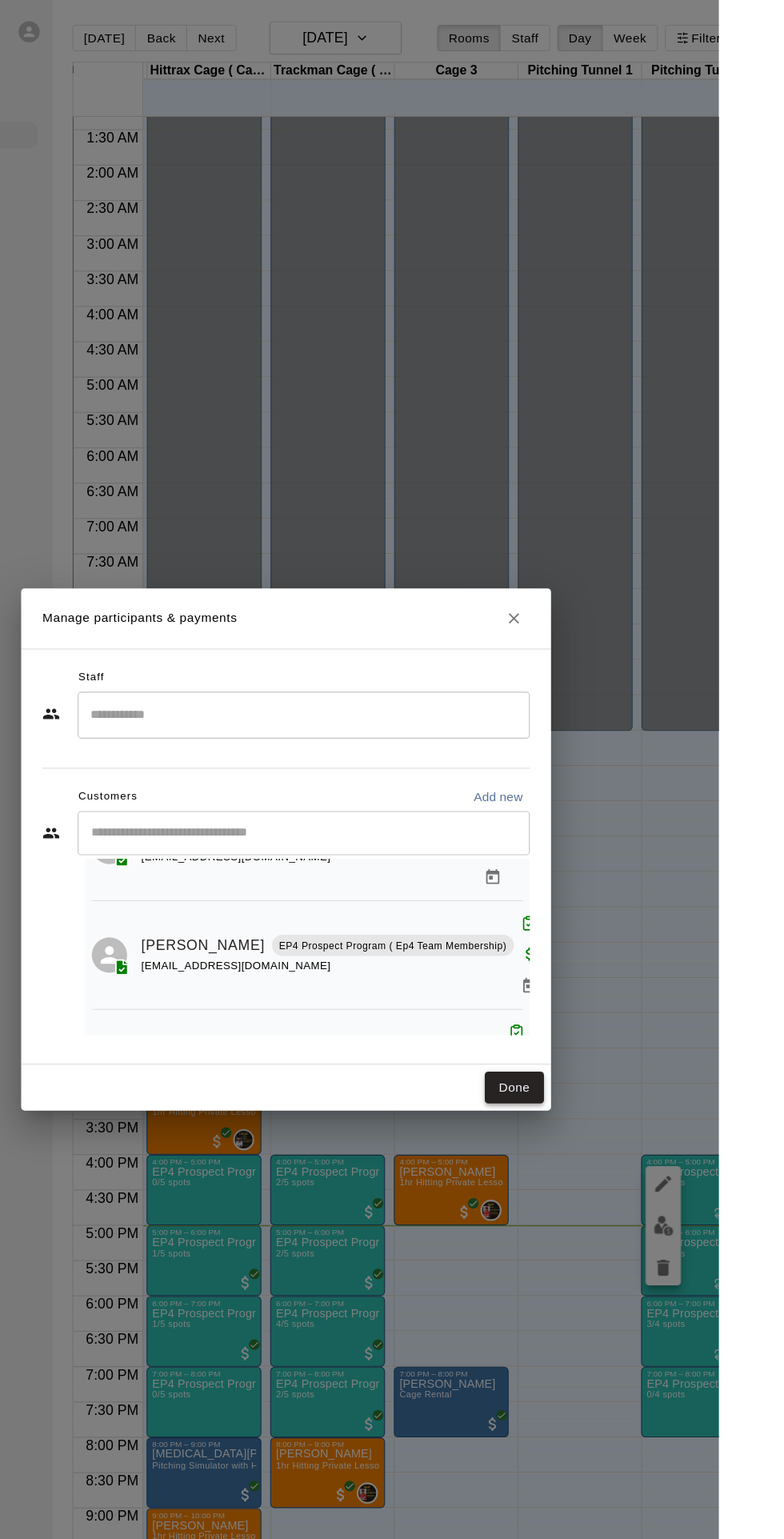
click at [625, 1000] on button "Done" at bounding box center [599, 986] width 54 height 30
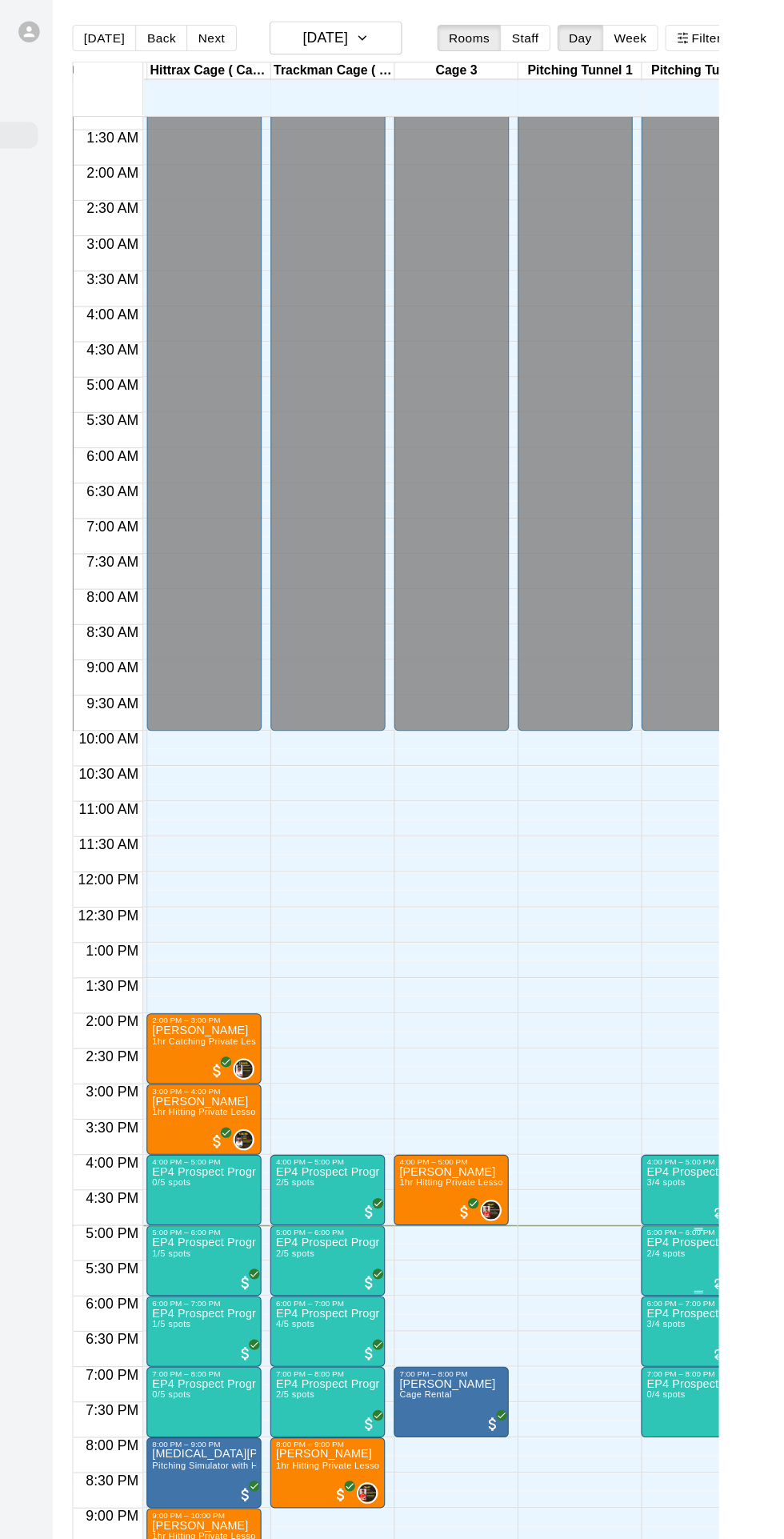
click at [733, 1182] on img "edit" at bounding box center [734, 1175] width 18 height 18
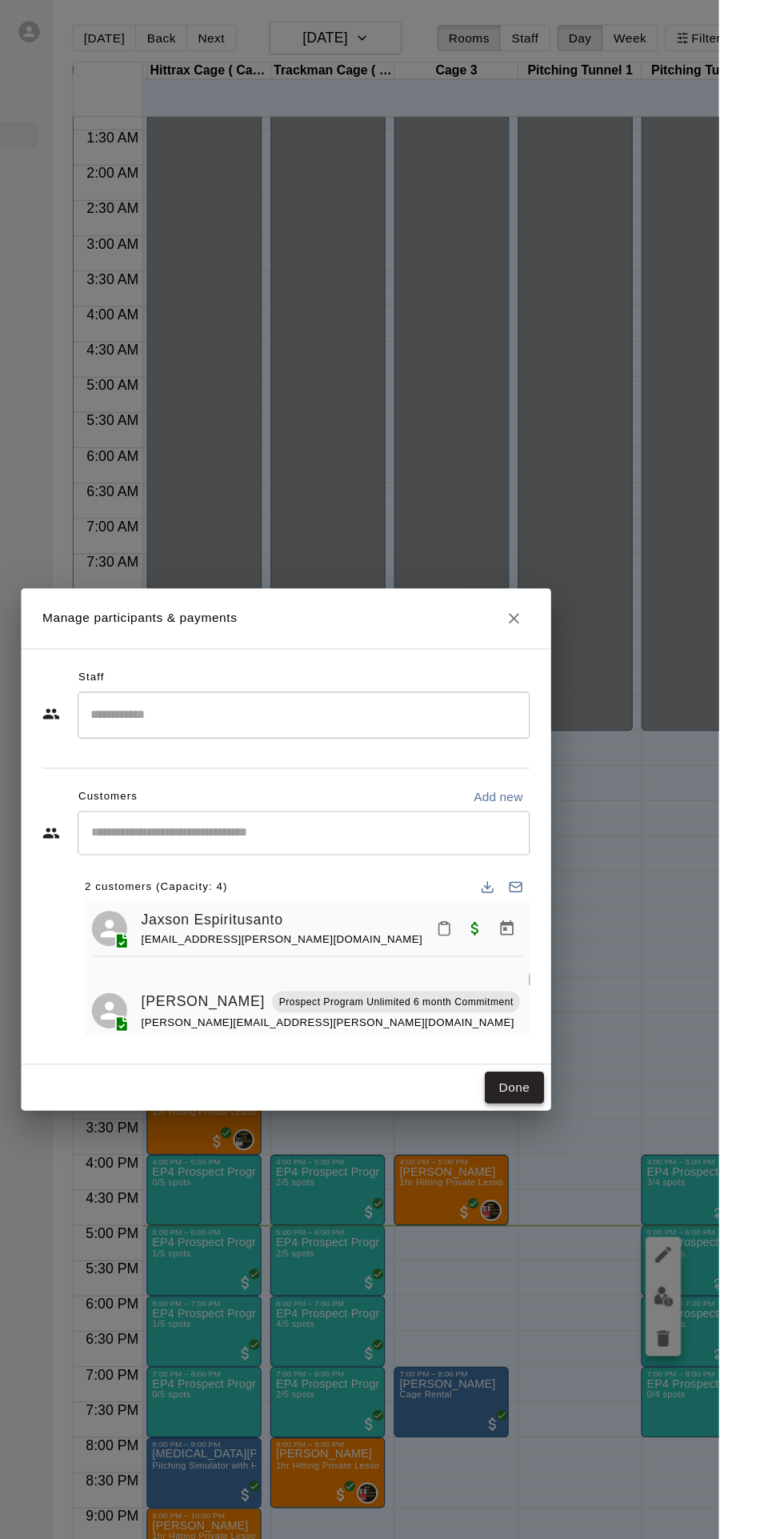
click at [626, 1000] on button "Done" at bounding box center [599, 986] width 54 height 30
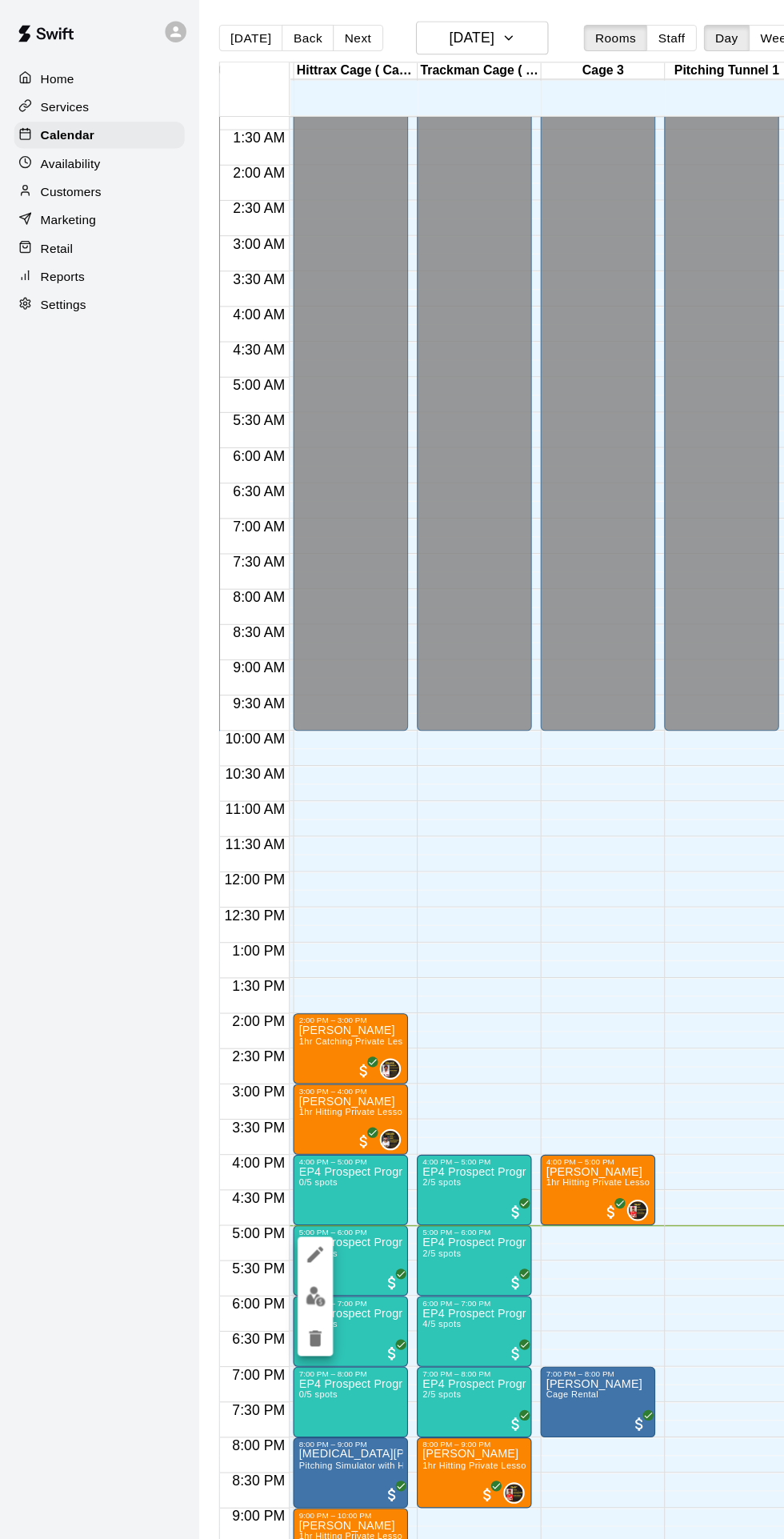
click at [279, 1179] on img "edit" at bounding box center [286, 1175] width 18 height 18
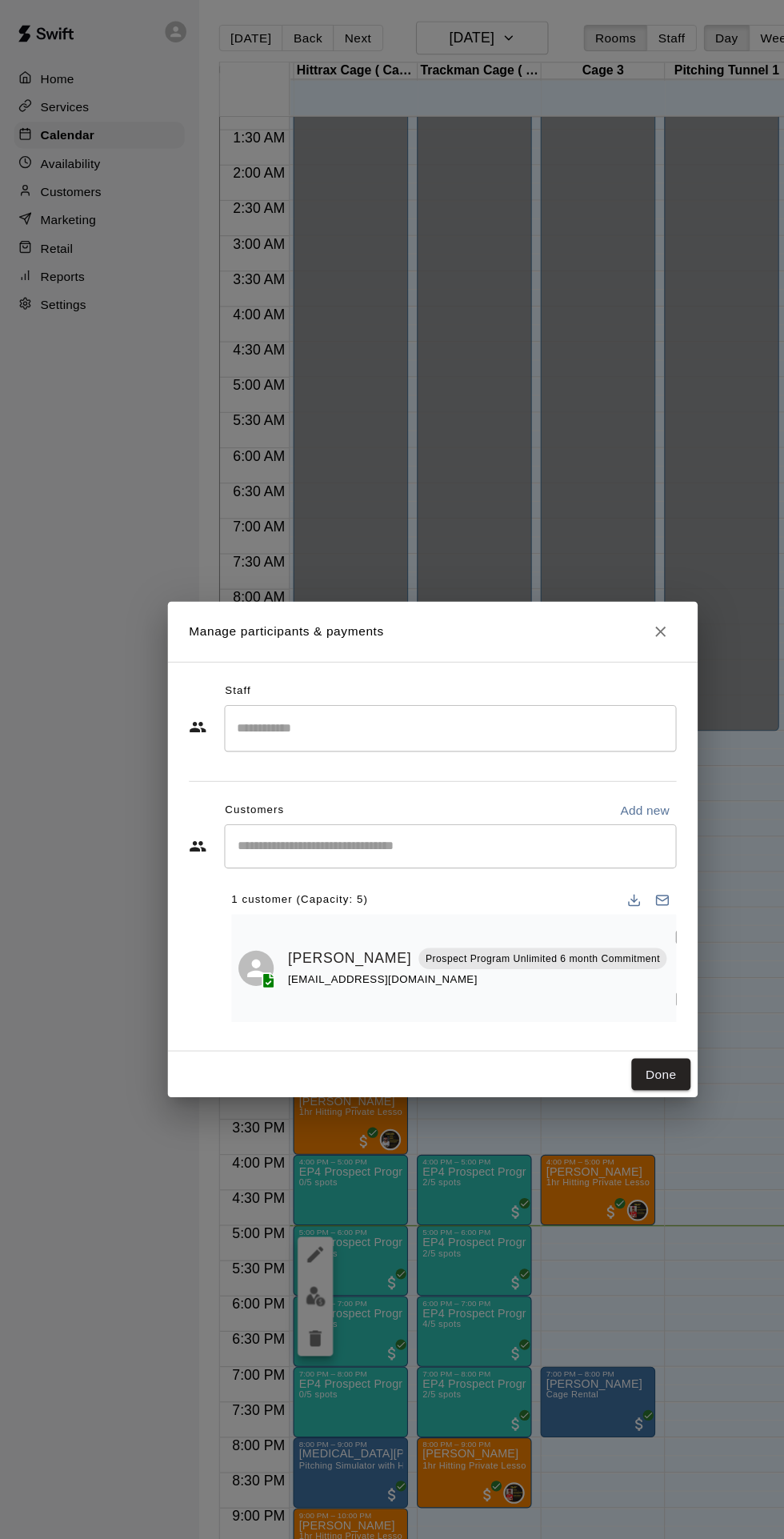
click at [610, 855] on icon "Mark attendance" at bounding box center [618, 849] width 15 height 15
click at [649, 921] on p "Mark attended" at bounding box center [693, 927] width 141 height 16
click at [626, 988] on button "Done" at bounding box center [599, 974] width 54 height 30
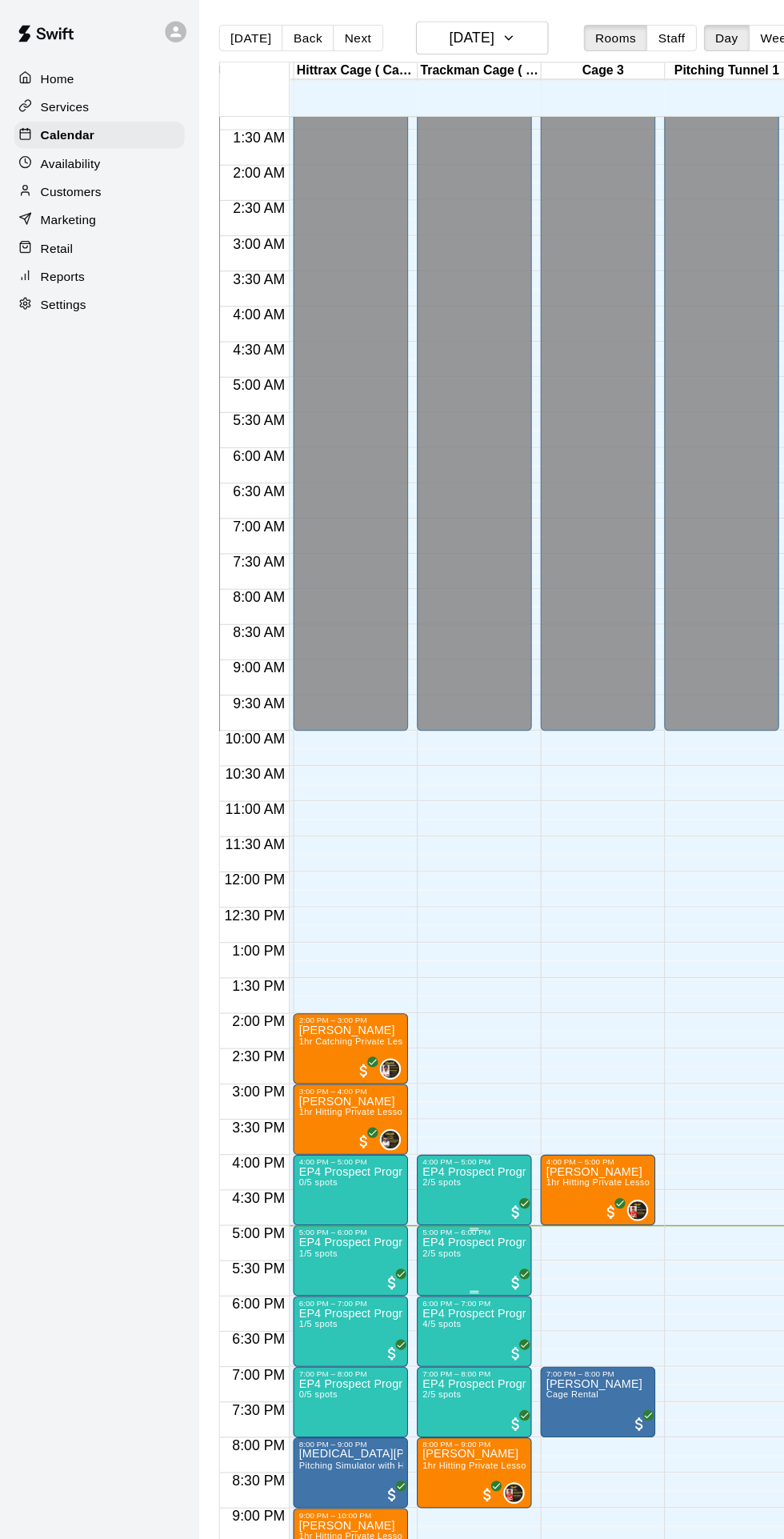
click at [395, 1179] on img "edit" at bounding box center [398, 1175] width 18 height 18
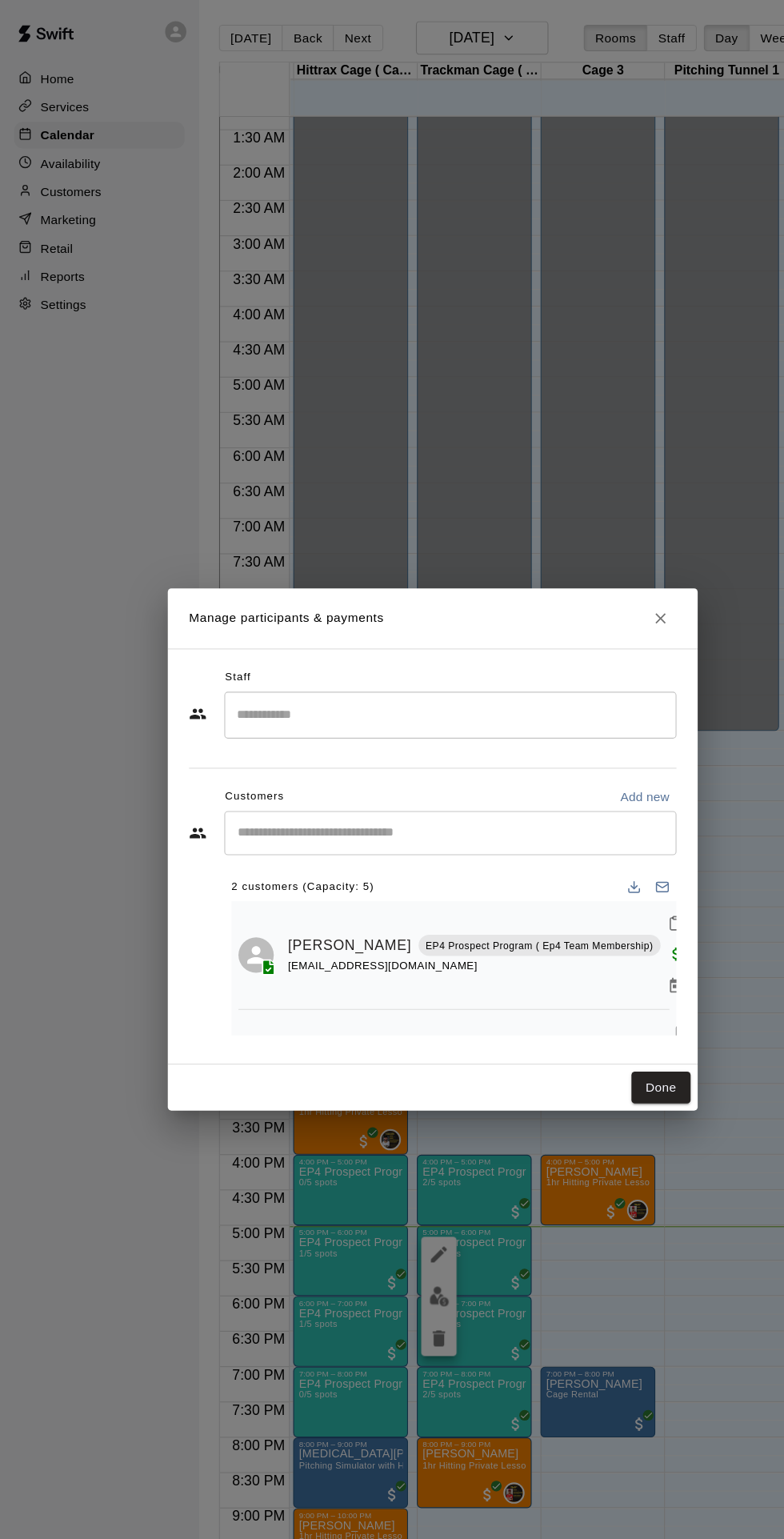
click at [605, 843] on icon "Mark attendance" at bounding box center [612, 837] width 15 height 15
click at [633, 903] on p "Mark attended" at bounding box center [684, 901] width 141 height 16
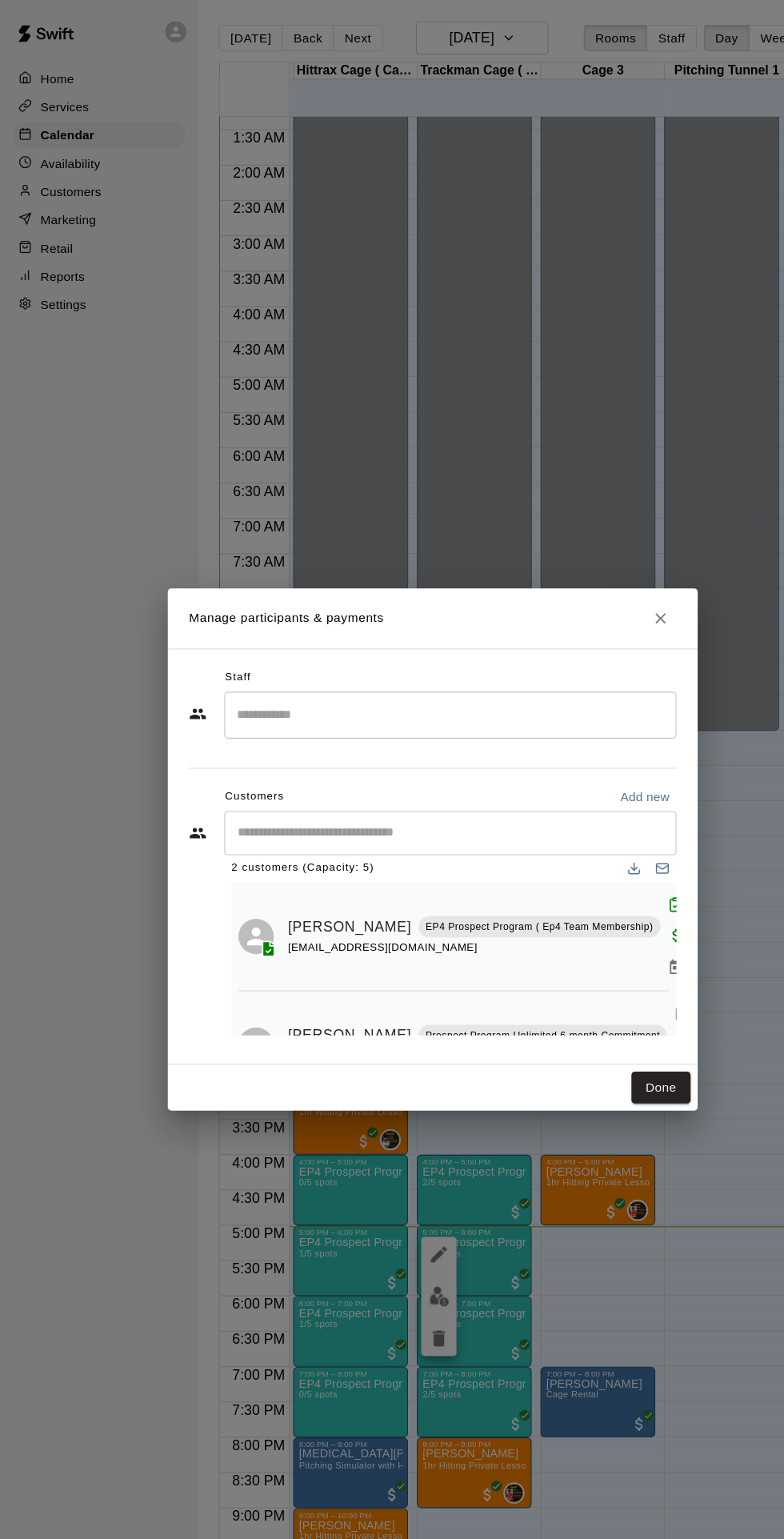
scroll to position [27, 0]
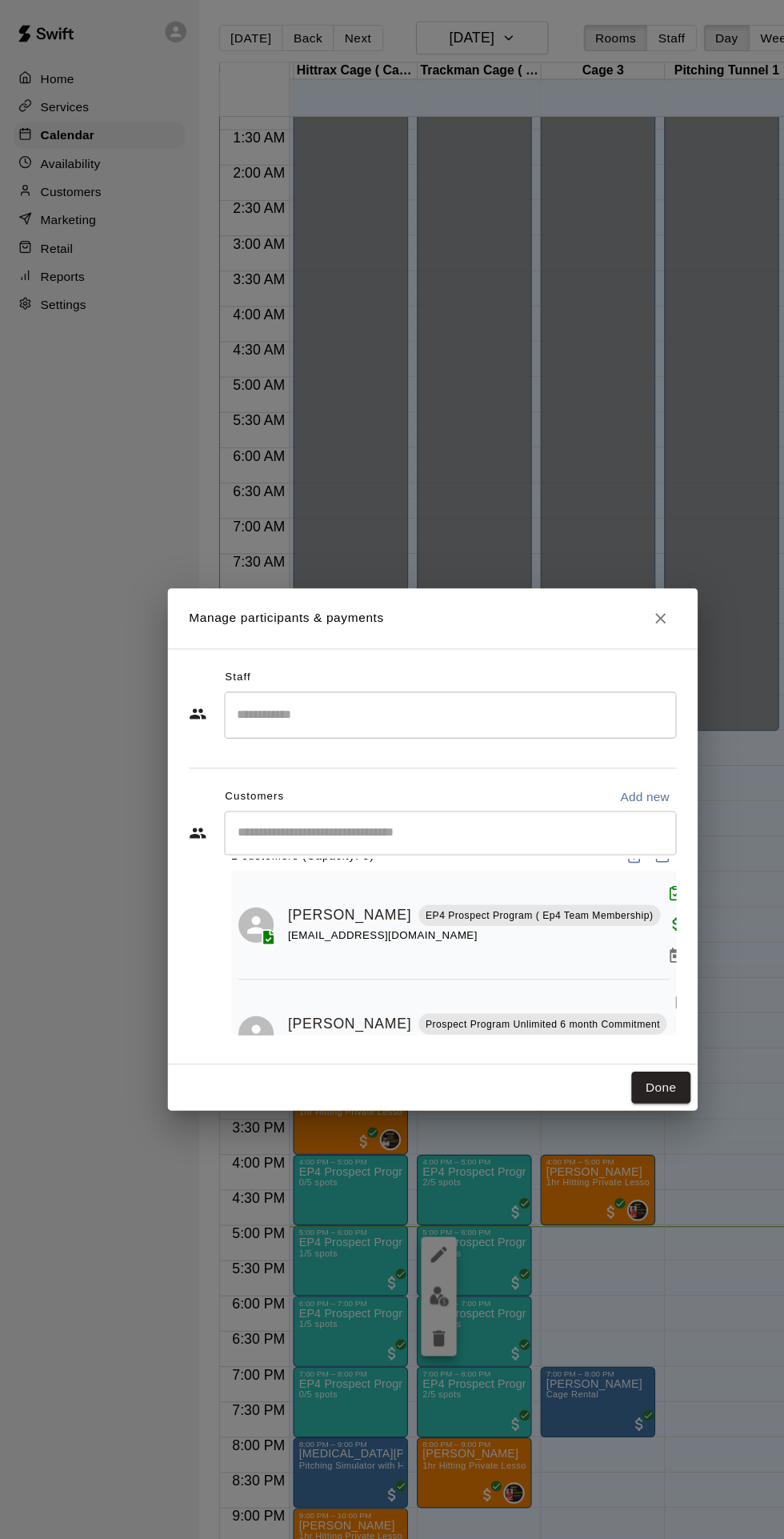
click at [610, 915] on icon "Mark attendance" at bounding box center [618, 908] width 15 height 15
click at [640, 943] on p "Mark attended" at bounding box center [686, 945] width 141 height 16
click at [626, 1000] on button "Done" at bounding box center [599, 986] width 54 height 30
